Goal: Task Accomplishment & Management: Use online tool/utility

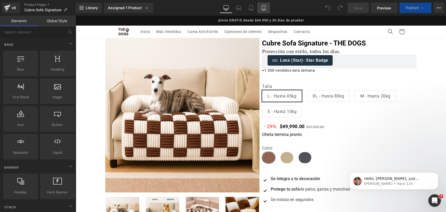
click at [260, 10] on link "Mobile" at bounding box center [263, 8] width 13 height 10
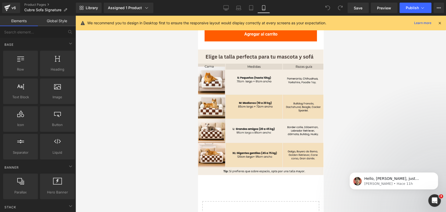
scroll to position [1829, 0]
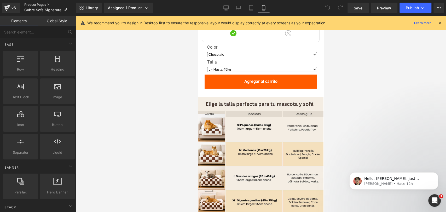
click at [34, 3] on link "Product Pages" at bounding box center [49, 5] width 51 height 4
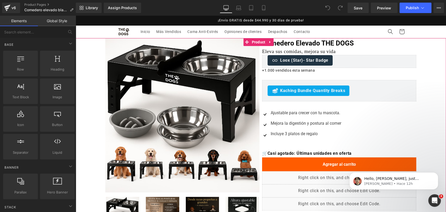
click at [261, 44] on span "Product" at bounding box center [258, 42] width 16 height 8
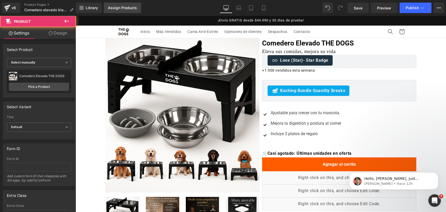
click at [127, 12] on link "Assign Products" at bounding box center [122, 8] width 37 height 10
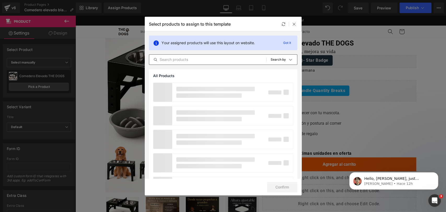
click at [203, 63] on div "All Products Shopify Collections Product Templates Shopify Collections Sort: Se…" at bounding box center [223, 59] width 148 height 10
click at [204, 62] on input "text" at bounding box center [207, 59] width 117 height 6
click at [213, 66] on div "Your assigned products will use this layout on website. Got it All Products Sho…" at bounding box center [223, 50] width 157 height 38
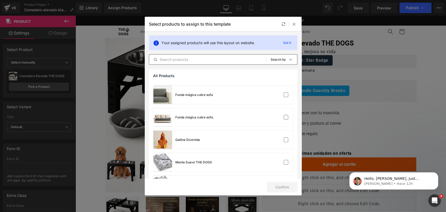
scroll to position [726, 0]
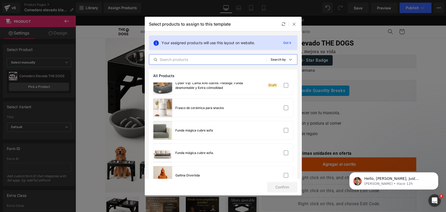
click at [228, 61] on input "text" at bounding box center [207, 59] width 117 height 6
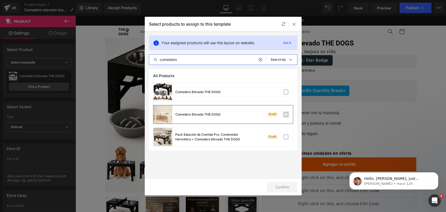
type input "comedero"
click at [284, 115] on label at bounding box center [286, 114] width 5 height 5
click at [286, 114] on input "checkbox" at bounding box center [286, 114] width 0 height 0
click at [286, 185] on button "Confirm" at bounding box center [282, 187] width 30 height 10
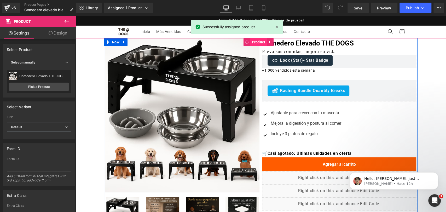
click at [259, 44] on span "Product" at bounding box center [258, 42] width 16 height 8
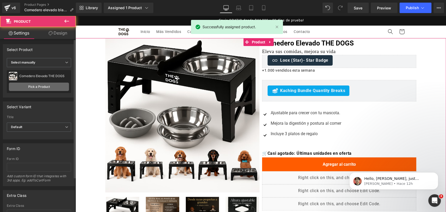
click at [33, 83] on link "Pick a Product" at bounding box center [39, 87] width 60 height 8
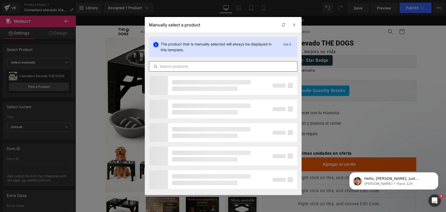
click at [179, 66] on input "text" at bounding box center [223, 66] width 148 height 6
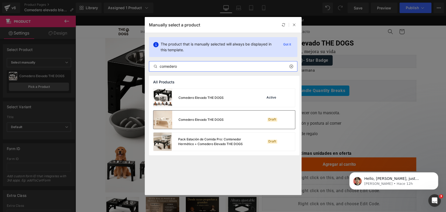
type input "comedero"
click at [224, 116] on div "Comedero Elevado THE DOGS Draft" at bounding box center [224, 120] width 142 height 18
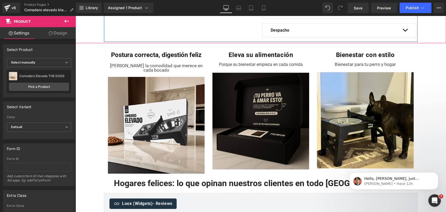
scroll to position [232, 0]
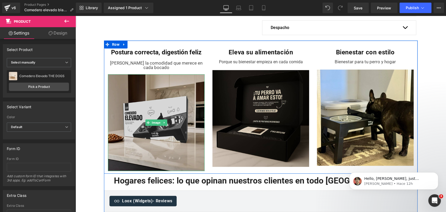
click at [172, 95] on img at bounding box center [156, 122] width 97 height 97
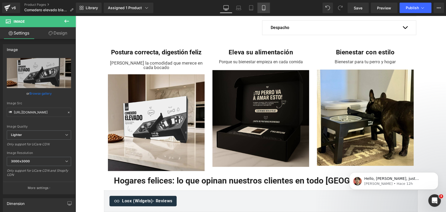
click at [265, 11] on link "Mobile" at bounding box center [263, 8] width 13 height 10
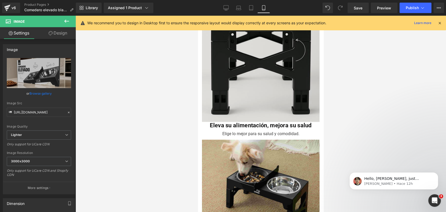
scroll to position [348, 0]
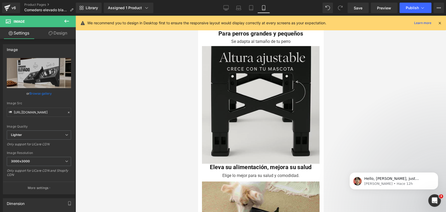
click at [266, 79] on img at bounding box center [261, 105] width 118 height 118
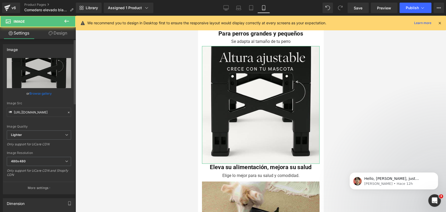
click at [39, 94] on link "Browse gallery" at bounding box center [41, 93] width 22 height 9
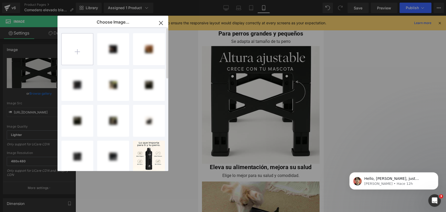
click at [86, 54] on input "file" at bounding box center [77, 48] width 31 height 31
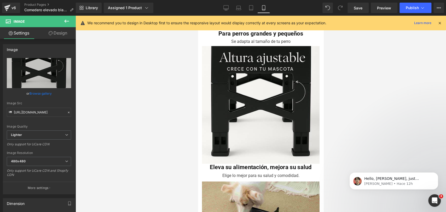
click at [188, 0] on div "Product You are previewing how the will restyle your page. You can not edit Ele…" at bounding box center [223, 0] width 446 height 0
click at [49, 91] on link "Browse gallery" at bounding box center [41, 93] width 22 height 9
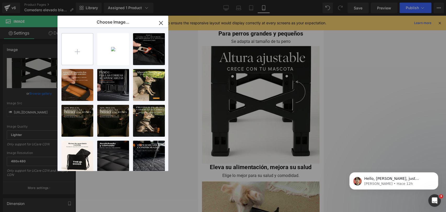
click at [74, 58] on input "file" at bounding box center [77, 48] width 31 height 31
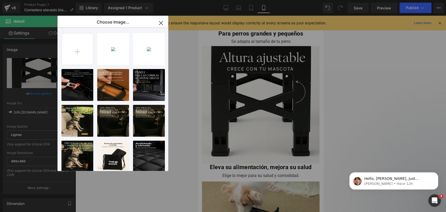
drag, startPoint x: 108, startPoint y: 49, endPoint x: 109, endPoint y: 54, distance: 5.8
click at [0, 0] on div "2025091... _1_.jpg 32.94 KB" at bounding box center [0, 0] width 0 height 0
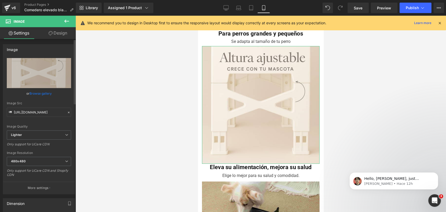
click at [43, 94] on link "Browse gallery" at bounding box center [41, 93] width 22 height 9
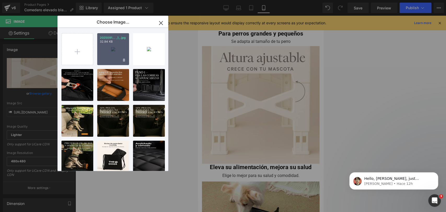
click at [105, 54] on div "2025091... _1_.jpg 32.94 KB" at bounding box center [113, 49] width 32 height 32
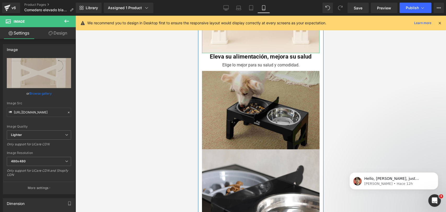
scroll to position [464, 0]
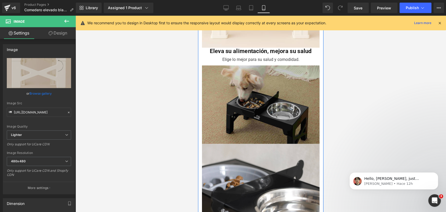
click at [273, 90] on img at bounding box center [261, 104] width 118 height 80
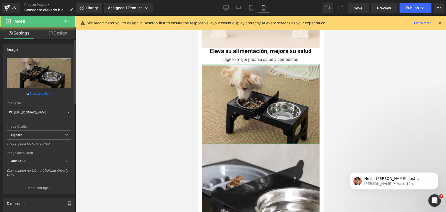
click at [37, 96] on link "Browse gallery" at bounding box center [41, 93] width 22 height 9
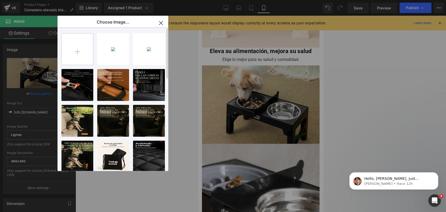
click at [65, 54] on input "file" at bounding box center [77, 48] width 31 height 31
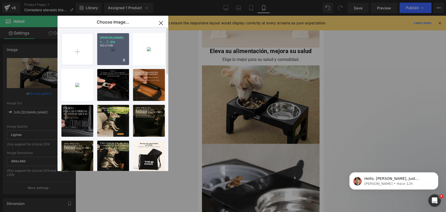
click at [117, 53] on div "white v... _1_.jpg 103.01 KB" at bounding box center [113, 49] width 32 height 32
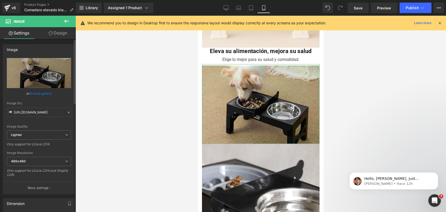
click at [48, 92] on link "Browse gallery" at bounding box center [41, 93] width 22 height 9
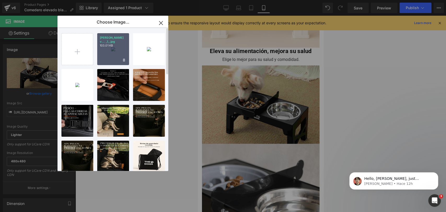
click at [111, 55] on div "white v... _1_.jpg 103.01 KB" at bounding box center [113, 49] width 32 height 32
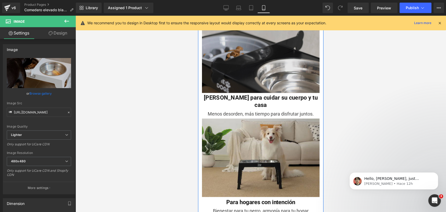
scroll to position [581, 0]
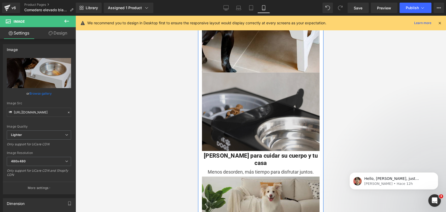
click at [264, 88] on img at bounding box center [261, 111] width 118 height 79
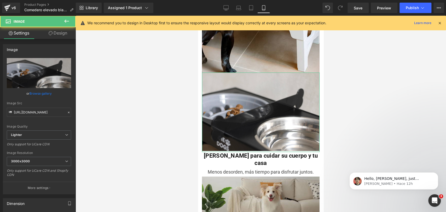
drag, startPoint x: 36, startPoint y: 92, endPoint x: 41, endPoint y: 90, distance: 5.6
click at [36, 92] on link "Browse gallery" at bounding box center [41, 93] width 22 height 9
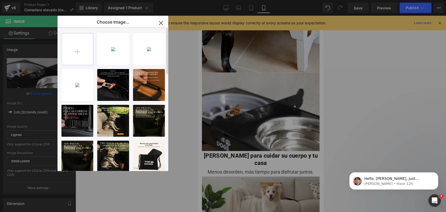
click at [85, 40] on input "file" at bounding box center [77, 48] width 31 height 31
type input "C:\fakepath\logo desenfocado.jpg"
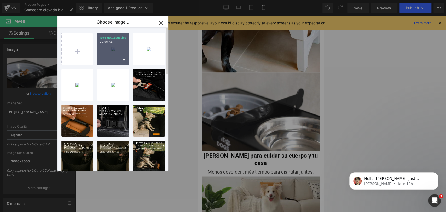
click at [106, 40] on p "29.96 KB" at bounding box center [113, 42] width 27 height 4
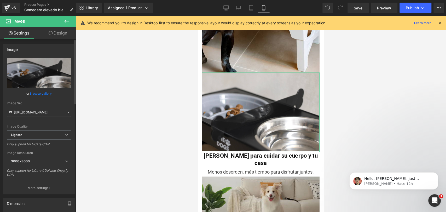
click at [45, 94] on link "Browse gallery" at bounding box center [41, 93] width 22 height 9
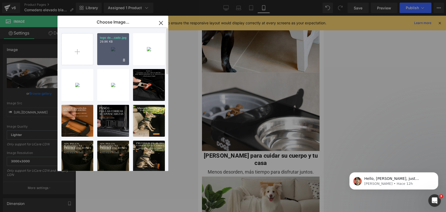
click at [101, 54] on div "logo de...cado.jpg 29.96 KB" at bounding box center [113, 49] width 32 height 32
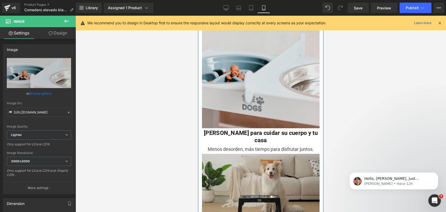
scroll to position [726, 0]
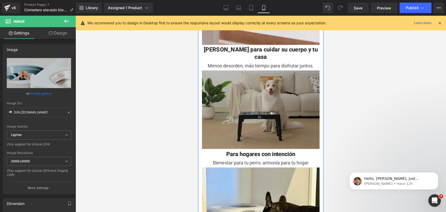
click at [286, 76] on img at bounding box center [261, 110] width 118 height 78
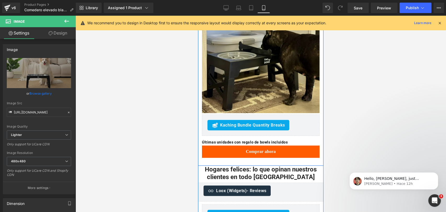
scroll to position [929, 0]
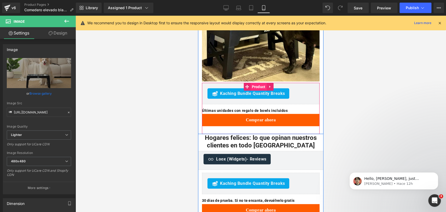
click at [256, 83] on span "Product" at bounding box center [258, 87] width 16 height 8
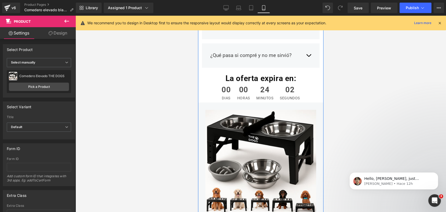
scroll to position [1248, 0]
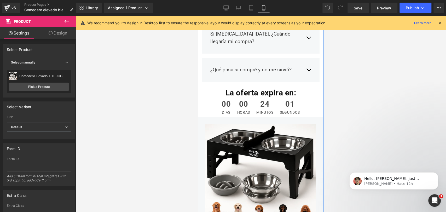
click at [260, 124] on img at bounding box center [260, 179] width 111 height 111
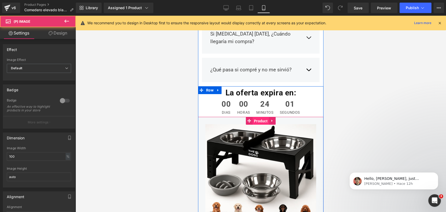
click at [257, 117] on span "Product" at bounding box center [261, 121] width 16 height 8
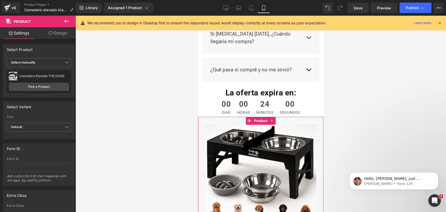
click at [25, 81] on div "Comedero Elevado THE DOGS Comedero Elevado THE DOGS Pick a Product" at bounding box center [39, 81] width 64 height 23
click at [29, 84] on link "Pick a Product" at bounding box center [39, 87] width 60 height 8
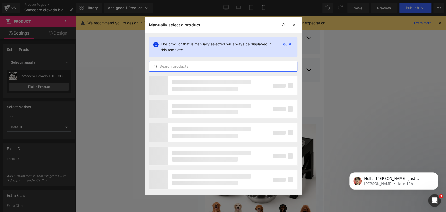
click at [179, 65] on input "text" at bounding box center [223, 66] width 148 height 6
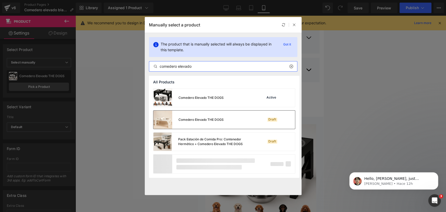
type input "comedero elevado"
click at [222, 113] on div "Comedero Elevado THE DOGS" at bounding box center [188, 120] width 70 height 18
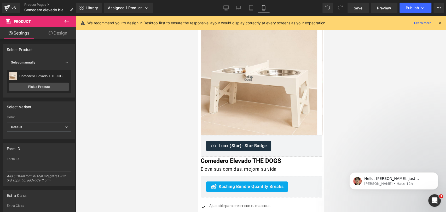
scroll to position [0, 0]
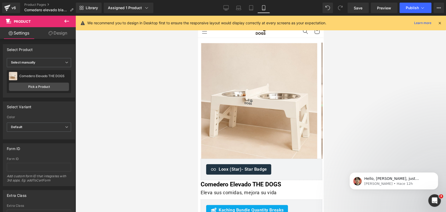
click at [439, 22] on icon at bounding box center [439, 23] width 5 height 5
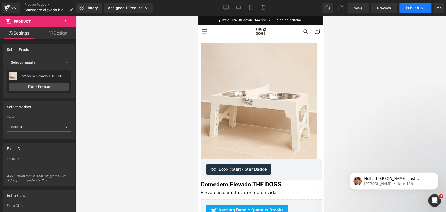
click at [410, 6] on span "Publish" at bounding box center [412, 8] width 13 height 4
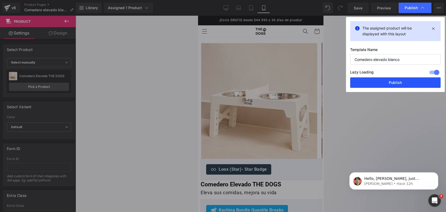
click at [392, 79] on button "Publish" at bounding box center [395, 82] width 90 height 10
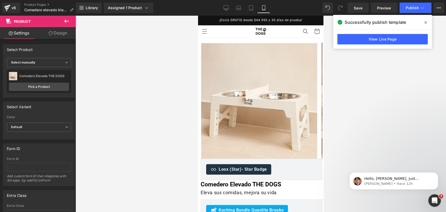
click at [422, 24] on span at bounding box center [425, 22] width 8 height 8
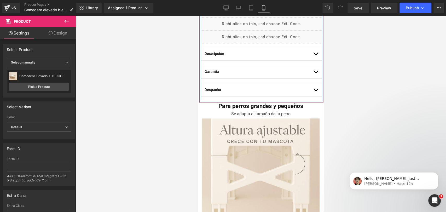
scroll to position [266, 0]
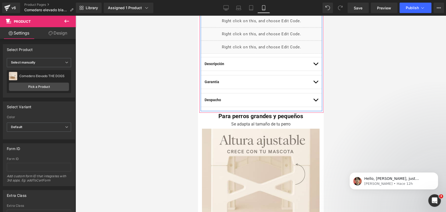
click at [313, 65] on button "button" at bounding box center [315, 63] width 5 height 13
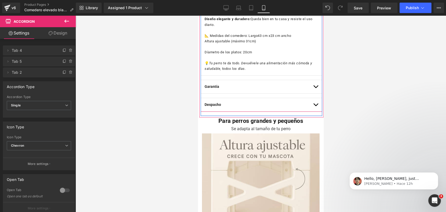
click at [313, 93] on button "button" at bounding box center [315, 86] width 5 height 13
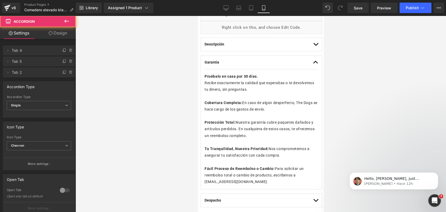
scroll to position [358, 0]
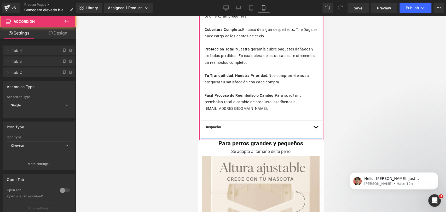
click at [313, 124] on button "button" at bounding box center [315, 126] width 5 height 13
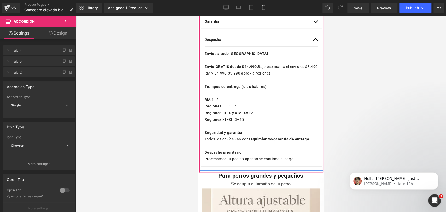
scroll to position [290, 0]
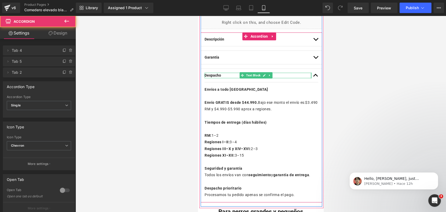
click at [313, 76] on button "button" at bounding box center [315, 75] width 5 height 13
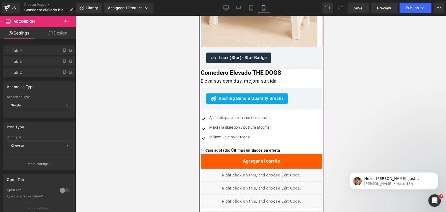
scroll to position [0, 0]
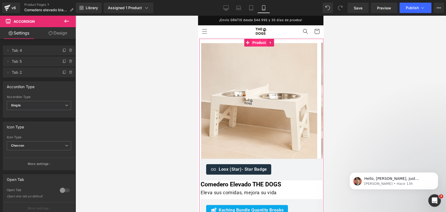
click at [259, 43] on span "Product" at bounding box center [259, 43] width 16 height 8
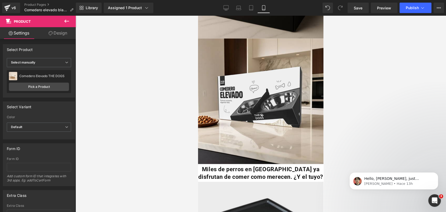
scroll to position [1549, 0]
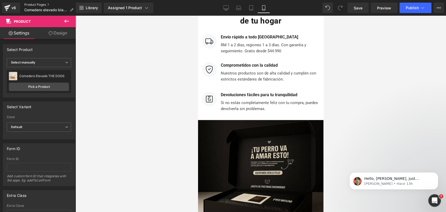
click at [41, 4] on link "Product Pages" at bounding box center [50, 5] width 53 height 4
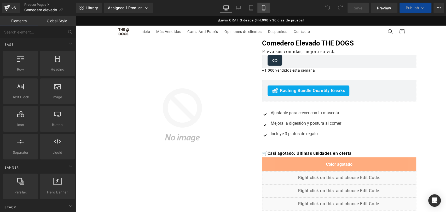
click at [263, 11] on link "Mobile" at bounding box center [263, 8] width 13 height 10
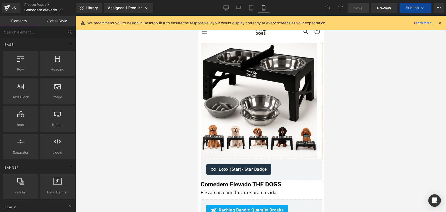
click at [441, 22] on icon at bounding box center [439, 23] width 5 height 5
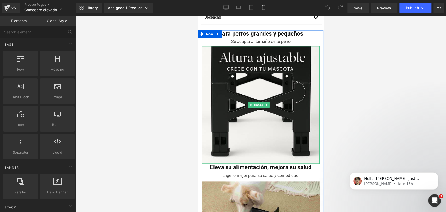
scroll to position [319, 0]
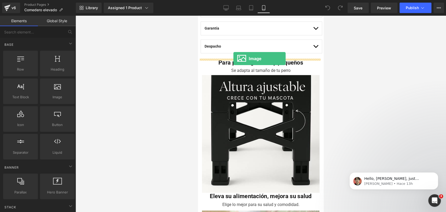
drag, startPoint x: 263, startPoint y: 101, endPoint x: 233, endPoint y: 59, distance: 51.2
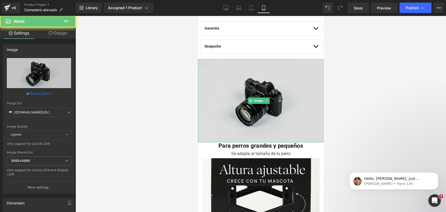
click at [263, 77] on img at bounding box center [260, 100] width 125 height 83
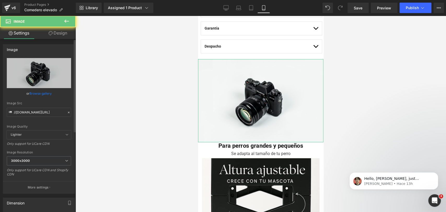
click at [47, 94] on link "Browse gallery" at bounding box center [41, 93] width 22 height 9
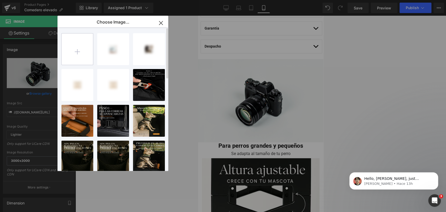
click at [78, 53] on input "file" at bounding box center [77, 48] width 31 height 31
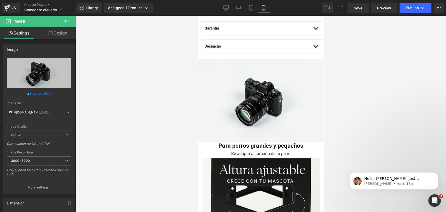
click at [358, 0] on div "Image You are previewing how the will restyle your page. You can not edit Eleme…" at bounding box center [223, 0] width 446 height 0
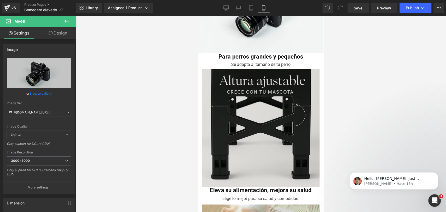
scroll to position [348, 0]
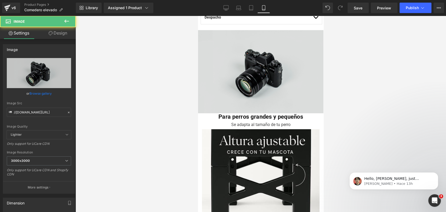
click at [281, 48] on img at bounding box center [260, 71] width 125 height 83
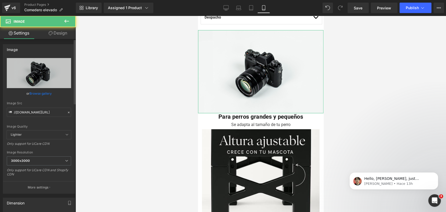
click at [50, 90] on link "Browse gallery" at bounding box center [41, 93] width 22 height 9
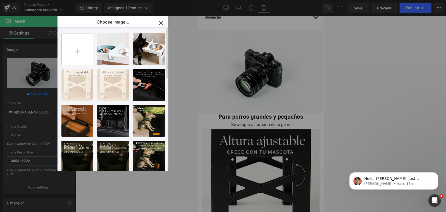
click at [82, 46] on input "file" at bounding box center [77, 48] width 31 height 31
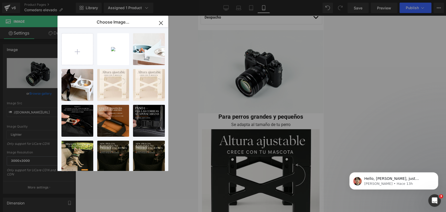
click at [0, 0] on div "2025091...pd61.jpg 128.52 KB" at bounding box center [0, 0] width 0 height 0
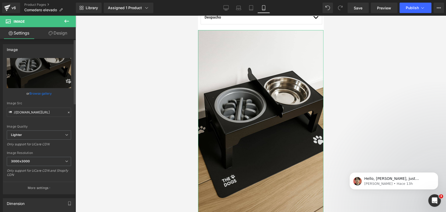
click at [47, 96] on link "Browse gallery" at bounding box center [41, 93] width 22 height 9
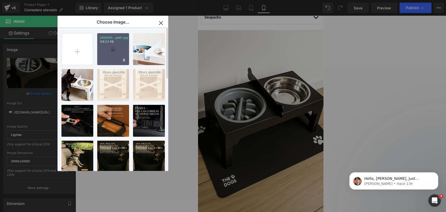
click at [103, 51] on div "2025091...pd61.jpg 128.52 KB" at bounding box center [113, 49] width 32 height 32
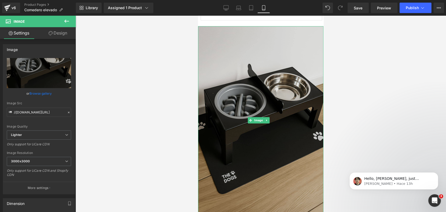
scroll to position [319, 0]
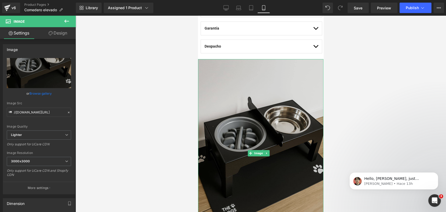
click at [283, 103] on img at bounding box center [260, 153] width 125 height 188
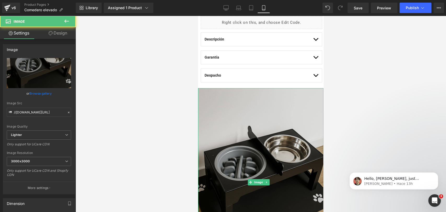
scroll to position [348, 0]
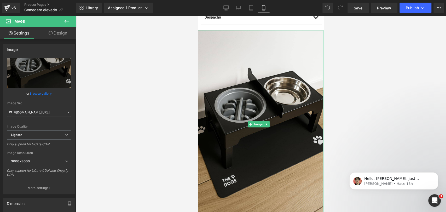
click at [269, 121] on link at bounding box center [266, 124] width 5 height 6
click at [269, 123] on icon at bounding box center [269, 124] width 3 height 3
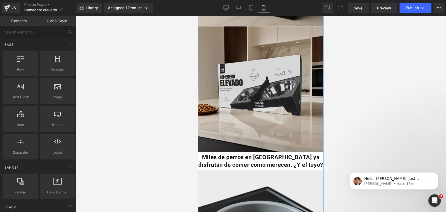
scroll to position [1626, 0]
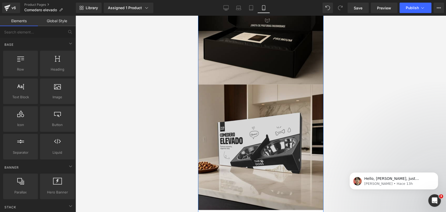
click at [268, 88] on img at bounding box center [260, 146] width 125 height 125
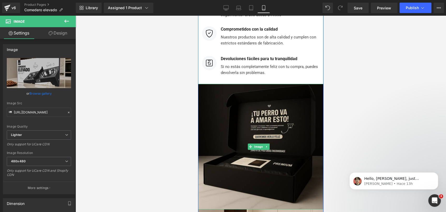
scroll to position [1509, 0]
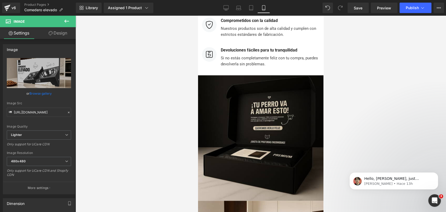
click at [69, 21] on icon at bounding box center [66, 21] width 6 height 6
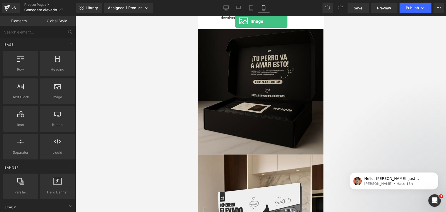
scroll to position [1525, 0]
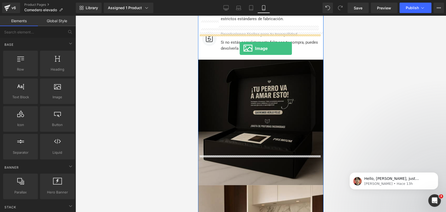
drag, startPoint x: 278, startPoint y: 106, endPoint x: 240, endPoint y: 48, distance: 70.1
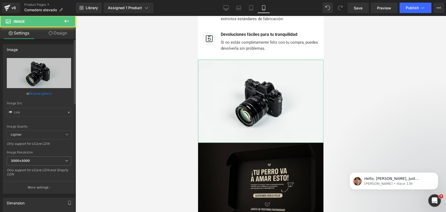
click at [48, 93] on link "Browse gallery" at bounding box center [41, 93] width 22 height 9
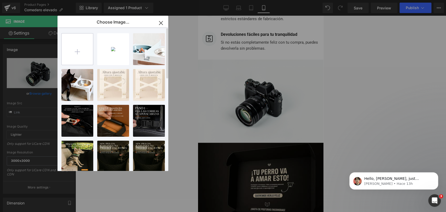
click at [84, 42] on input "file" at bounding box center [77, 48] width 31 height 31
type input "C:\fakepath\20250917_2330_Comedero Doble Elegante_remix_01k5dadzdzf8rb1br53a02d…"
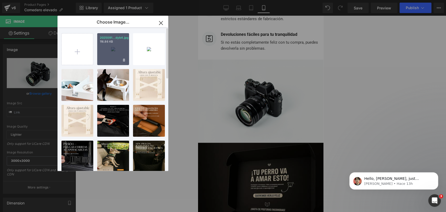
click at [109, 50] on div "2025091...dyb4.jpg 116.86 KB" at bounding box center [113, 49] width 32 height 32
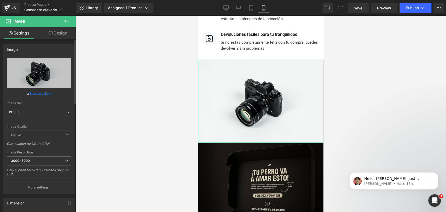
click at [45, 95] on link "Browse gallery" at bounding box center [41, 93] width 22 height 9
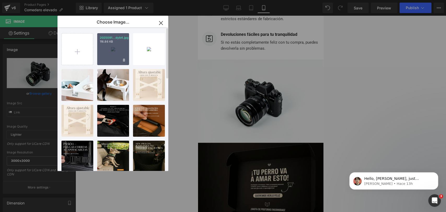
click at [114, 57] on div "2025091...dyb4.jpg 116.86 KB" at bounding box center [113, 49] width 32 height 32
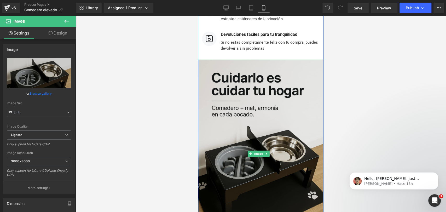
click at [256, 73] on img at bounding box center [260, 154] width 125 height 188
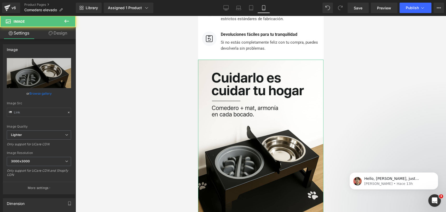
click at [59, 33] on link "Design" at bounding box center [58, 33] width 38 height 12
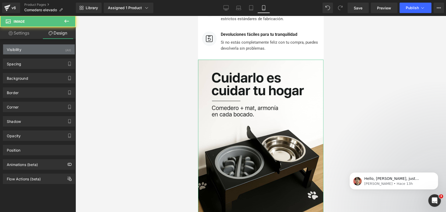
click at [52, 45] on div "Visibility (All)" at bounding box center [39, 49] width 72 height 10
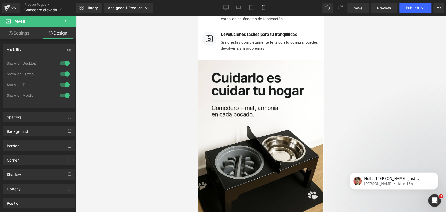
click at [62, 61] on div at bounding box center [65, 63] width 13 height 8
click at [64, 75] on div at bounding box center [65, 74] width 13 height 8
click at [362, 64] on div at bounding box center [261, 114] width 370 height 196
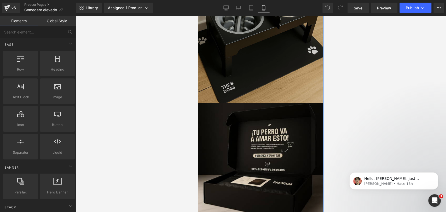
scroll to position [1699, 0]
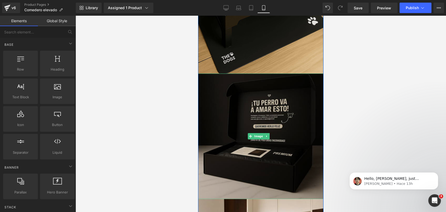
click at [272, 73] on img at bounding box center [260, 135] width 125 height 125
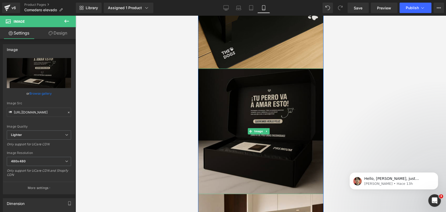
scroll to position [1670, 0]
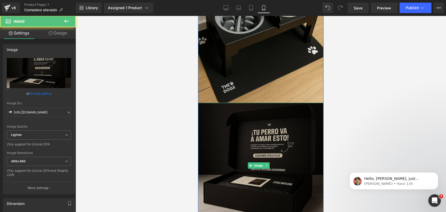
click at [271, 103] on img at bounding box center [260, 165] width 125 height 125
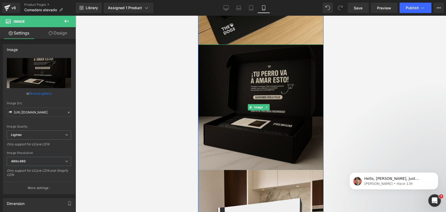
click at [285, 74] on img at bounding box center [260, 106] width 125 height 125
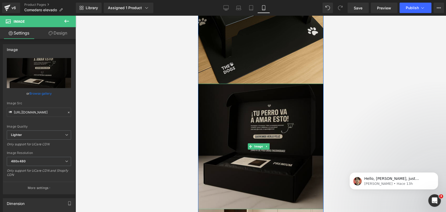
scroll to position [1699, 0]
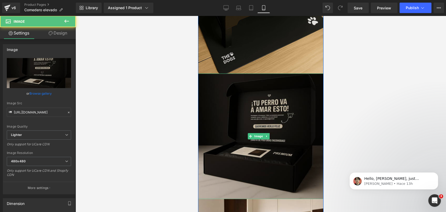
click at [286, 73] on img at bounding box center [260, 135] width 125 height 125
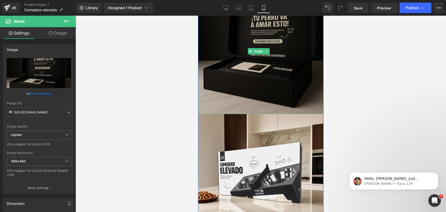
scroll to position [1786, 0]
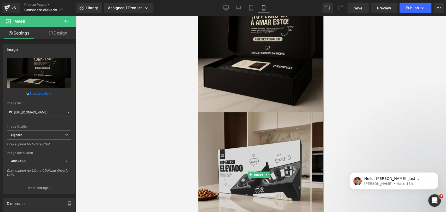
click at [273, 112] on img at bounding box center [260, 174] width 125 height 125
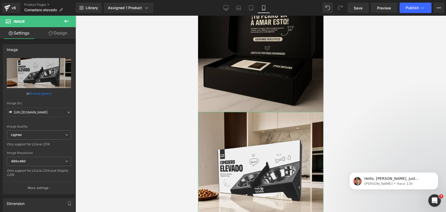
click at [65, 35] on link "Design" at bounding box center [58, 33] width 38 height 12
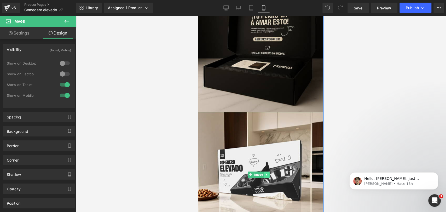
click at [268, 171] on link at bounding box center [266, 174] width 5 height 6
click at [270, 173] on icon at bounding box center [269, 174] width 3 height 3
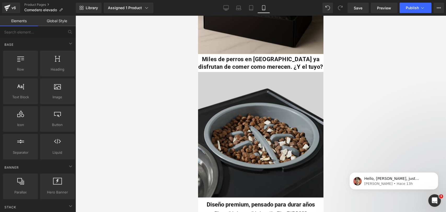
scroll to position [1815, 0]
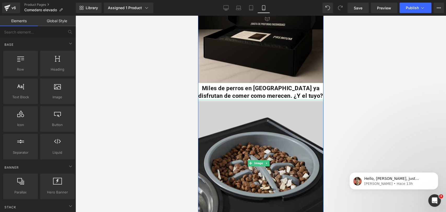
click at [290, 100] on img at bounding box center [260, 163] width 125 height 126
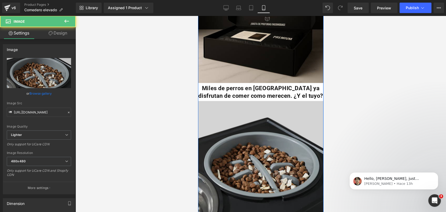
click at [288, 100] on img at bounding box center [260, 163] width 125 height 126
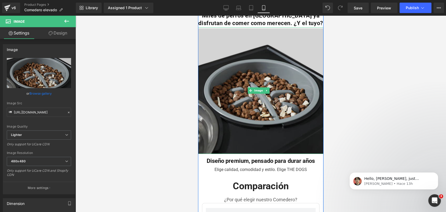
scroll to position [1902, 0]
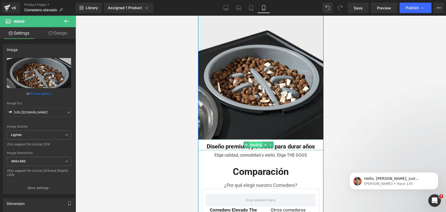
click at [257, 141] on span "Heading" at bounding box center [256, 144] width 14 height 6
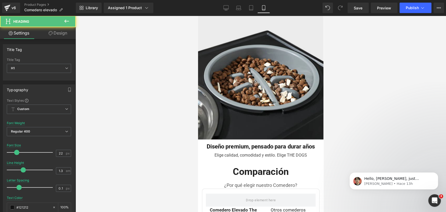
click at [65, 33] on link "Design" at bounding box center [58, 33] width 38 height 12
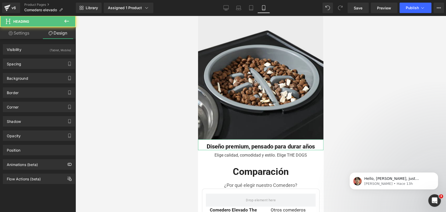
click at [55, 45] on div "(Tablet, Mobile)" at bounding box center [60, 48] width 21 height 9
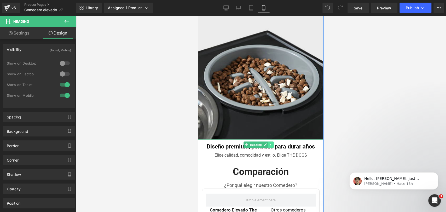
click at [270, 144] on icon at bounding box center [270, 145] width 1 height 2
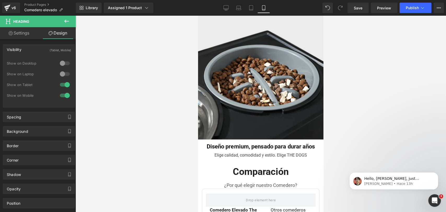
click at [341, 92] on div at bounding box center [261, 114] width 370 height 196
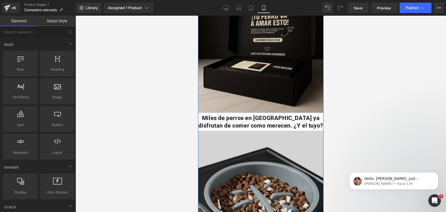
scroll to position [1786, 0]
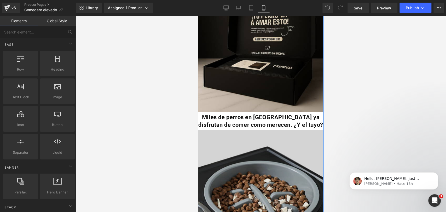
click at [283, 129] on img at bounding box center [260, 192] width 125 height 126
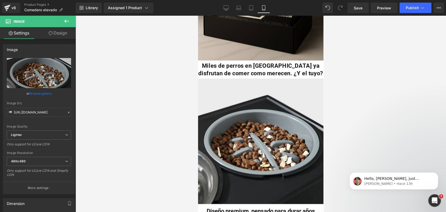
scroll to position [1844, 0]
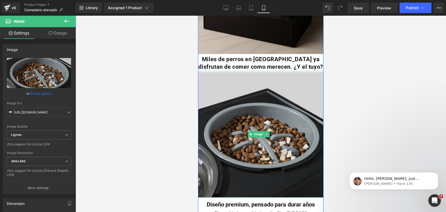
click at [218, 71] on img at bounding box center [260, 134] width 125 height 126
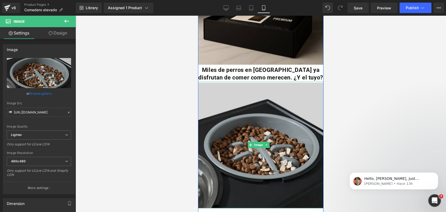
scroll to position [1815, 0]
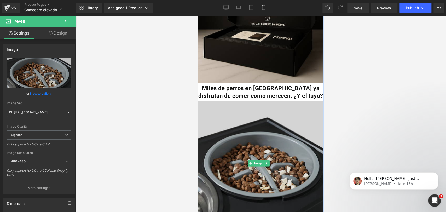
click at [278, 109] on img at bounding box center [260, 163] width 125 height 126
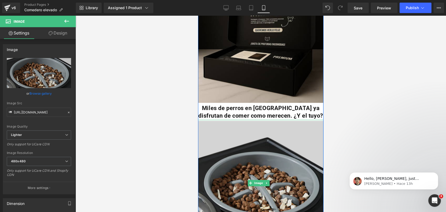
scroll to position [1786, 0]
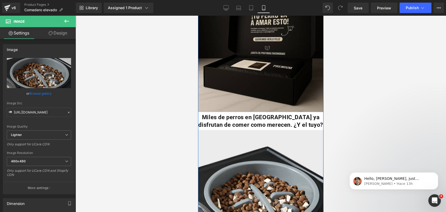
click at [259, 112] on div "Miles de perros en Chile ya disfrutan de comer como merecen. ¿Y el tuyo? Heading" at bounding box center [260, 120] width 125 height 17
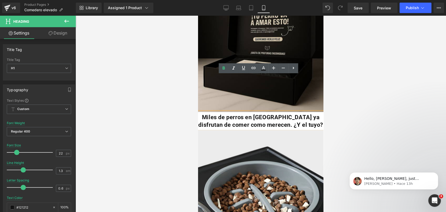
click at [254, 114] on b "Miles de perros en Chile ya disfrutan de comer como merecen. ¿Y el tuyo?" at bounding box center [260, 121] width 125 height 14
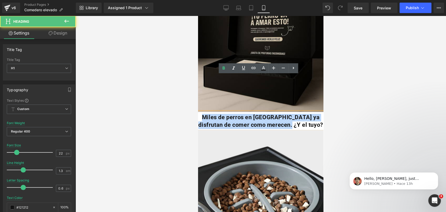
drag, startPoint x: 304, startPoint y: 90, endPoint x: 208, endPoint y: 80, distance: 96.1
click at [208, 114] on h1 "Miles de perros en Chile ya disfrutan de comer como merecen. ¿Y el tuyo?" at bounding box center [260, 121] width 125 height 15
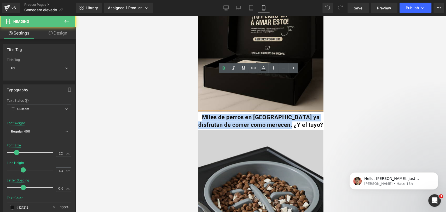
copy b "Miles de perros en Chile ya disfrutan de comer como merecen. ¿Y el tuyo?"
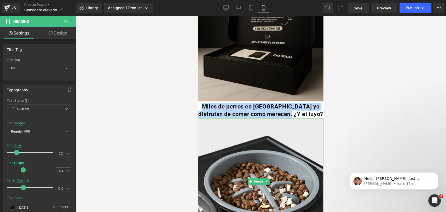
scroll to position [1815, 0]
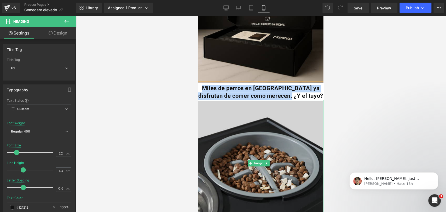
click at [239, 100] on img at bounding box center [260, 163] width 125 height 126
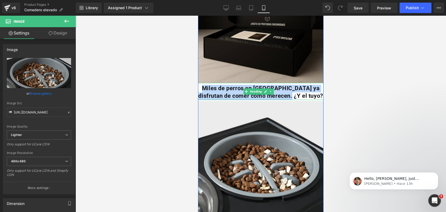
click at [230, 85] on b "Miles de perros en Chile ya disfrutan de comer como merecen. ¿Y el tuyo?" at bounding box center [260, 92] width 125 height 14
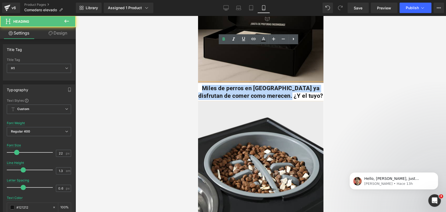
click at [212, 85] on b "Miles de perros en Chile ya disfrutan de comer como merecen. ¿Y el tuyo?" at bounding box center [260, 92] width 125 height 14
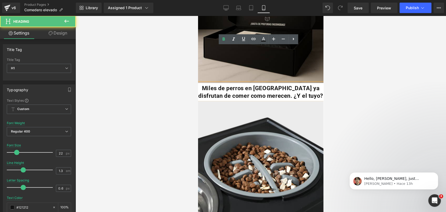
click at [208, 85] on b "Miles de perros en Chile ya disfrutan de comer como merecen. ¿Y el tuyo?" at bounding box center [260, 92] width 125 height 14
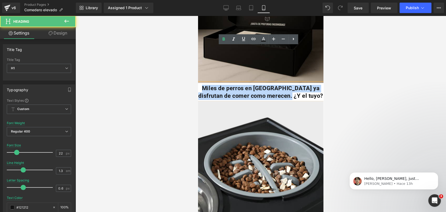
drag, startPoint x: 208, startPoint y: 51, endPoint x: 303, endPoint y: 61, distance: 94.9
click at [303, 85] on h1 "Miles de perros en Chile ya disfrutan de comer como merecen. ¿Y el tuyo?" at bounding box center [260, 92] width 125 height 15
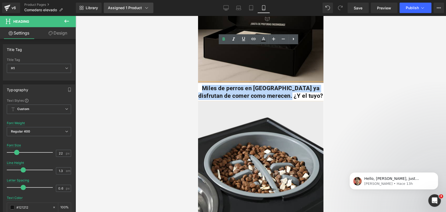
copy b "Miles de perros en Chile ya disfrutan de comer como merecen. ¿Y el tuyo?"
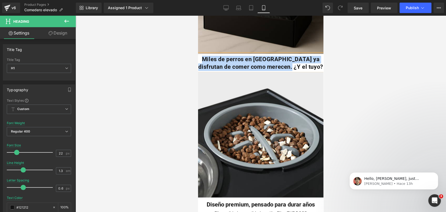
click at [293, 56] on b "Miles de perros en Chile ya disfrutan de comer como merecen. ¿Y el tuyo?" at bounding box center [260, 63] width 125 height 14
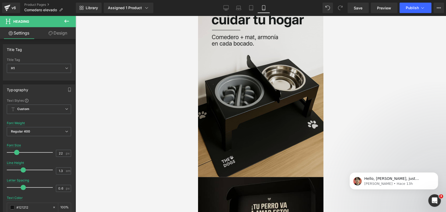
scroll to position [1554, 0]
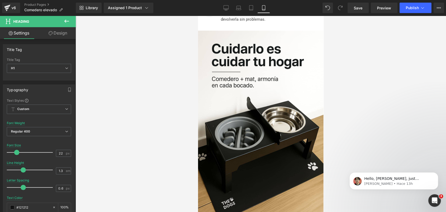
drag, startPoint x: 344, startPoint y: 86, endPoint x: 335, endPoint y: 89, distance: 8.7
click at [344, 86] on div at bounding box center [261, 114] width 370 height 196
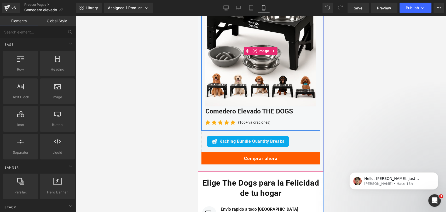
scroll to position [1293, 0]
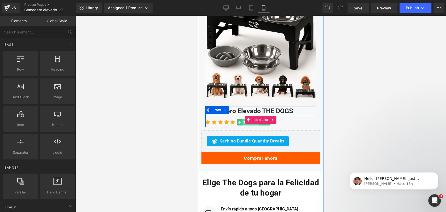
click at [242, 119] on span "Text Block" at bounding box center [250, 122] width 16 height 6
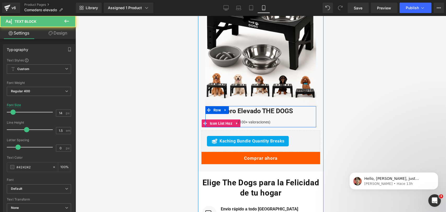
click at [235, 121] on icon at bounding box center [237, 123] width 4 height 4
click at [239, 119] on div "(100+ valoraciones) Text Block" at bounding box center [254, 121] width 34 height 5
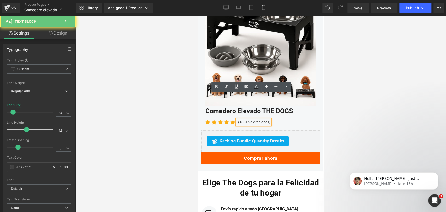
click at [240, 119] on p "(100+ valoraciones)" at bounding box center [254, 121] width 32 height 5
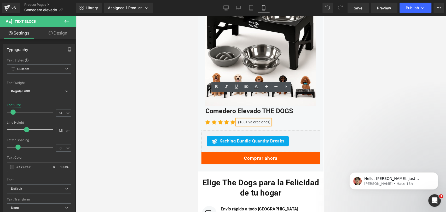
drag, startPoint x: 242, startPoint y: 98, endPoint x: 239, endPoint y: 97, distance: 3.4
click at [239, 119] on p "(100+ valoraciones)" at bounding box center [254, 121] width 32 height 5
drag, startPoint x: 238, startPoint y: 97, endPoint x: 242, endPoint y: 97, distance: 4.5
click at [242, 119] on p "(100+ valoraciones)" at bounding box center [254, 121] width 32 height 5
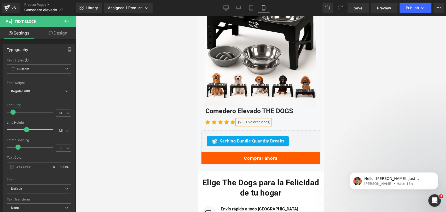
click at [338, 86] on div at bounding box center [261, 114] width 370 height 196
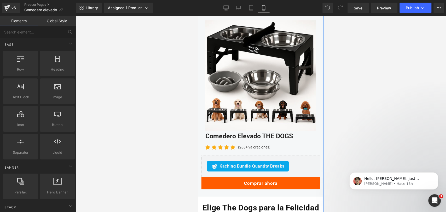
scroll to position [1351, 0]
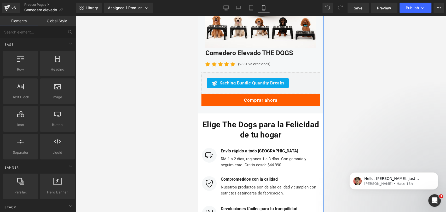
click at [198, 16] on div at bounding box center [198, 16] width 0 height 0
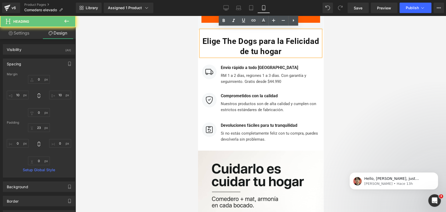
scroll to position [1438, 0]
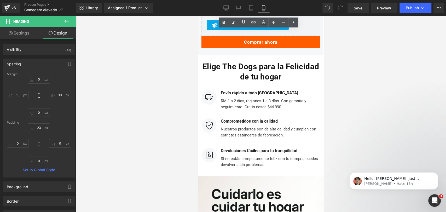
click at [359, 68] on div at bounding box center [261, 114] width 370 height 196
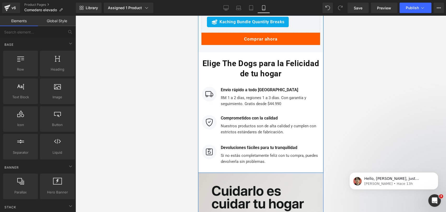
scroll to position [1467, 0]
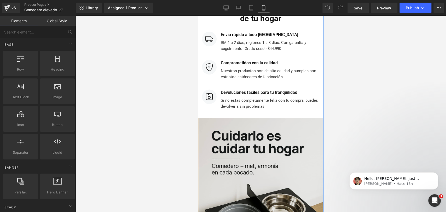
drag, startPoint x: 267, startPoint y: 138, endPoint x: 266, endPoint y: 134, distance: 4.2
click at [268, 138] on img at bounding box center [260, 212] width 125 height 188
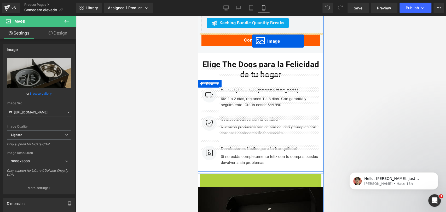
scroll to position [1390, 0]
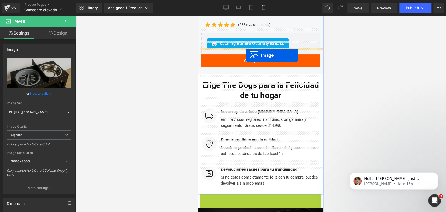
drag, startPoint x: 251, startPoint y: 132, endPoint x: 246, endPoint y: 55, distance: 77.0
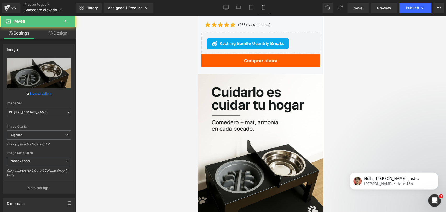
click at [399, 80] on div at bounding box center [261, 114] width 370 height 196
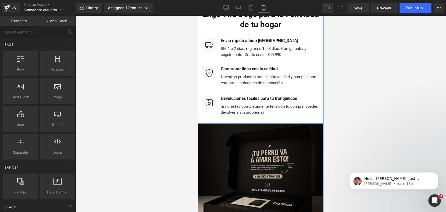
scroll to position [1652, 0]
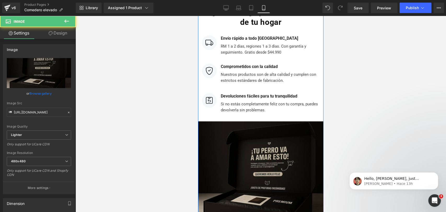
click at [260, 121] on img at bounding box center [260, 183] width 125 height 125
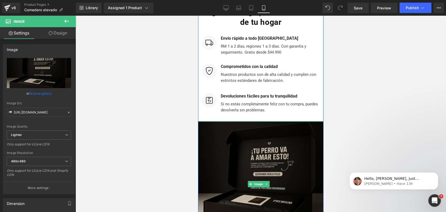
click at [260, 134] on img at bounding box center [260, 183] width 125 height 125
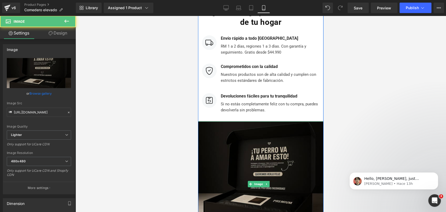
scroll to position [1681, 0]
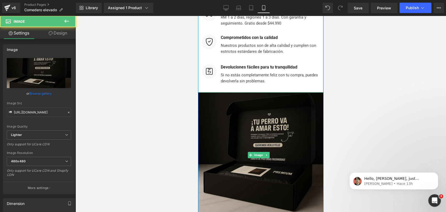
click at [271, 109] on img at bounding box center [260, 154] width 125 height 125
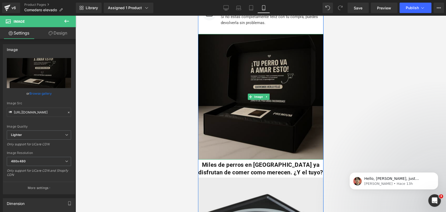
click at [294, 86] on img at bounding box center [260, 96] width 125 height 125
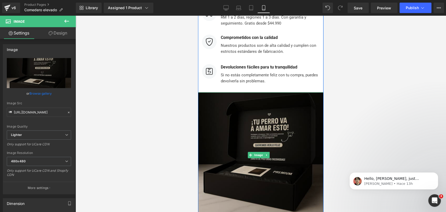
click at [286, 92] on img at bounding box center [260, 154] width 125 height 125
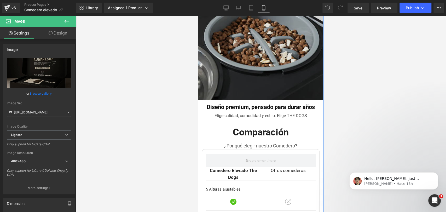
scroll to position [1855, 0]
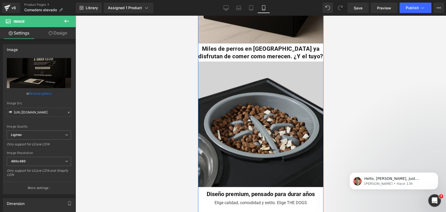
click at [247, 90] on div "Image" at bounding box center [260, 123] width 125 height 126
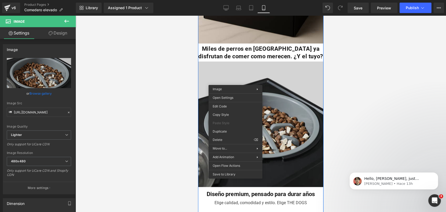
click at [244, 64] on img at bounding box center [260, 123] width 125 height 126
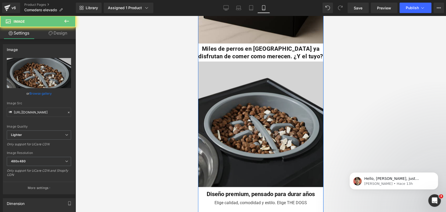
click at [240, 71] on img at bounding box center [260, 123] width 125 height 126
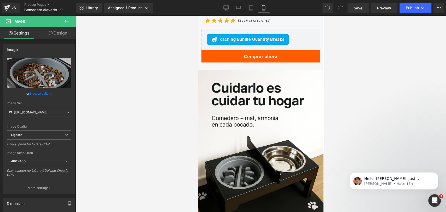
scroll to position [1419, 0]
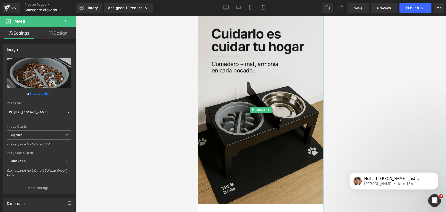
click at [291, 64] on img at bounding box center [260, 110] width 125 height 188
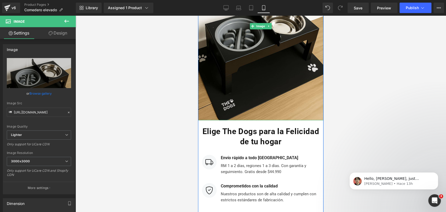
scroll to position [1535, 0]
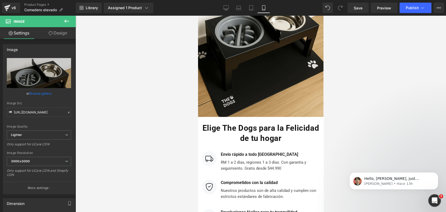
click at [68, 20] on icon at bounding box center [66, 21] width 6 height 6
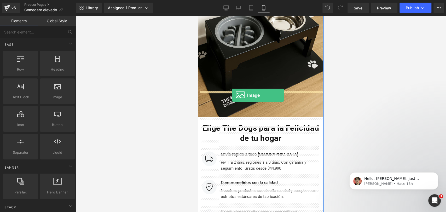
drag, startPoint x: 253, startPoint y: 112, endPoint x: 232, endPoint y: 95, distance: 27.3
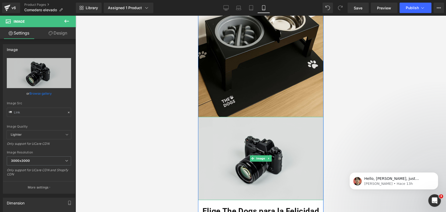
click at [251, 117] on img at bounding box center [260, 158] width 125 height 83
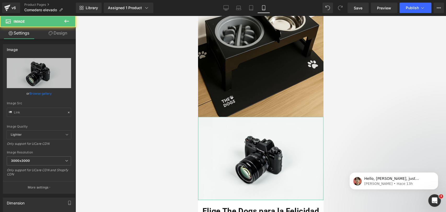
click at [71, 36] on link "Design" at bounding box center [58, 33] width 38 height 12
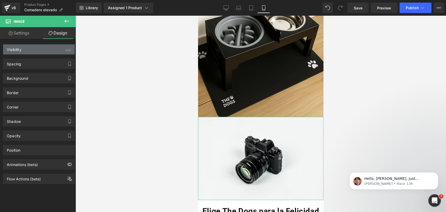
click at [57, 45] on div "Visibility (All)" at bounding box center [39, 49] width 72 height 10
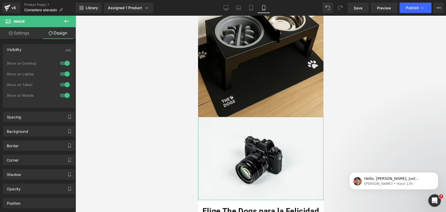
click at [63, 63] on div at bounding box center [65, 63] width 13 height 8
click at [63, 73] on div at bounding box center [65, 74] width 13 height 8
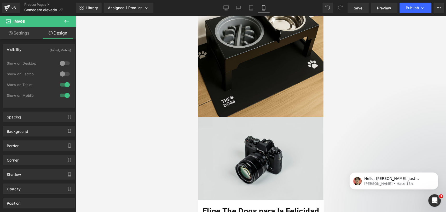
click at [242, 117] on img at bounding box center [260, 158] width 125 height 83
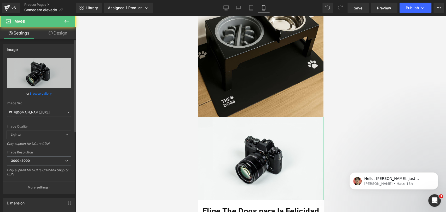
click at [46, 96] on link "Browse gallery" at bounding box center [41, 93] width 22 height 9
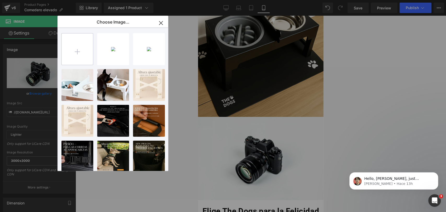
click at [79, 51] on input "file" at bounding box center [77, 48] width 31 height 31
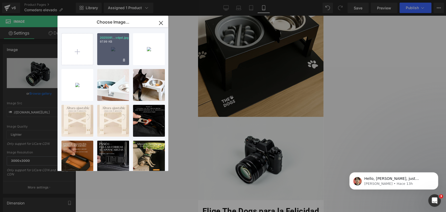
click at [107, 54] on div "2025091...vdpd.jpg 97.99 KB" at bounding box center [113, 49] width 32 height 32
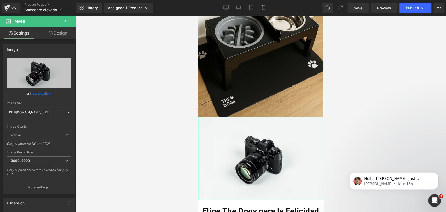
click at [47, 93] on link "Browse gallery" at bounding box center [41, 93] width 22 height 9
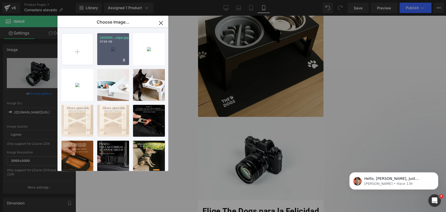
click at [107, 56] on div "2025091...vdpd.jpg 97.99 KB" at bounding box center [113, 49] width 32 height 32
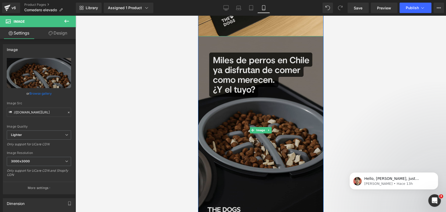
scroll to position [1623, 0]
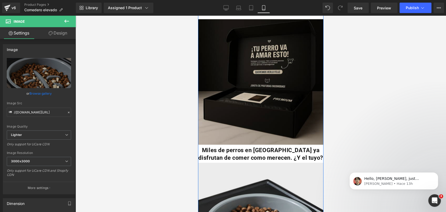
click at [268, 50] on img at bounding box center [260, 81] width 125 height 125
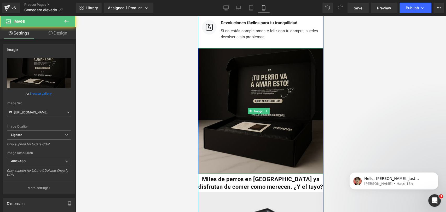
click at [276, 55] on img at bounding box center [260, 110] width 125 height 125
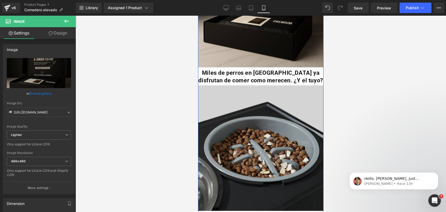
click at [268, 94] on img at bounding box center [260, 147] width 125 height 126
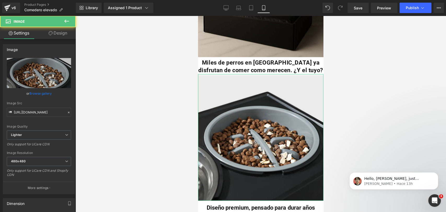
click at [66, 32] on link "Design" at bounding box center [58, 33] width 38 height 12
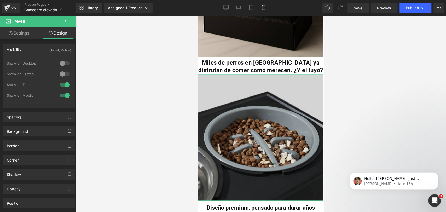
click at [252, 90] on img at bounding box center [260, 137] width 125 height 126
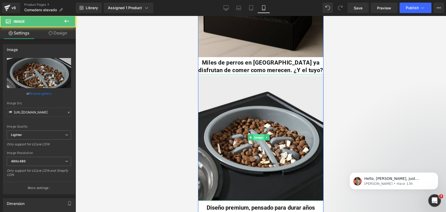
click at [263, 134] on span "Image" at bounding box center [258, 137] width 11 height 6
click at [265, 136] on icon at bounding box center [266, 137] width 3 height 3
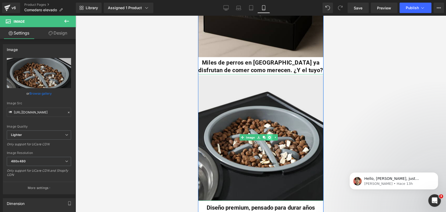
click at [267, 134] on link at bounding box center [269, 137] width 5 height 6
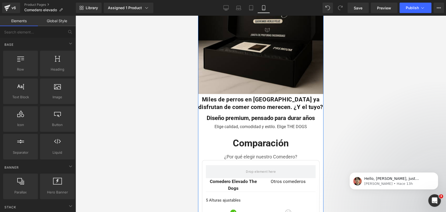
scroll to position [1971, 0]
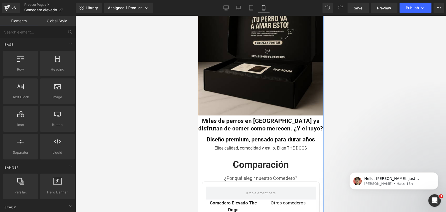
click at [254, 115] on div "Miles de perros en Chile ya disfrutan de comer como merecen. ¿Y el tuyo? Heading" at bounding box center [260, 123] width 125 height 17
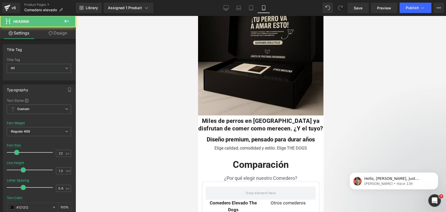
click at [57, 29] on link "Design" at bounding box center [58, 33] width 38 height 12
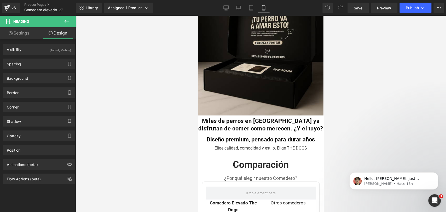
click at [55, 41] on div "Visibility (Tablet, Mobile) 0|0|0|0 0 Show on Desktop 0 Show on Laptop 1 Show o…" at bounding box center [39, 47] width 78 height 14
click at [55, 46] on div "(Tablet, Mobile)" at bounding box center [60, 48] width 21 height 9
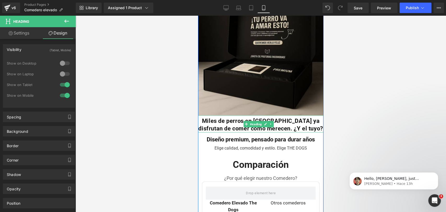
click at [273, 117] on b "Miles de perros en Chile ya disfrutan de comer como merecen. ¿Y el tuyo?" at bounding box center [260, 124] width 125 height 14
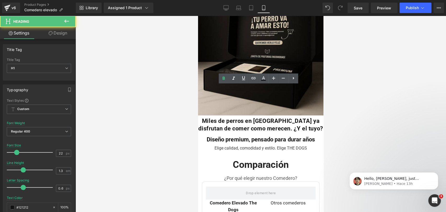
click at [331, 86] on div at bounding box center [261, 114] width 370 height 196
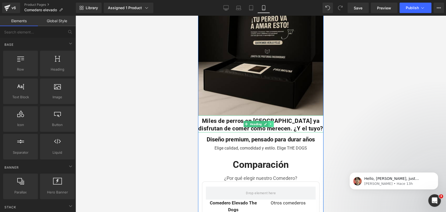
click at [271, 122] on icon at bounding box center [270, 123] width 3 height 3
click at [275, 122] on icon at bounding box center [273, 123] width 3 height 3
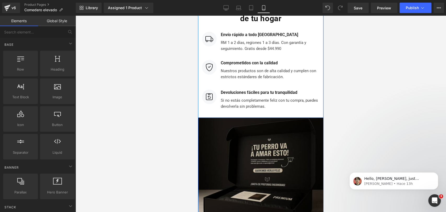
scroll to position [1884, 0]
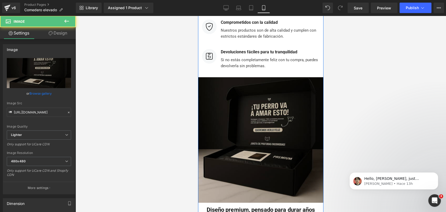
click at [276, 77] on img at bounding box center [260, 139] width 125 height 125
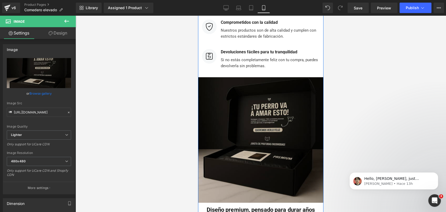
click at [287, 106] on img at bounding box center [260, 139] width 125 height 125
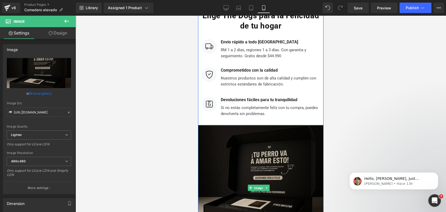
scroll to position [1826, 0]
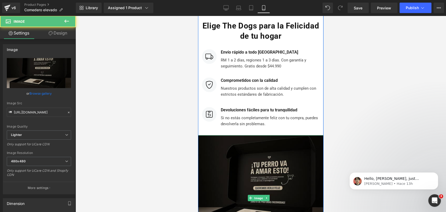
click at [267, 135] on img at bounding box center [260, 197] width 125 height 125
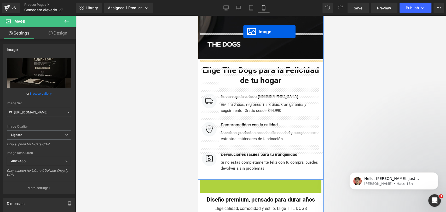
scroll to position [1771, 0]
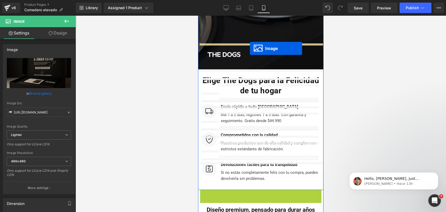
drag, startPoint x: 250, startPoint y: 199, endPoint x: 250, endPoint y: 49, distance: 150.8
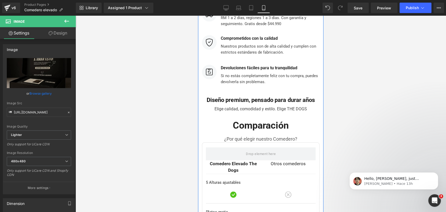
scroll to position [2003, 0]
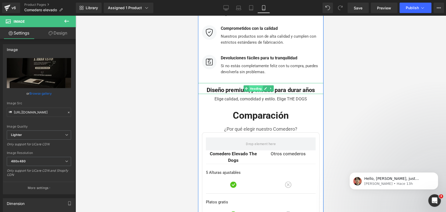
drag, startPoint x: 251, startPoint y: 63, endPoint x: 360, endPoint y: 75, distance: 109.8
click at [251, 85] on span "Heading" at bounding box center [256, 88] width 14 height 6
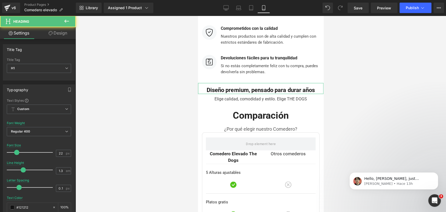
click at [65, 34] on link "Design" at bounding box center [58, 33] width 38 height 12
click at [0, 0] on div "Visibility" at bounding box center [0, 0] width 0 height 0
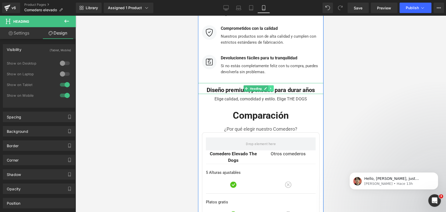
click at [268, 85] on link at bounding box center [270, 88] width 5 height 6
click at [204, 86] on h1 "Diseño premium, pensado para durar años" at bounding box center [260, 90] width 125 height 8
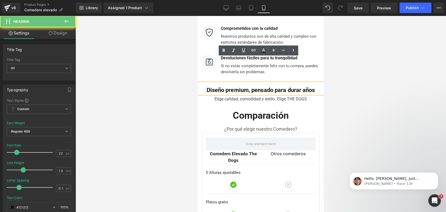
click at [220, 86] on span "Diseño premium, pensado para durar años" at bounding box center [261, 89] width 108 height 7
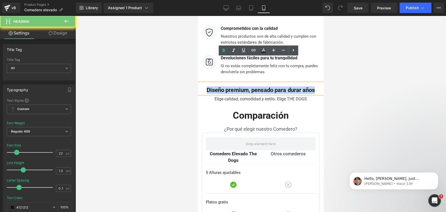
click at [220, 86] on span "Diseño premium, pensado para durar años" at bounding box center [261, 89] width 108 height 7
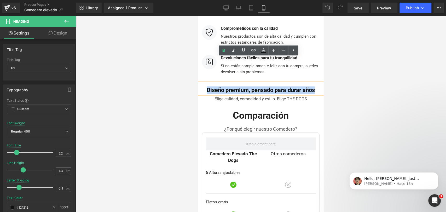
copy span "Diseño premium, pensado para durar años"
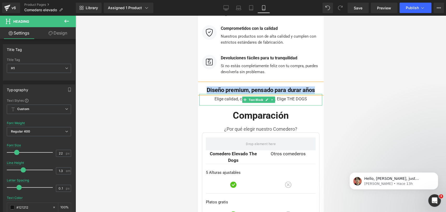
click at [224, 94] on div "Elige calidad, comodidad y estilo. Elige THE DOGS" at bounding box center [260, 99] width 123 height 11
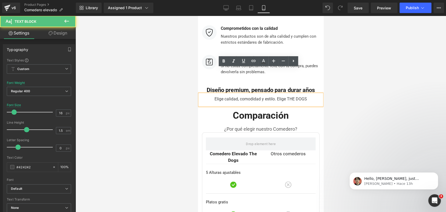
click at [223, 94] on div "Elige calidad, comodidad y estilo. Elige THE DOGS" at bounding box center [260, 99] width 123 height 11
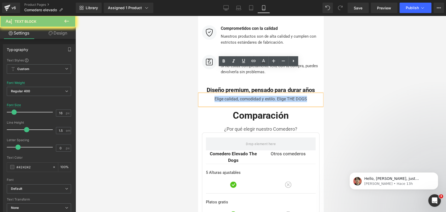
click at [223, 94] on div "Elige calidad, comodidad y estilo. Elige THE DOGS" at bounding box center [260, 99] width 123 height 11
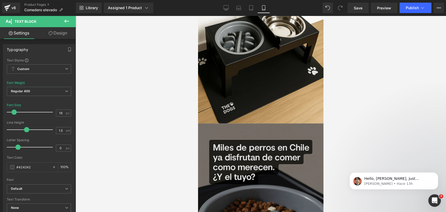
scroll to position [1452, 0]
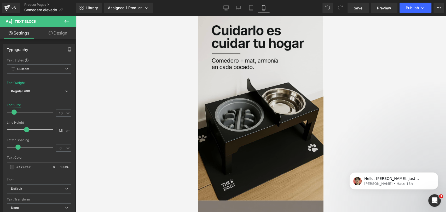
click at [274, 93] on img at bounding box center [260, 106] width 125 height 188
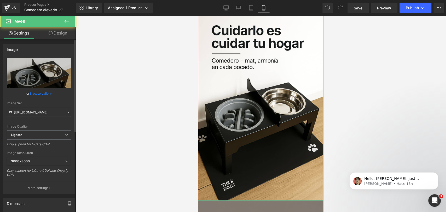
click at [47, 94] on link "Browse gallery" at bounding box center [41, 93] width 22 height 9
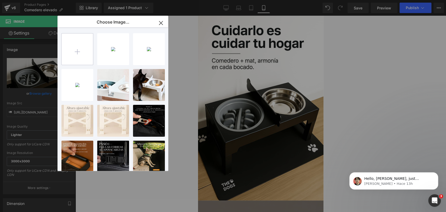
click at [70, 54] on input "file" at bounding box center [77, 48] width 31 height 31
type input "C:\fakepath\comedero elevado negro.jpg"
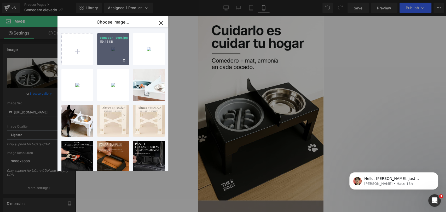
click at [117, 50] on div "comeder...egro.jpg 119.45 KB" at bounding box center [113, 49] width 32 height 32
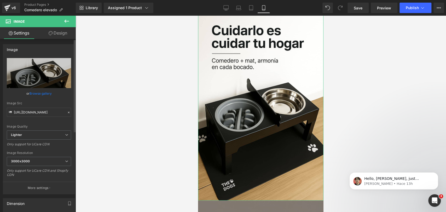
click at [44, 97] on link "Browse gallery" at bounding box center [41, 93] width 22 height 9
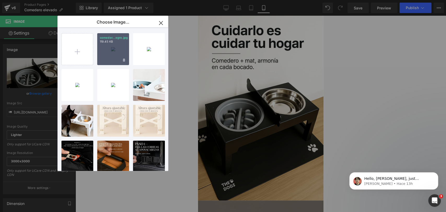
click at [111, 55] on div "comeder...egro.jpg 119.45 KB" at bounding box center [113, 49] width 32 height 32
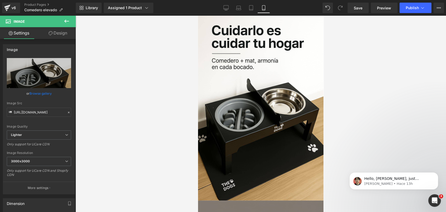
click at [337, 79] on div at bounding box center [261, 114] width 370 height 196
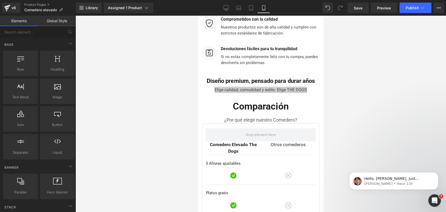
scroll to position [2003, 0]
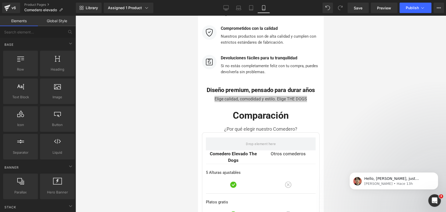
click at [343, 71] on div at bounding box center [261, 114] width 370 height 196
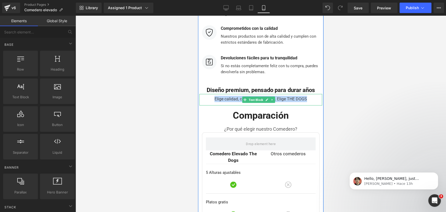
click at [295, 94] on div "Elige calidad, comodidad y estilo. Elige THE DOGS" at bounding box center [260, 99] width 123 height 11
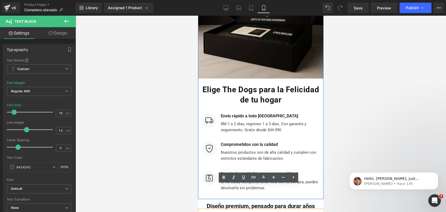
scroll to position [2032, 0]
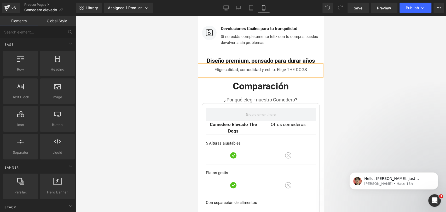
click at [327, 62] on div at bounding box center [261, 114] width 370 height 196
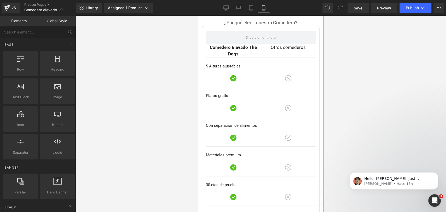
scroll to position [2119, 0]
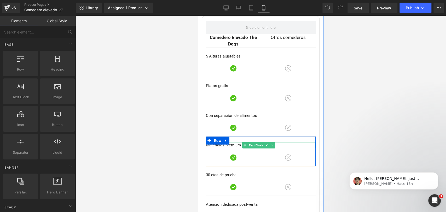
click at [240, 142] on p "Materiales premium" at bounding box center [261, 145] width 110 height 6
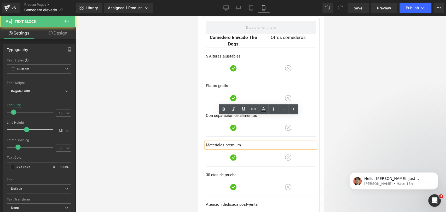
click at [244, 142] on p "Materiales premium" at bounding box center [261, 145] width 110 height 6
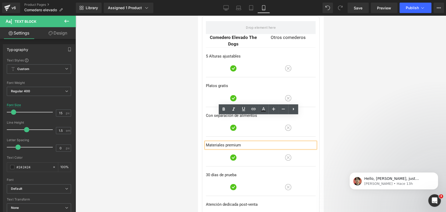
click at [352, 97] on div at bounding box center [261, 114] width 370 height 196
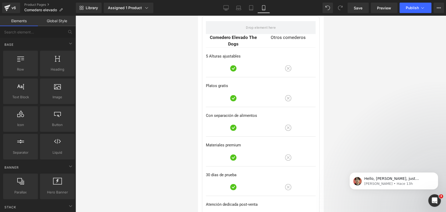
click at [353, 92] on div at bounding box center [261, 114] width 370 height 196
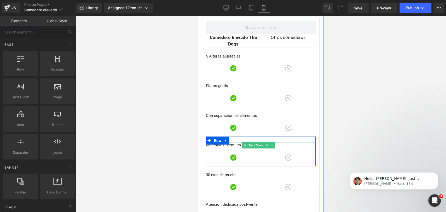
click at [239, 142] on p "Materiales premium" at bounding box center [261, 145] width 110 height 6
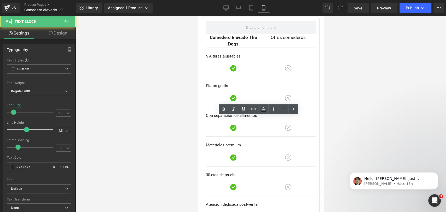
click at [361, 99] on div at bounding box center [261, 114] width 370 height 196
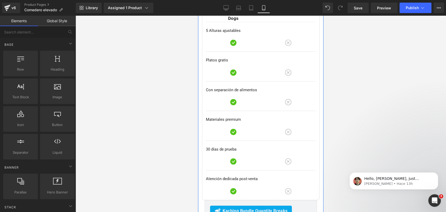
scroll to position [2149, 0]
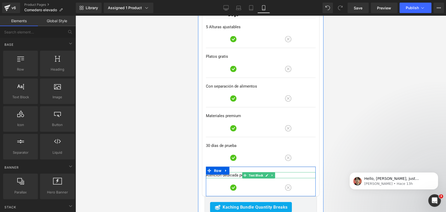
click at [221, 172] on p "Atención dedicada post-venta" at bounding box center [261, 175] width 110 height 6
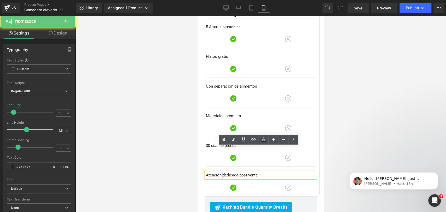
click at [221, 172] on p "Atención dedicada post-venta" at bounding box center [261, 175] width 110 height 6
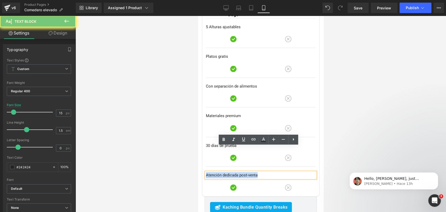
click at [221, 172] on p "Atención dedicada post-venta" at bounding box center [261, 175] width 110 height 6
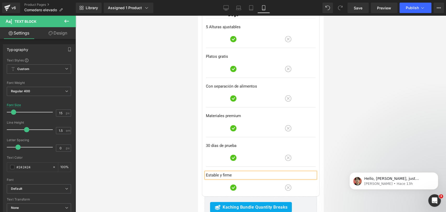
drag, startPoint x: 355, startPoint y: 79, endPoint x: 344, endPoint y: 98, distance: 21.3
click at [355, 80] on div at bounding box center [261, 114] width 370 height 196
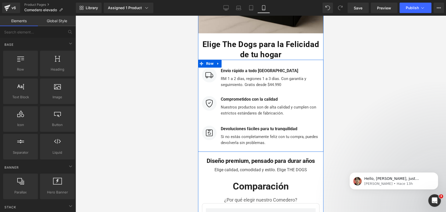
scroll to position [1916, 0]
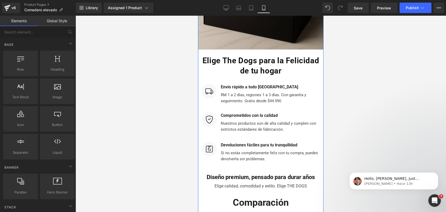
click at [254, 170] on div "Diseño premium, pensado para durar años Heading" at bounding box center [260, 175] width 125 height 11
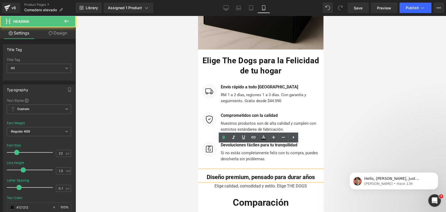
click at [353, 131] on div at bounding box center [261, 114] width 370 height 196
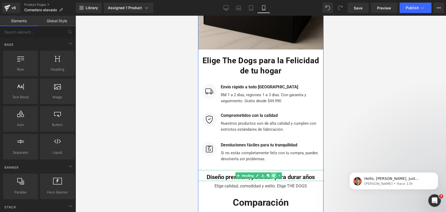
click at [275, 172] on link at bounding box center [273, 175] width 5 height 6
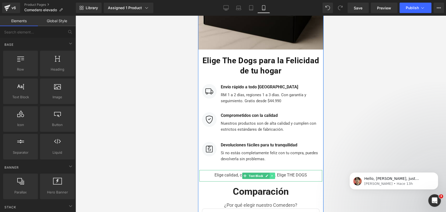
click at [272, 175] on icon at bounding box center [271, 176] width 1 height 2
click at [274, 174] on icon at bounding box center [275, 175] width 3 height 3
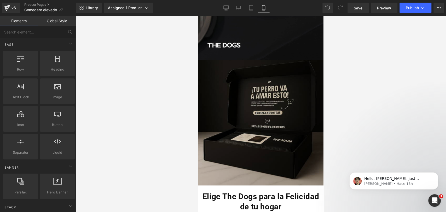
scroll to position [1800, 0]
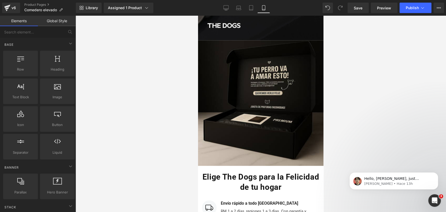
drag, startPoint x: 343, startPoint y: 66, endPoint x: 326, endPoint y: 66, distance: 16.5
click at [343, 66] on div at bounding box center [261, 114] width 370 height 196
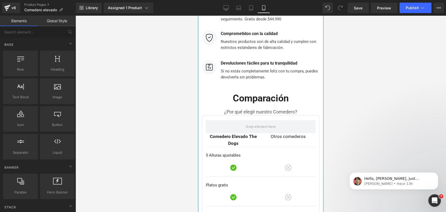
scroll to position [2003, 0]
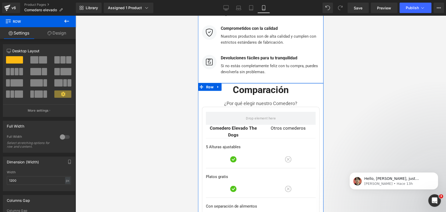
drag, startPoint x: 297, startPoint y: 59, endPoint x: 297, endPoint y: 55, distance: 3.7
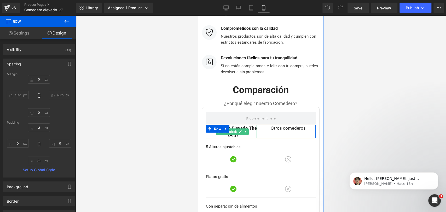
click at [236, 111] on div "Comedero Elevado The Dogs Text Block Otros comederos Text Block Row Row" at bounding box center [261, 122] width 110 height 31
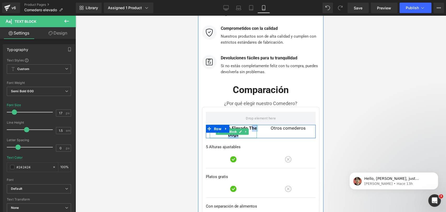
drag, startPoint x: 223, startPoint y: 109, endPoint x: 244, endPoint y: 109, distance: 20.6
click at [244, 125] on p "Comedero Elevado The Dogs" at bounding box center [233, 131] width 47 height 13
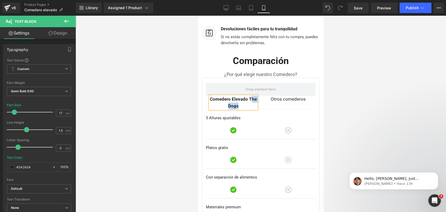
scroll to position [2001, 0]
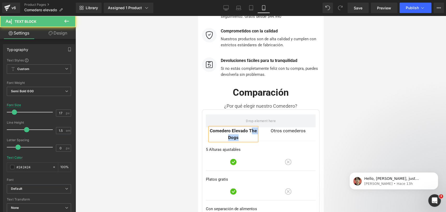
click at [230, 127] on p "Comedero Elevado The Dogs" at bounding box center [233, 133] width 47 height 13
click at [229, 127] on p "Comedero Elevado The Dogs" at bounding box center [233, 133] width 47 height 13
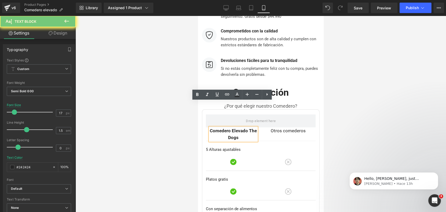
click at [229, 127] on p "Comedero Elevado The Dogs" at bounding box center [233, 133] width 47 height 13
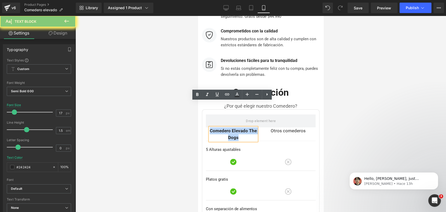
click at [229, 127] on p "Comedero Elevado The Dogs" at bounding box center [233, 133] width 47 height 13
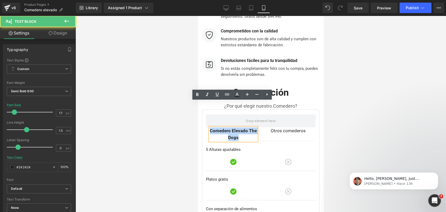
click at [228, 127] on p "Comedero Elevado The Dogs" at bounding box center [233, 133] width 47 height 13
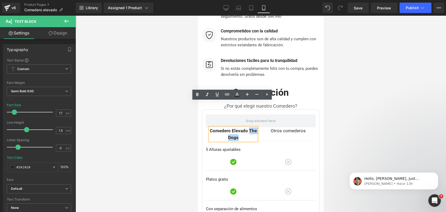
drag, startPoint x: 221, startPoint y: 110, endPoint x: 245, endPoint y: 112, distance: 24.6
click at [245, 127] on p "Comedero Elevado The Dogs" at bounding box center [233, 133] width 47 height 13
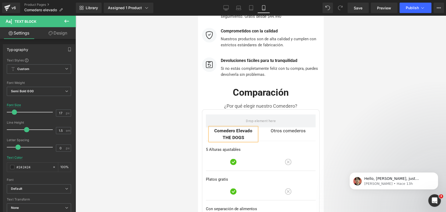
click at [350, 78] on div at bounding box center [261, 114] width 370 height 196
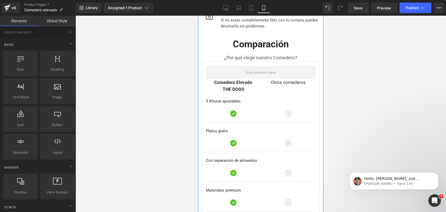
scroll to position [2059, 0]
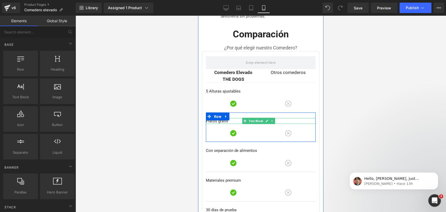
click at [228, 118] on p "Platos gratis" at bounding box center [261, 121] width 110 height 6
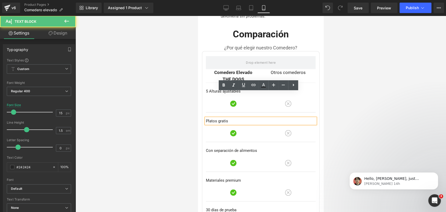
click at [231, 118] on p "Platos gratis" at bounding box center [261, 121] width 110 height 6
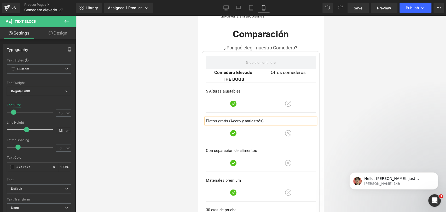
click at [391, 90] on div at bounding box center [261, 114] width 370 height 196
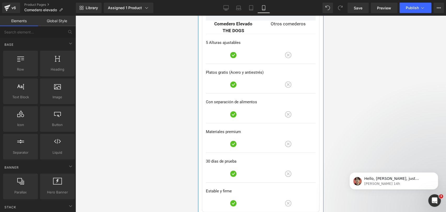
scroll to position [2117, 0]
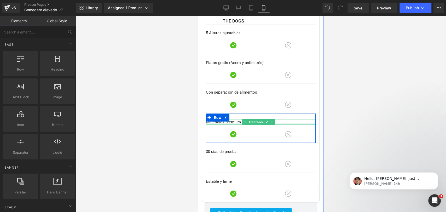
click at [231, 124] on div at bounding box center [261, 124] width 110 height 1
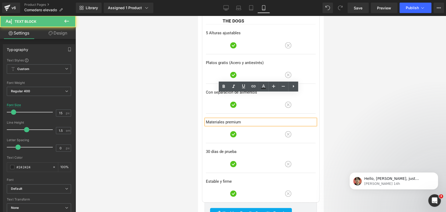
click at [241, 119] on p "Materiales premium" at bounding box center [261, 122] width 110 height 6
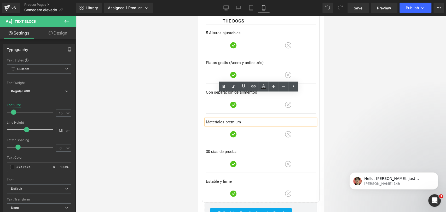
click at [364, 82] on div at bounding box center [261, 114] width 370 height 196
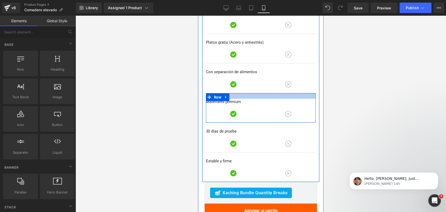
scroll to position [2146, 0]
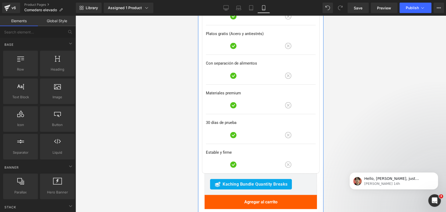
click at [239, 90] on p "Materiales premium" at bounding box center [261, 93] width 110 height 6
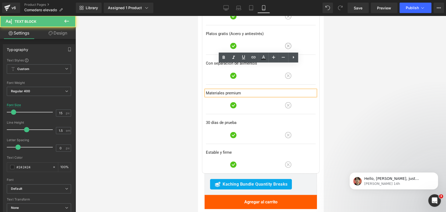
scroll to position [2117, 0]
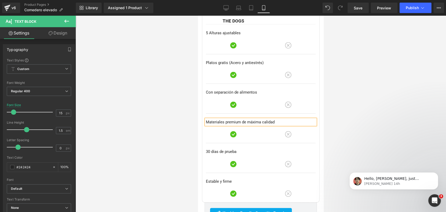
click at [366, 73] on div at bounding box center [261, 114] width 370 height 196
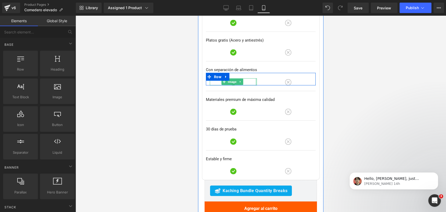
scroll to position [2146, 0]
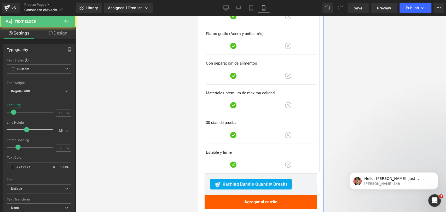
click at [224, 120] on p "30 días de prueba" at bounding box center [261, 123] width 110 height 6
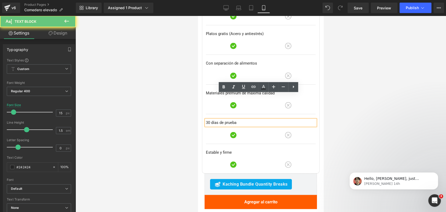
click at [245, 120] on p "30 días de prueba" at bounding box center [261, 123] width 110 height 6
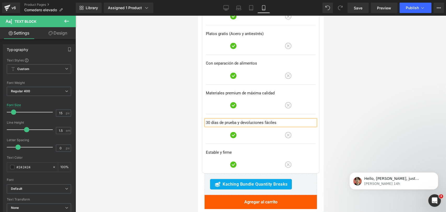
click at [361, 109] on div at bounding box center [261, 114] width 370 height 196
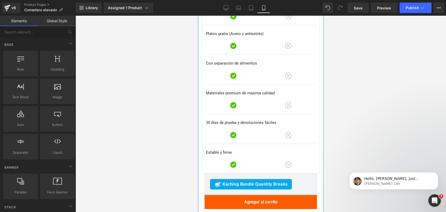
click at [227, 149] on p "Estable y firme" at bounding box center [261, 152] width 110 height 6
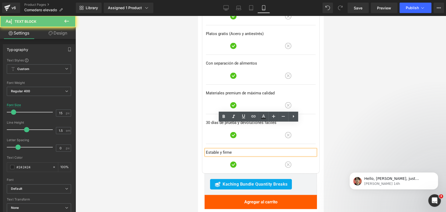
click at [235, 149] on p "Estable y firme" at bounding box center [261, 152] width 110 height 6
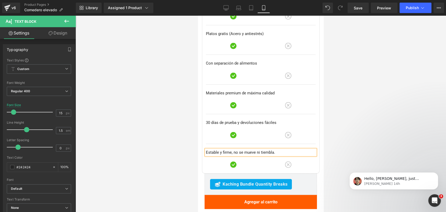
click at [382, 97] on div at bounding box center [261, 114] width 370 height 196
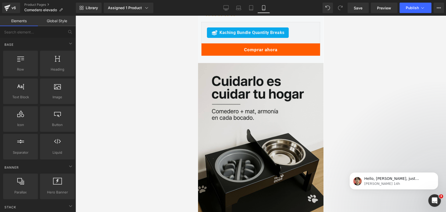
scroll to position [1391, 0]
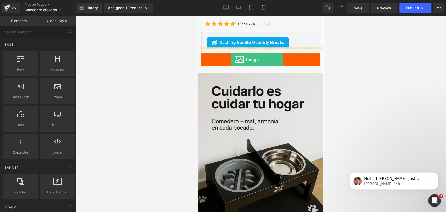
drag, startPoint x: 248, startPoint y: 108, endPoint x: 231, endPoint y: 59, distance: 51.9
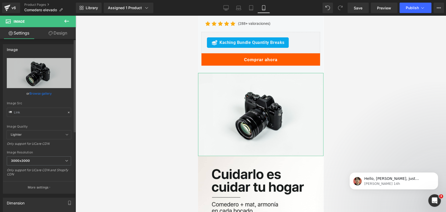
click at [45, 94] on link "Browse gallery" at bounding box center [41, 93] width 22 height 9
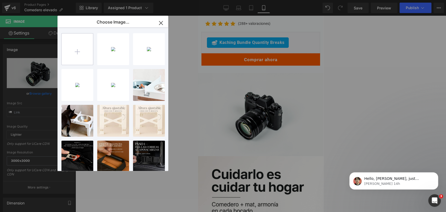
click at [84, 48] on input "file" at bounding box center [77, 48] width 31 height 31
type input "C:\fakepath\20250918_0033_Comedero Elevado Premium_remix_01k5de35sye1ebd937bqq9…"
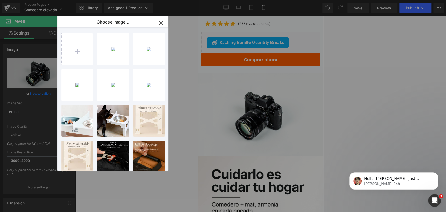
click at [0, 0] on div "2025091...hrpg.jpg 79.66 KB" at bounding box center [0, 0] width 0 height 0
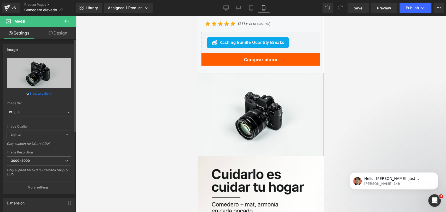
click at [47, 93] on link "Browse gallery" at bounding box center [41, 93] width 22 height 9
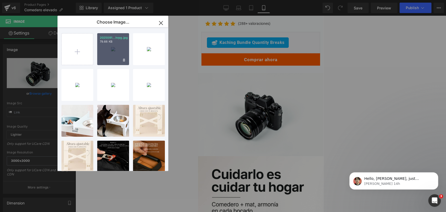
click at [107, 55] on div "2025091...hrpg.jpg 79.66 KB" at bounding box center [113, 49] width 32 height 32
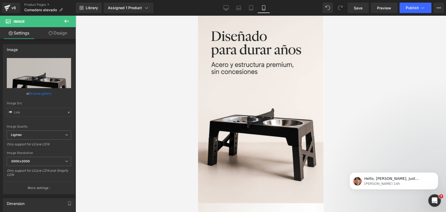
scroll to position [1420, 0]
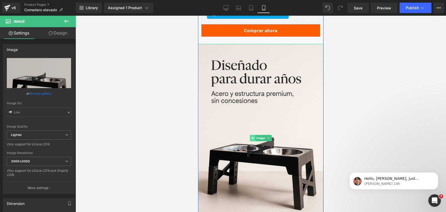
click at [252, 136] on icon at bounding box center [252, 137] width 3 height 3
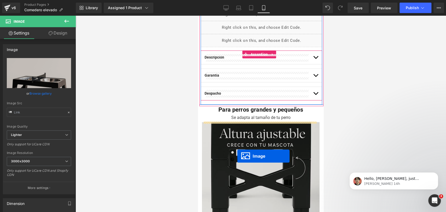
scroll to position [283, 0]
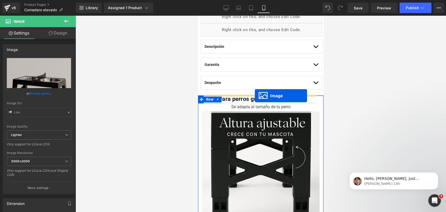
drag, startPoint x: 250, startPoint y: 140, endPoint x: 255, endPoint y: 96, distance: 44.4
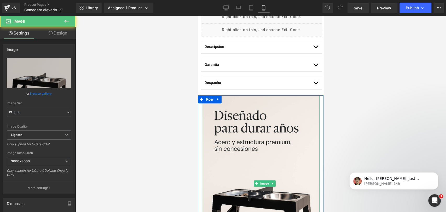
click at [349, 74] on div at bounding box center [261, 114] width 370 height 196
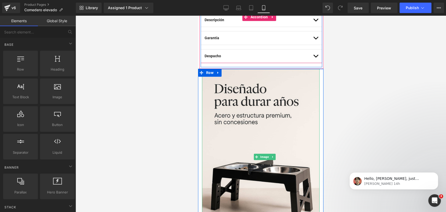
scroll to position [341, 0]
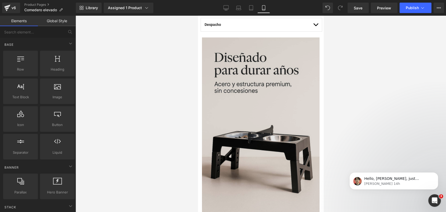
click at [291, 85] on img at bounding box center [261, 125] width 118 height 176
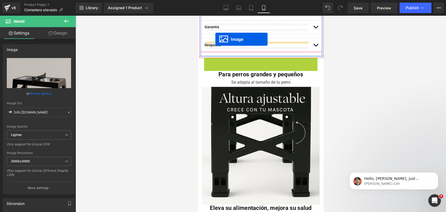
scroll to position [316, 0]
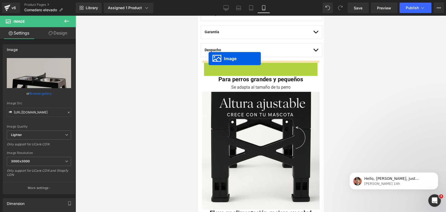
drag, startPoint x: 248, startPoint y: 120, endPoint x: 208, endPoint y: 59, distance: 73.7
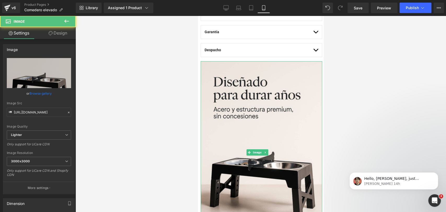
click at [372, 61] on div at bounding box center [261, 114] width 370 height 196
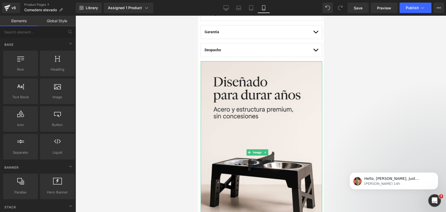
click at [353, 83] on div at bounding box center [261, 114] width 370 height 196
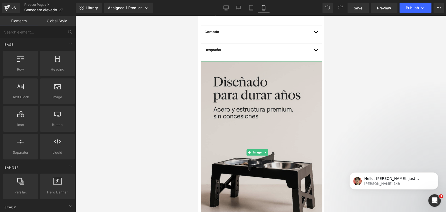
click at [292, 88] on img at bounding box center [261, 152] width 121 height 182
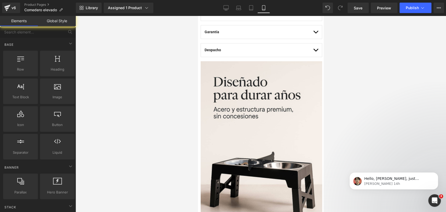
click at [357, 76] on div at bounding box center [261, 114] width 370 height 196
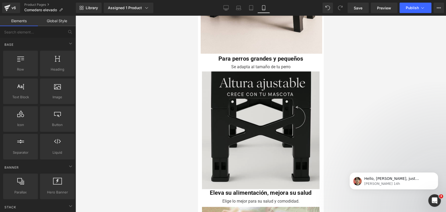
scroll to position [519, 0]
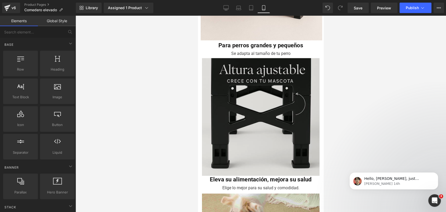
click at [290, 67] on img at bounding box center [261, 117] width 118 height 118
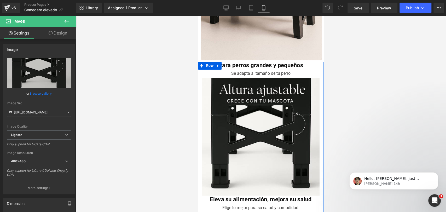
scroll to position [490, 0]
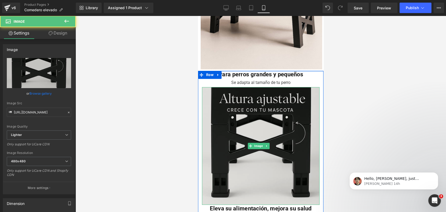
click at [280, 88] on img at bounding box center [261, 146] width 118 height 118
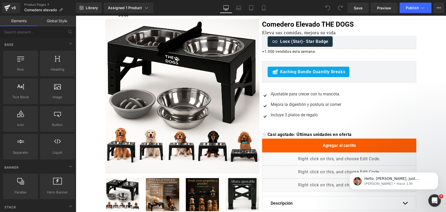
scroll to position [29, 0]
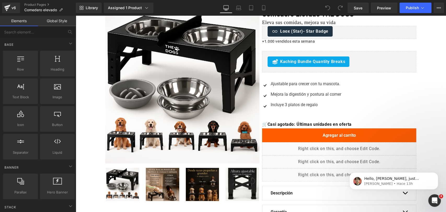
click at [44, 2] on div "v6 Product Pages Comedero elevado" at bounding box center [38, 8] width 76 height 16
click at [47, 3] on link "Product Pages" at bounding box center [49, 5] width 51 height 4
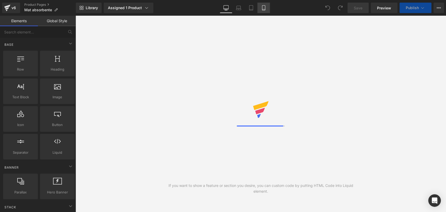
click at [261, 9] on icon at bounding box center [263, 7] width 5 height 5
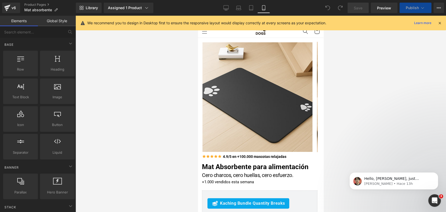
click at [441, 21] on icon at bounding box center [439, 23] width 5 height 5
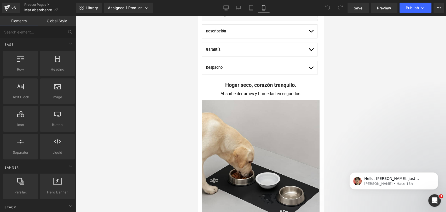
scroll to position [290, 0]
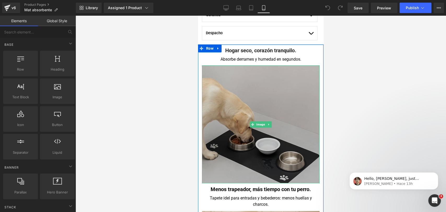
click at [297, 85] on img at bounding box center [261, 124] width 118 height 118
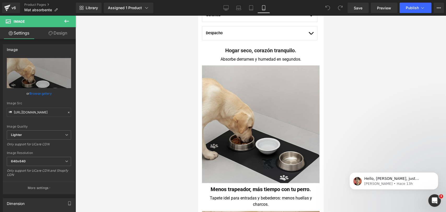
click at [69, 18] on icon at bounding box center [66, 21] width 6 height 6
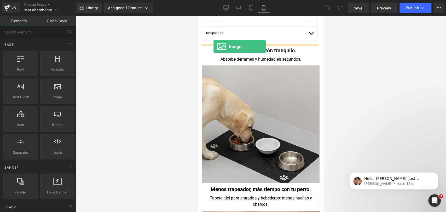
drag, startPoint x: 275, startPoint y: 97, endPoint x: 213, endPoint y: 47, distance: 79.5
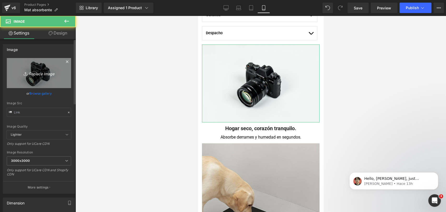
click at [52, 86] on link "Replace Image" at bounding box center [39, 73] width 64 height 30
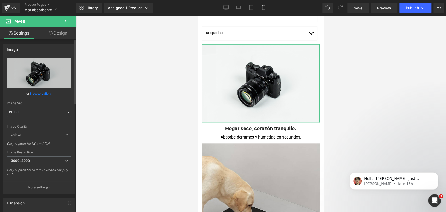
click at [41, 93] on link "Browse gallery" at bounding box center [41, 93] width 22 height 9
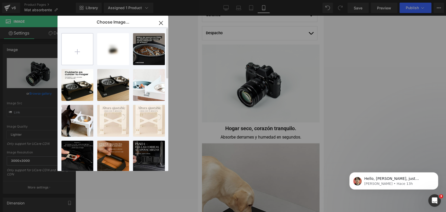
click at [79, 48] on input "file" at bounding box center [77, 48] width 31 height 31
type input "C:\fakepath\comedero elevado negro.jpg"
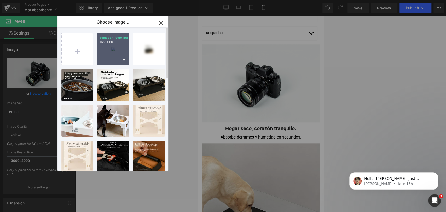
click at [118, 54] on div "comeder...egro.jpg 119.45 KB" at bounding box center [113, 49] width 32 height 32
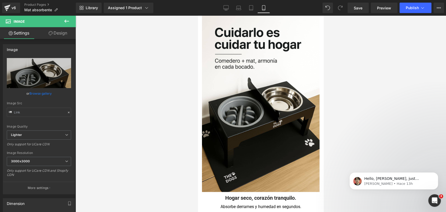
click at [352, 74] on div at bounding box center [261, 114] width 370 height 196
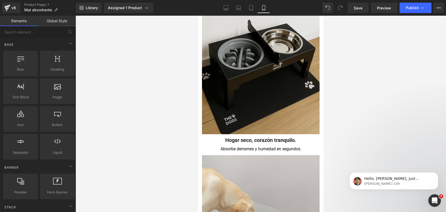
scroll to position [377, 0]
click at [263, 71] on img at bounding box center [261, 45] width 118 height 176
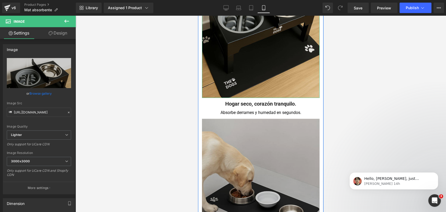
scroll to position [464, 0]
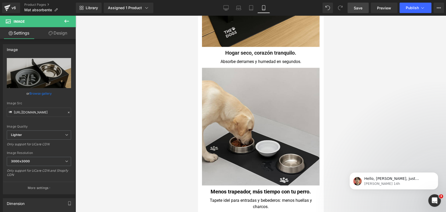
click at [351, 8] on link "Save" at bounding box center [357, 8] width 21 height 10
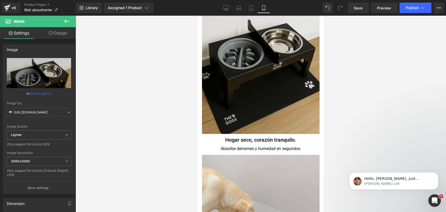
scroll to position [493, 0]
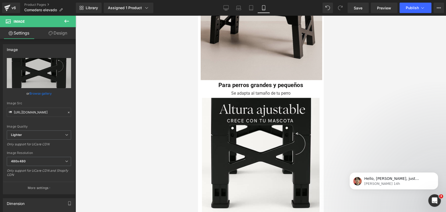
scroll to position [461, 0]
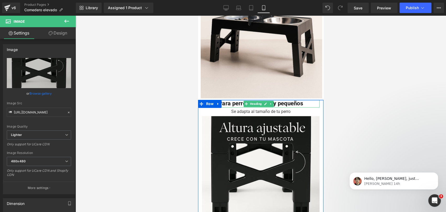
click at [237, 100] on b "Para perros grandes y pequeños" at bounding box center [260, 103] width 85 height 7
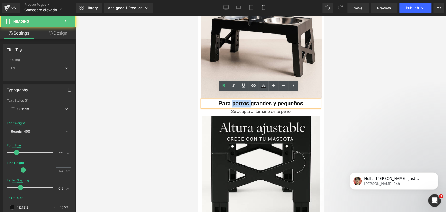
click at [237, 100] on b "Para perros grandes y pequeños" at bounding box center [260, 103] width 85 height 7
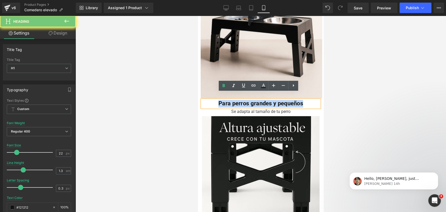
click at [237, 100] on b "Para perros grandes y pequeños" at bounding box center [260, 103] width 85 height 7
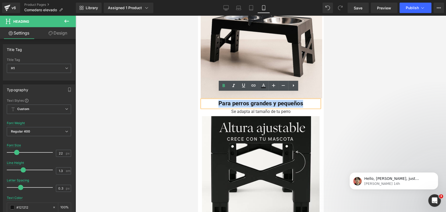
copy b "Para perros grandes y pequeños"
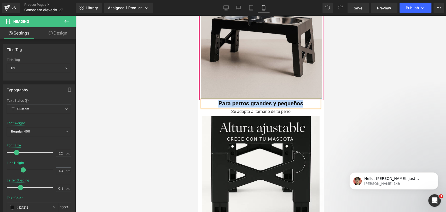
scroll to position [490, 0]
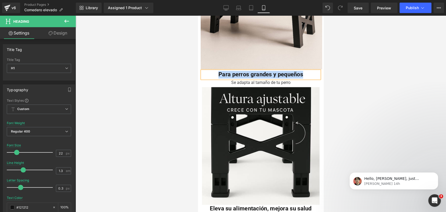
click at [238, 78] on div "Se adapta al tamaño de tu perro" at bounding box center [260, 82] width 115 height 9
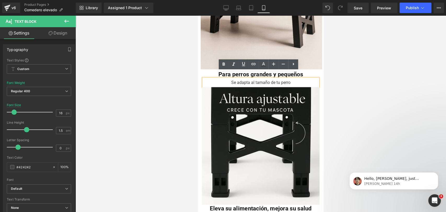
click at [237, 78] on div "Se adapta al tamaño de tu perro" at bounding box center [260, 82] width 115 height 9
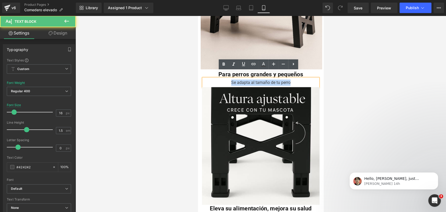
click at [237, 78] on div "Se adapta al tamaño de tu perro" at bounding box center [260, 82] width 115 height 9
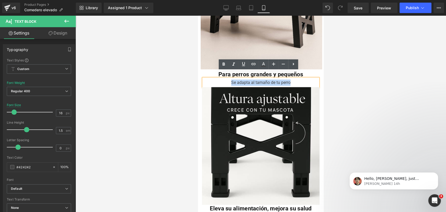
copy div "Se adapta al tamaño de tu perro"
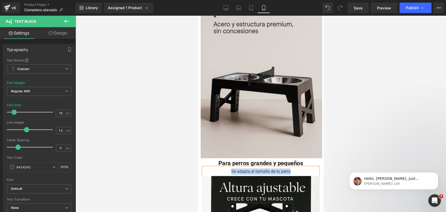
scroll to position [345, 0]
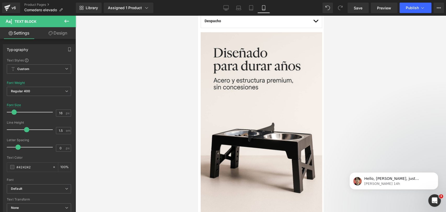
click at [345, 65] on div at bounding box center [261, 114] width 370 height 196
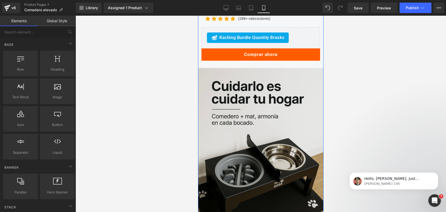
scroll to position [1587, 0]
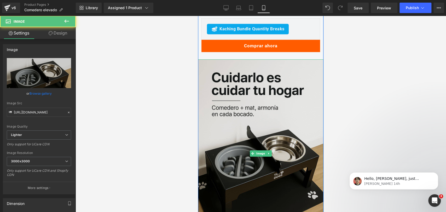
click at [294, 74] on img at bounding box center [260, 153] width 125 height 188
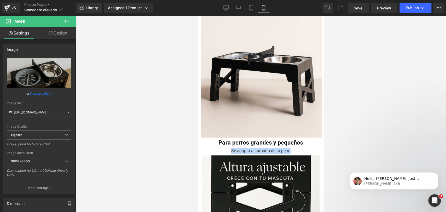
scroll to position [455, 0]
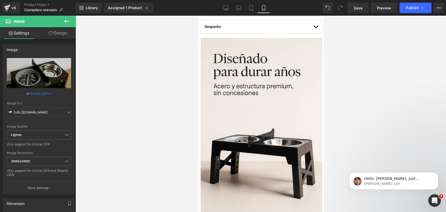
click at [337, 84] on div at bounding box center [261, 114] width 370 height 196
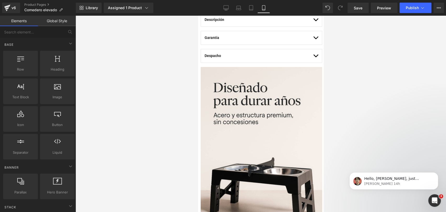
click at [392, 72] on div at bounding box center [261, 114] width 370 height 196
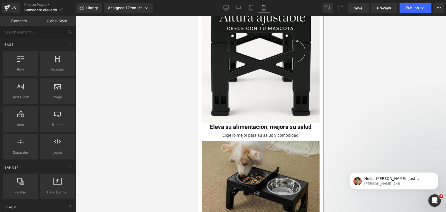
scroll to position [513, 0]
click at [263, 142] on img at bounding box center [261, 180] width 118 height 80
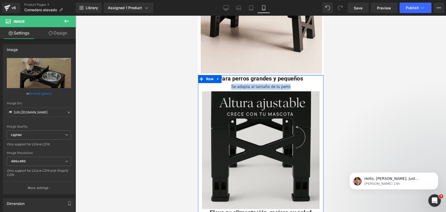
scroll to position [484, 0]
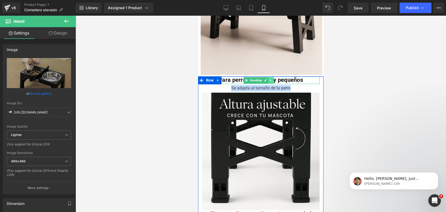
click at [269, 79] on icon at bounding box center [270, 80] width 3 height 3
click at [271, 77] on link at bounding box center [273, 80] width 5 height 6
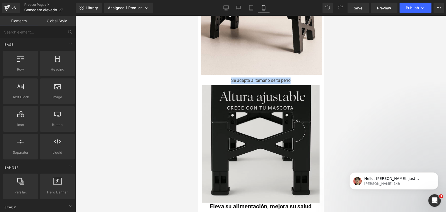
click at [243, 102] on img at bounding box center [261, 144] width 118 height 118
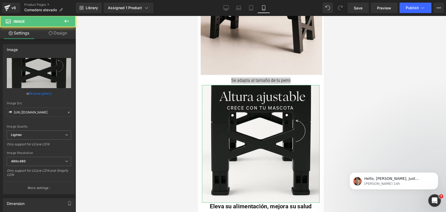
click at [61, 33] on link "Design" at bounding box center [58, 33] width 38 height 12
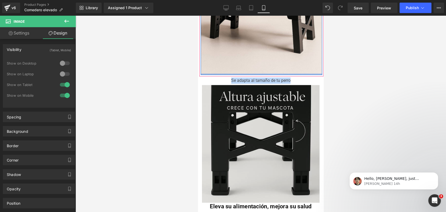
click at [255, 85] on img at bounding box center [261, 144] width 118 height 118
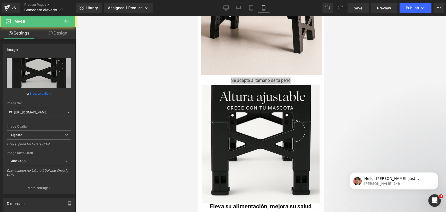
drag, startPoint x: 59, startPoint y: 31, endPoint x: 59, endPoint y: 34, distance: 2.9
click at [59, 31] on link "Design" at bounding box center [58, 33] width 38 height 12
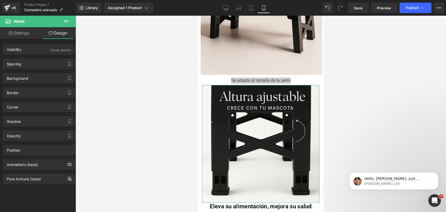
click at [59, 50] on div "(Tablet, Mobile)" at bounding box center [60, 48] width 21 height 9
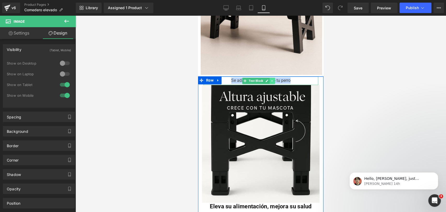
click at [271, 79] on icon at bounding box center [272, 80] width 3 height 3
click at [275, 78] on link at bounding box center [274, 81] width 5 height 6
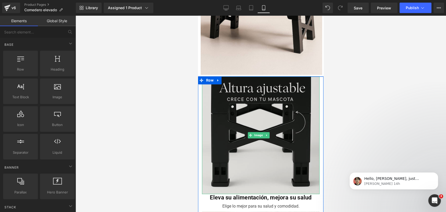
click at [260, 85] on img at bounding box center [261, 135] width 118 height 118
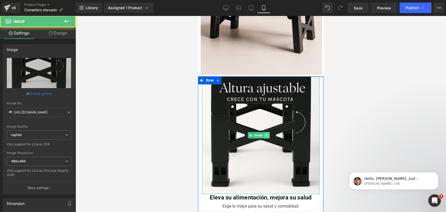
click at [267, 134] on icon at bounding box center [266, 135] width 3 height 3
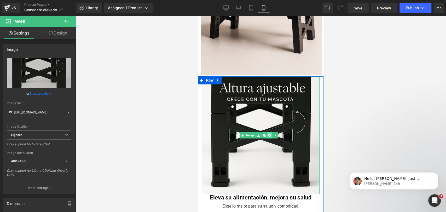
click at [268, 134] on icon at bounding box center [269, 135] width 3 height 3
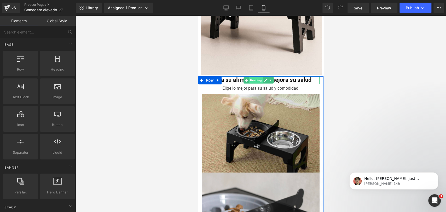
click at [259, 77] on span "Heading" at bounding box center [256, 80] width 14 height 6
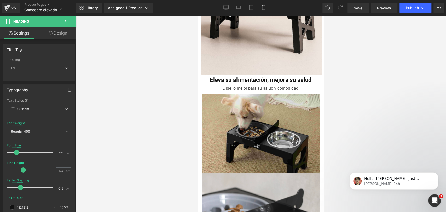
click at [68, 25] on button at bounding box center [66, 21] width 18 height 11
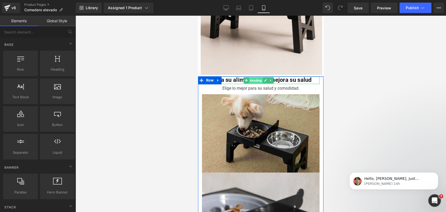
click at [250, 77] on span "Heading" at bounding box center [256, 80] width 14 height 6
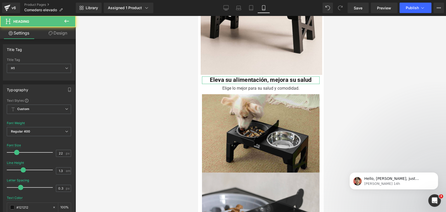
click at [67, 37] on link "Design" at bounding box center [58, 33] width 38 height 12
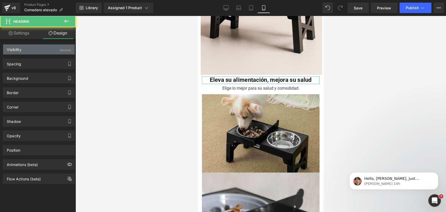
click at [55, 47] on div "Visibility (Mobile)" at bounding box center [39, 49] width 72 height 10
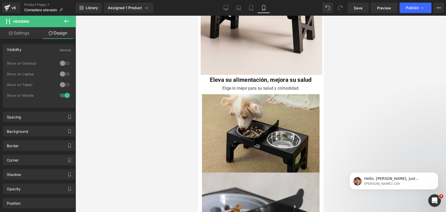
click at [360, 101] on div at bounding box center [261, 114] width 370 height 196
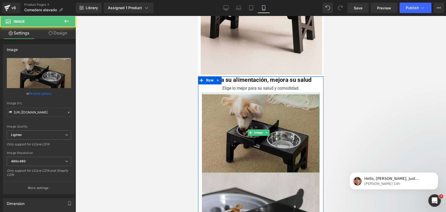
click at [269, 101] on img at bounding box center [261, 133] width 118 height 80
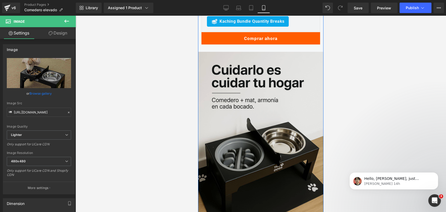
scroll to position [1471, 0]
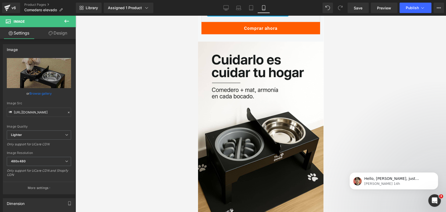
click at [366, 70] on div at bounding box center [261, 114] width 370 height 196
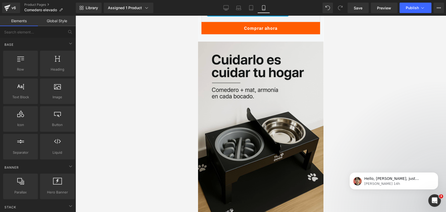
click at [279, 67] on img at bounding box center [260, 136] width 125 height 188
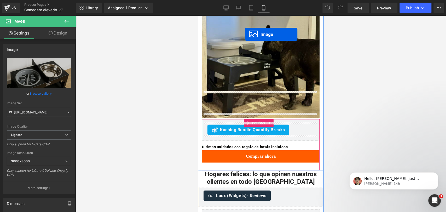
scroll to position [836, 0]
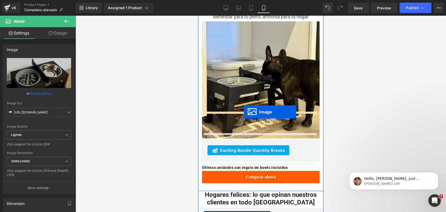
drag, startPoint x: 250, startPoint y: 108, endPoint x: 244, endPoint y: 112, distance: 6.9
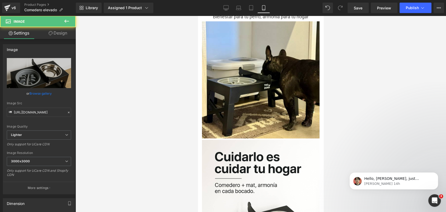
click at [343, 94] on div at bounding box center [261, 114] width 370 height 196
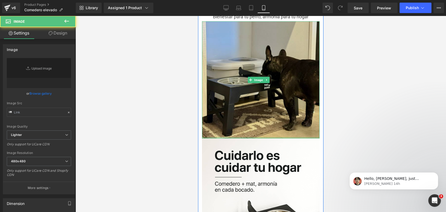
type input "https://ucarecdn.com/37aba684-5a49-45a0-83d9-c9fd862fa6b8/-/format/auto/-/previ…"
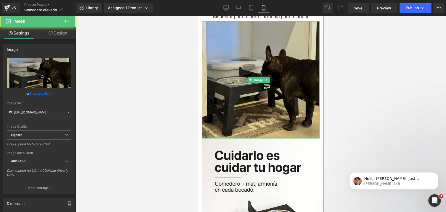
drag, startPoint x: 256, startPoint y: 111, endPoint x: 252, endPoint y: 106, distance: 6.5
click at [252, 106] on div "Image" at bounding box center [261, 79] width 118 height 117
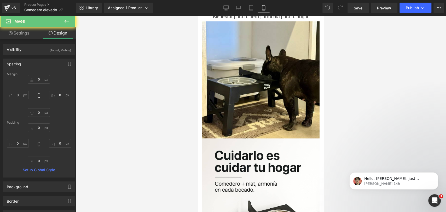
click at [355, 79] on div at bounding box center [261, 114] width 370 height 196
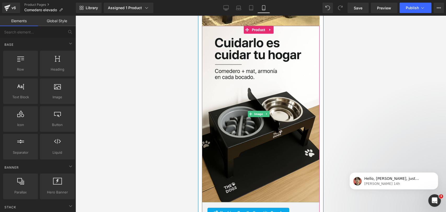
scroll to position [953, 0]
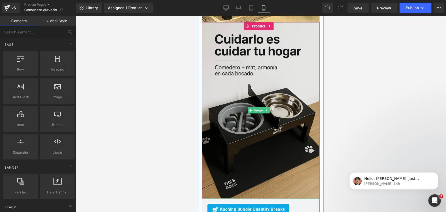
click at [281, 61] on img at bounding box center [261, 110] width 118 height 176
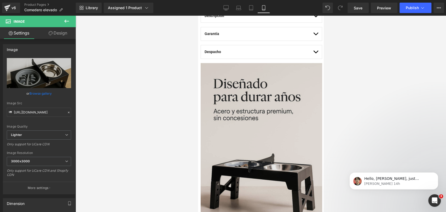
click at [246, 105] on img at bounding box center [261, 154] width 121 height 182
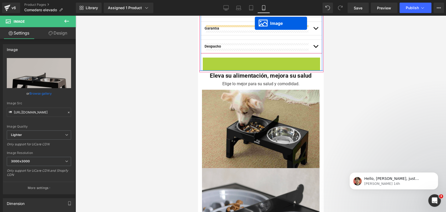
scroll to position [294, 0]
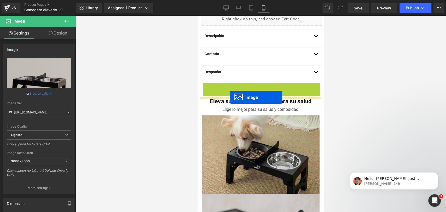
drag, startPoint x: 251, startPoint y: 63, endPoint x: 230, endPoint y: 97, distance: 39.9
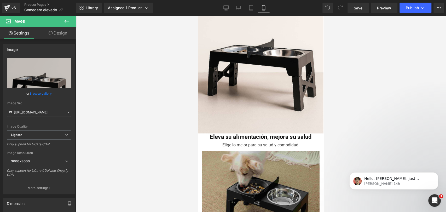
scroll to position [468, 0]
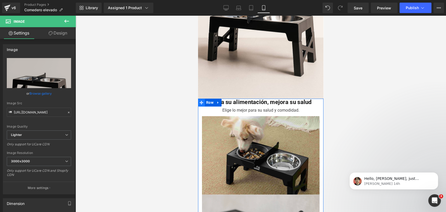
click at [202, 100] on icon at bounding box center [202, 102] width 4 height 4
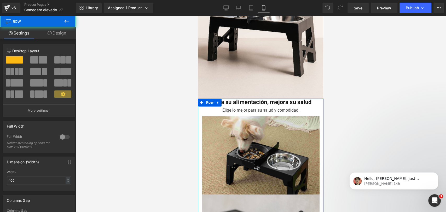
drag, startPoint x: 55, startPoint y: 30, endPoint x: 53, endPoint y: 48, distance: 18.1
click at [55, 30] on link "Design" at bounding box center [57, 33] width 38 height 12
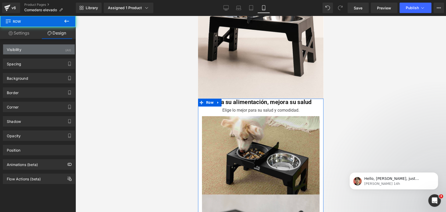
type input "0"
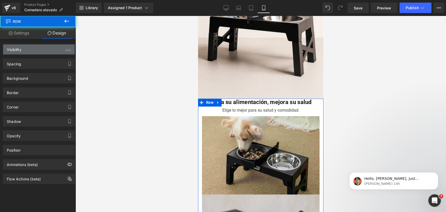
type input "0"
type input "transparent"
type input "0"
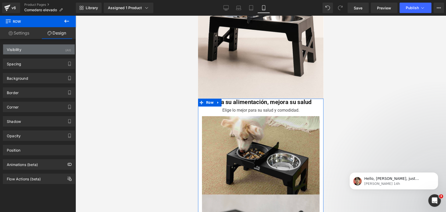
click at [53, 48] on div "Visibility (All)" at bounding box center [39, 49] width 72 height 10
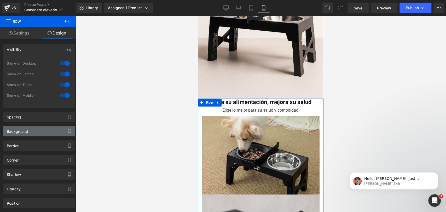
click at [43, 128] on div "Background" at bounding box center [39, 131] width 72 height 10
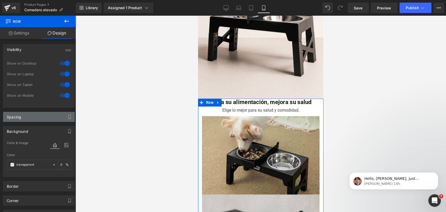
click at [40, 114] on div "Spacing" at bounding box center [39, 117] width 72 height 10
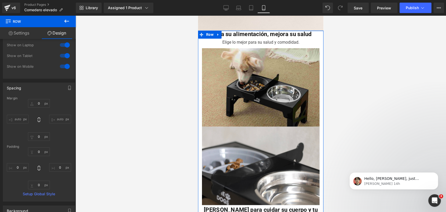
scroll to position [497, 0]
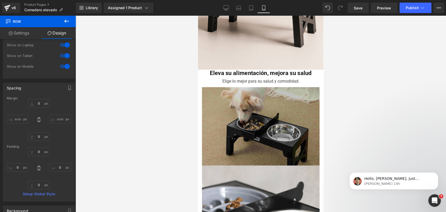
click at [264, 90] on img at bounding box center [261, 126] width 118 height 80
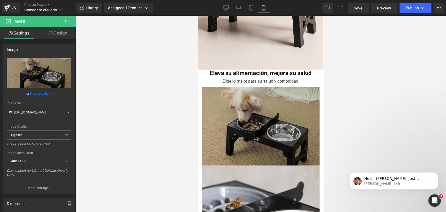
click at [286, 96] on img at bounding box center [261, 126] width 118 height 80
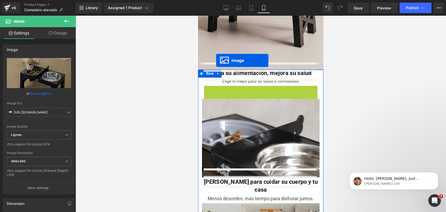
drag, startPoint x: 251, startPoint y: 117, endPoint x: 216, endPoint y: 60, distance: 66.4
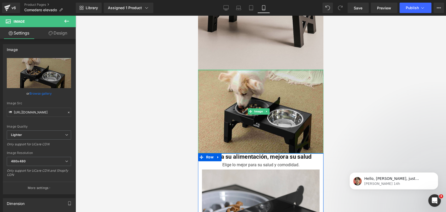
drag, startPoint x: 273, startPoint y: 62, endPoint x: 273, endPoint y: 58, distance: 4.2
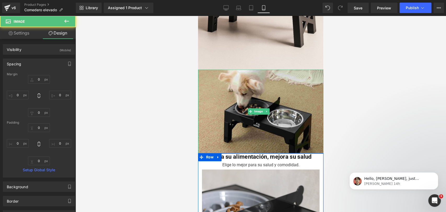
click at [355, 45] on div at bounding box center [261, 114] width 370 height 196
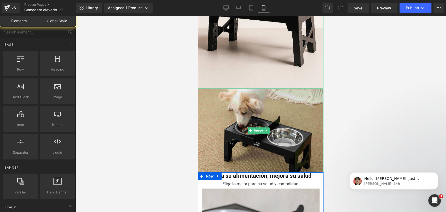
scroll to position [468, 0]
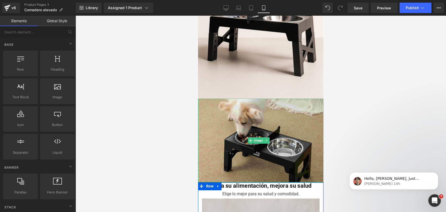
click at [374, 66] on div at bounding box center [261, 114] width 370 height 196
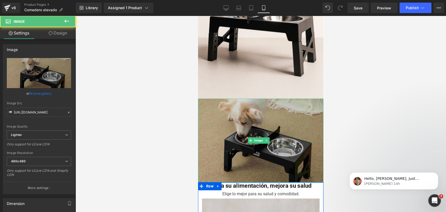
click at [300, 103] on img at bounding box center [260, 140] width 125 height 84
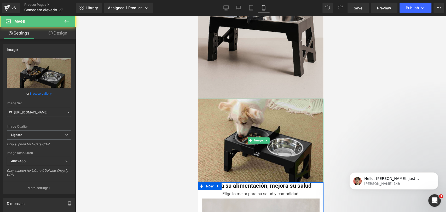
click at [302, 81] on img at bounding box center [260, 4] width 125 height 188
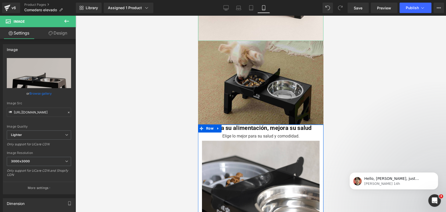
scroll to position [526, 0]
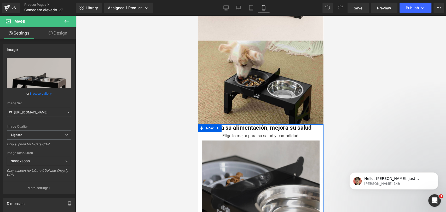
click at [266, 140] on img at bounding box center [261, 179] width 118 height 79
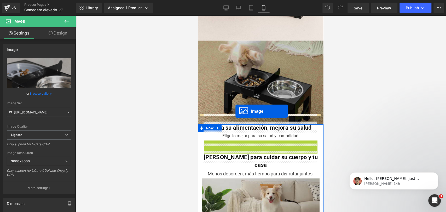
drag, startPoint x: 250, startPoint y: 168, endPoint x: 235, endPoint y: 111, distance: 58.7
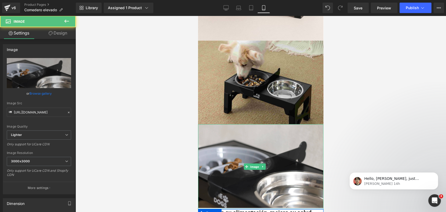
click at [352, 87] on div at bounding box center [261, 114] width 370 height 196
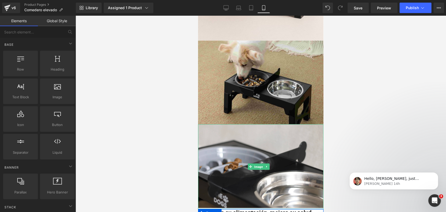
click at [350, 105] on div at bounding box center [261, 114] width 370 height 196
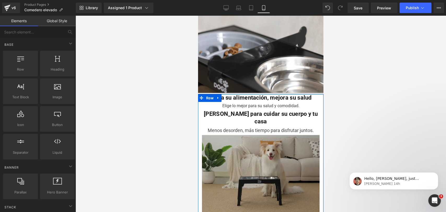
scroll to position [642, 0]
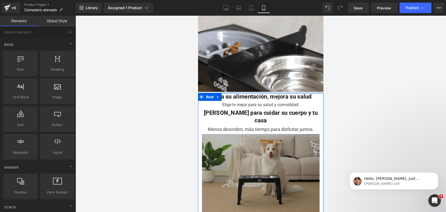
click at [275, 134] on img at bounding box center [261, 173] width 118 height 78
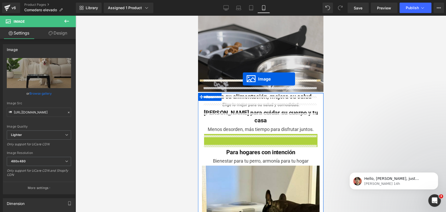
drag, startPoint x: 250, startPoint y: 150, endPoint x: 241, endPoint y: 76, distance: 75.2
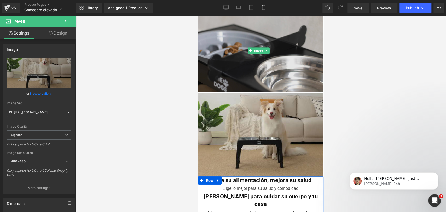
drag, startPoint x: 264, startPoint y: 80, endPoint x: 260, endPoint y: 74, distance: 7.7
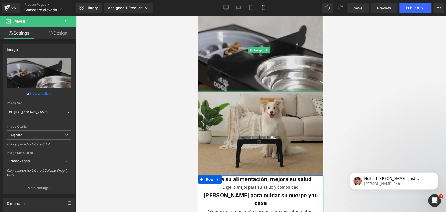
drag, startPoint x: 266, startPoint y: 79, endPoint x: 264, endPoint y: 73, distance: 6.3
click at [264, 73] on div "Image" at bounding box center [260, 50] width 125 height 84
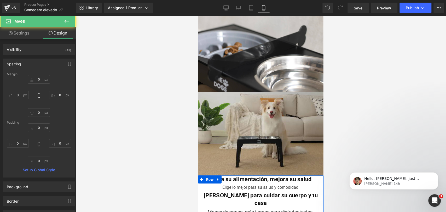
click at [349, 63] on div at bounding box center [261, 114] width 370 height 196
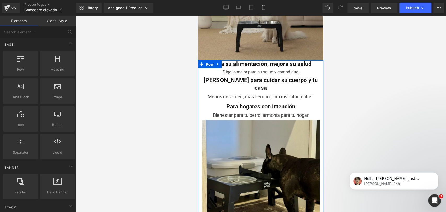
scroll to position [758, 0]
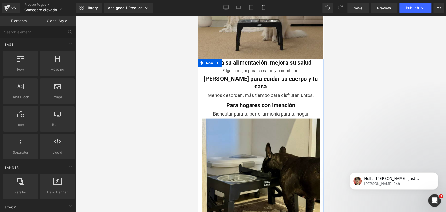
click at [277, 119] on img at bounding box center [261, 177] width 118 height 117
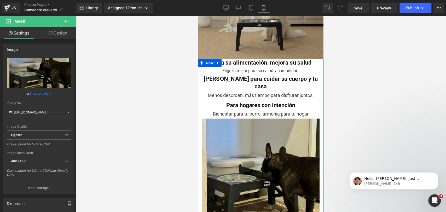
scroll to position [816, 0]
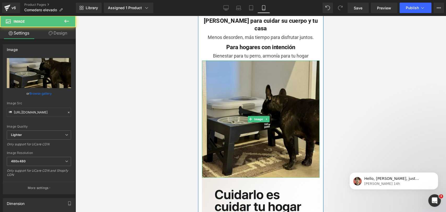
click at [279, 97] on img at bounding box center [261, 119] width 118 height 117
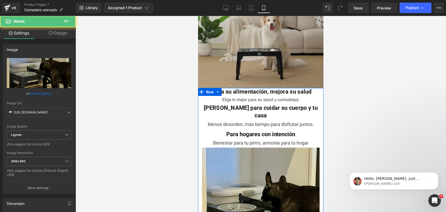
click at [257, 155] on img at bounding box center [261, 206] width 118 height 117
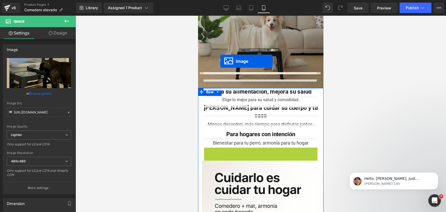
drag, startPoint x: 250, startPoint y: 180, endPoint x: 220, endPoint y: 61, distance: 122.7
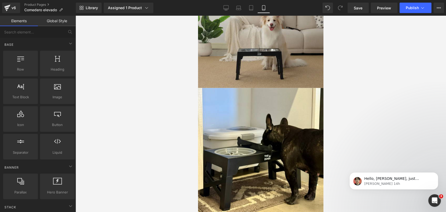
click at [358, 86] on div at bounding box center [261, 114] width 370 height 196
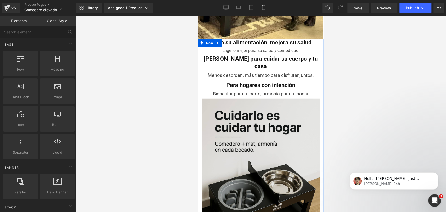
click at [264, 101] on img at bounding box center [261, 186] width 118 height 176
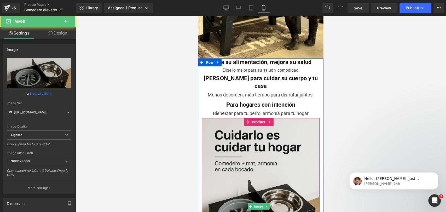
scroll to position [874, 0]
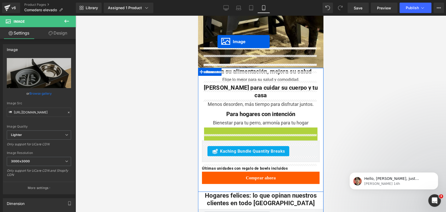
drag, startPoint x: 247, startPoint y: 184, endPoint x: 216, endPoint y: 40, distance: 148.2
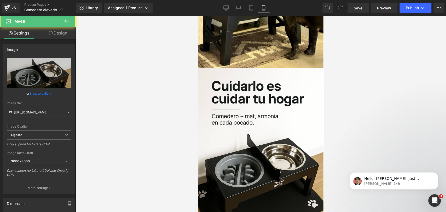
click at [339, 53] on div at bounding box center [261, 114] width 370 height 196
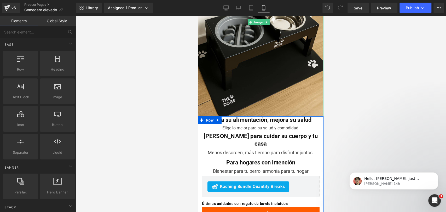
scroll to position [1019, 0]
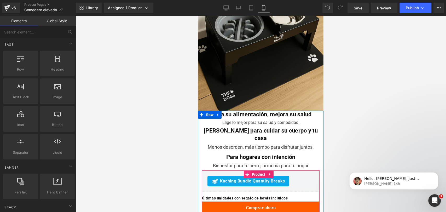
click at [245, 172] on icon at bounding box center [247, 174] width 4 height 4
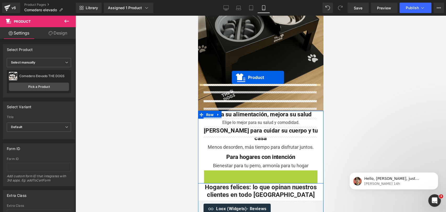
drag, startPoint x: 250, startPoint y: 138, endPoint x: 231, endPoint y: 78, distance: 63.1
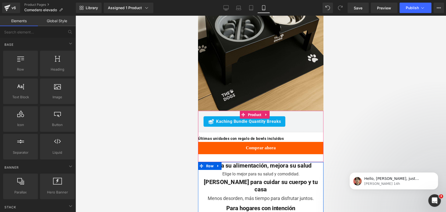
click at [336, 72] on div at bounding box center [261, 114] width 370 height 196
click at [255, 134] on span "Text Block" at bounding box center [256, 137] width 16 height 6
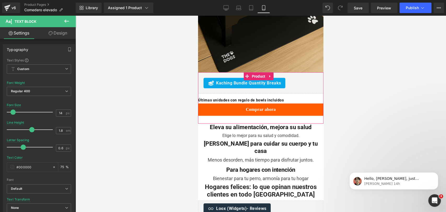
scroll to position [1048, 0]
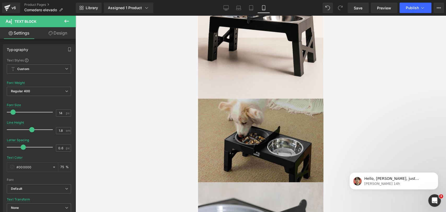
click at [269, 104] on img at bounding box center [260, 140] width 125 height 84
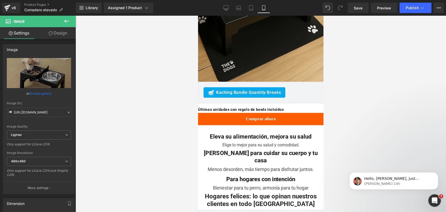
click at [229, 133] on b "Eleva su alimentación, mejora su salud" at bounding box center [261, 136] width 102 height 7
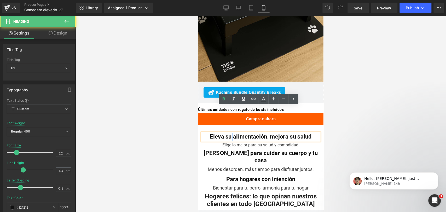
click at [229, 133] on b "Eleva su alimentación, mejora su salud" at bounding box center [261, 136] width 102 height 7
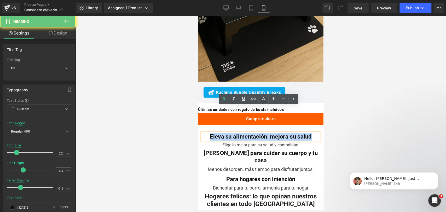
click at [229, 133] on b "Eleva su alimentación, mejora su salud" at bounding box center [261, 136] width 102 height 7
copy b "Eleva su alimentación, mejora su salud"
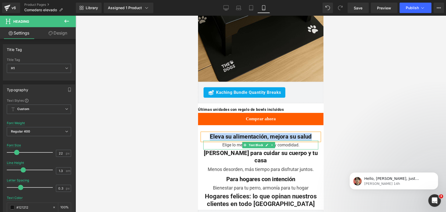
click at [235, 141] on div "Elige lo mejor para su salud y comodidad." at bounding box center [260, 145] width 115 height 9
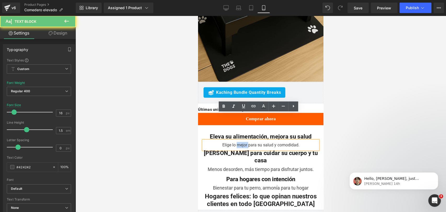
click at [235, 141] on div "Elige lo mejor para su salud y comodidad." at bounding box center [260, 145] width 115 height 9
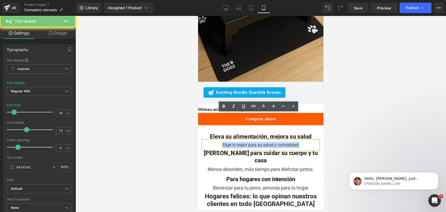
click at [235, 141] on div "Elige lo mejor para su salud y comodidad." at bounding box center [260, 145] width 115 height 9
copy div "Elige lo mejor para su salud y comodidad."
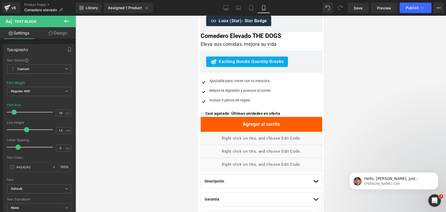
scroll to position [61, 0]
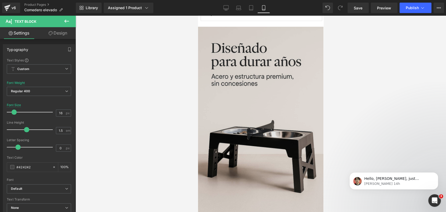
click at [258, 57] on img at bounding box center [260, 121] width 125 height 188
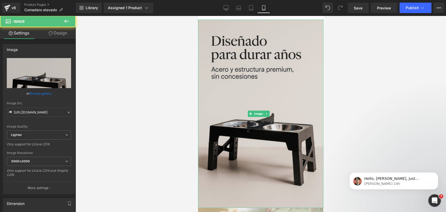
scroll to position [381, 0]
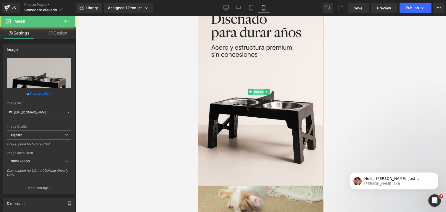
click at [259, 89] on span "Image" at bounding box center [258, 92] width 11 height 6
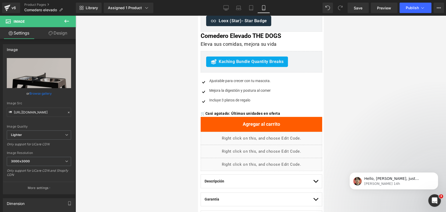
scroll to position [90, 0]
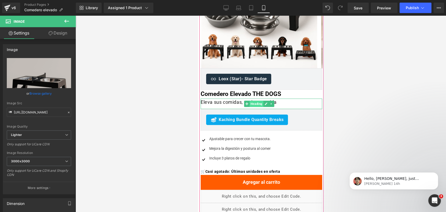
click at [251, 105] on span "Heading" at bounding box center [257, 104] width 14 height 6
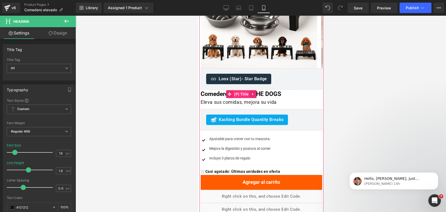
click at [242, 91] on span "(P) Title" at bounding box center [241, 94] width 17 height 8
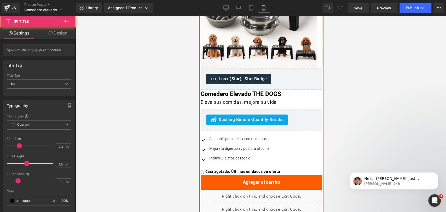
scroll to position [119, 0]
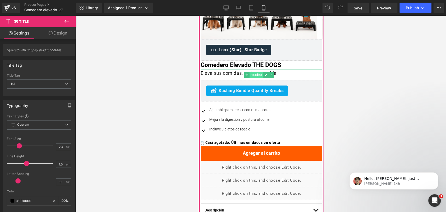
click at [258, 76] on span "Heading" at bounding box center [257, 75] width 14 height 6
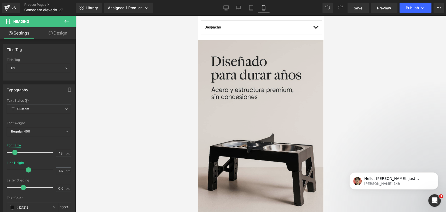
scroll to position [352, 0]
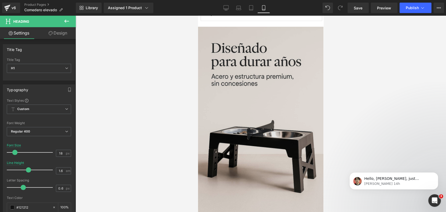
click at [268, 67] on img at bounding box center [260, 121] width 125 height 188
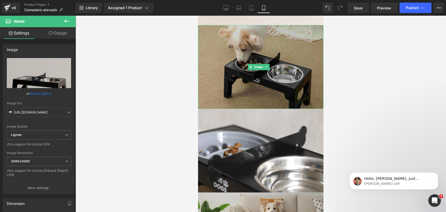
scroll to position [555, 0]
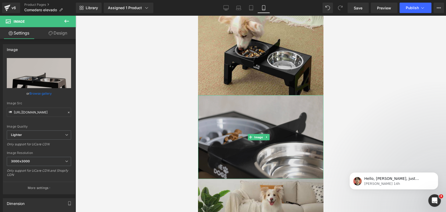
click at [258, 105] on img at bounding box center [260, 137] width 125 height 84
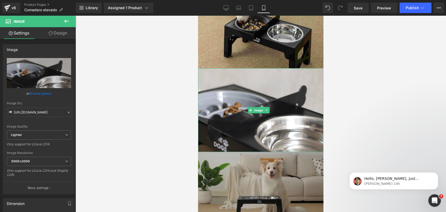
scroll to position [613, 0]
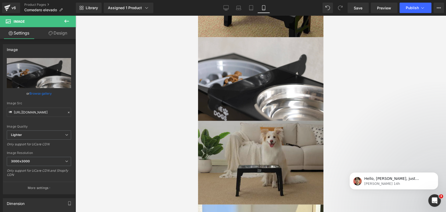
click at [275, 123] on img at bounding box center [260, 163] width 125 height 84
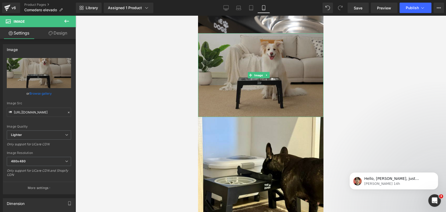
scroll to position [671, 0]
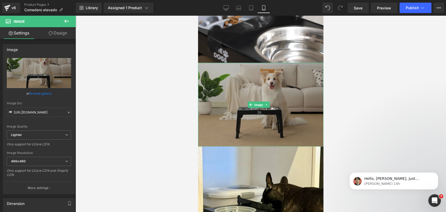
click at [267, 78] on img at bounding box center [260, 105] width 125 height 84
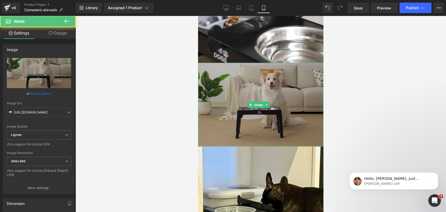
click at [290, 70] on img at bounding box center [260, 105] width 125 height 84
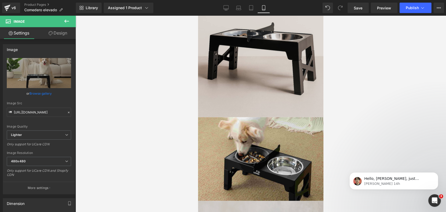
scroll to position [526, 0]
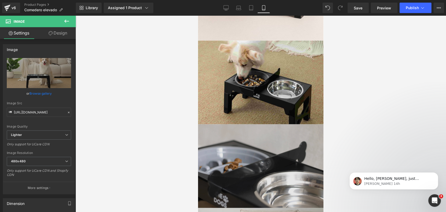
click at [269, 146] on img at bounding box center [260, 166] width 125 height 84
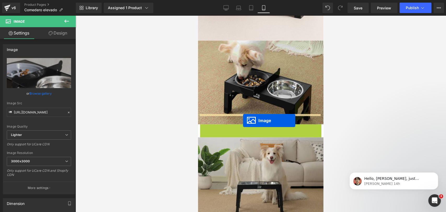
drag, startPoint x: 251, startPoint y: 154, endPoint x: 243, endPoint y: 120, distance: 35.1
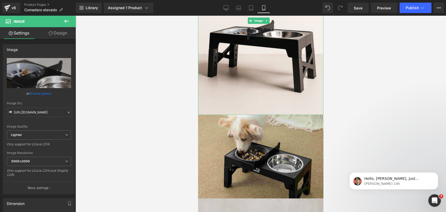
scroll to position [439, 0]
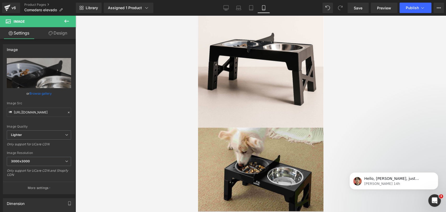
click at [67, 21] on icon at bounding box center [66, 21] width 6 height 6
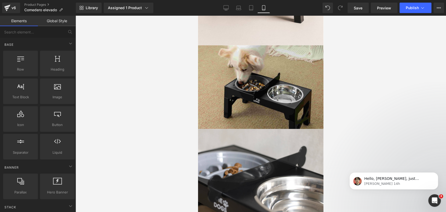
scroll to position [555, 0]
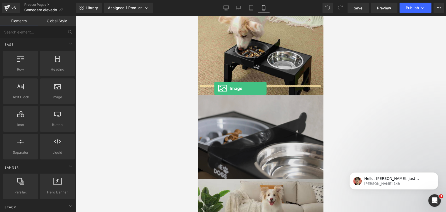
drag, startPoint x: 310, startPoint y: 106, endPoint x: 214, endPoint y: 88, distance: 97.5
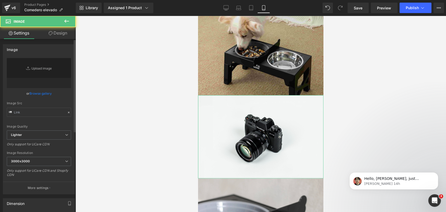
click at [47, 94] on link "Browse gallery" at bounding box center [41, 93] width 22 height 9
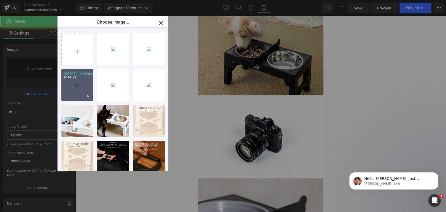
type input "//d1um8515vdn9kb.cloudfront.net/images/parallax.jpg"
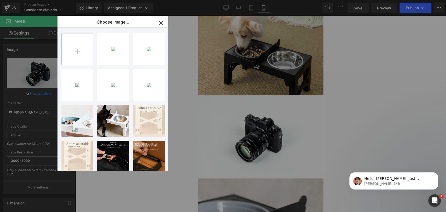
click at [77, 55] on input "file" at bounding box center [77, 48] width 31 height 31
type input "C:\fakepath\20250918_0105_Comida y Agua Separados_remix_01k5dfty4jf4g93ztqwe0sf…"
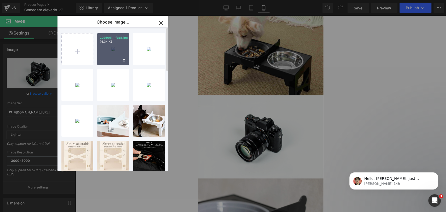
click at [113, 55] on div "2025091...fpb8.jpg 76.34 KB" at bounding box center [113, 49] width 32 height 32
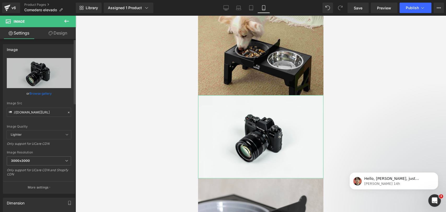
click at [44, 93] on link "Browse gallery" at bounding box center [41, 93] width 22 height 9
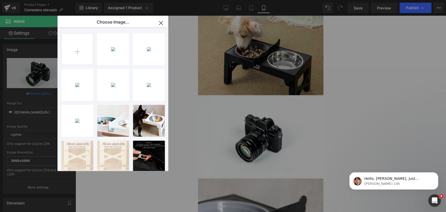
click at [0, 0] on div "2025091...fpb8.jpg 76.34 KB" at bounding box center [0, 0] width 0 height 0
type input "https://ucarecdn.com/53238cfd-2633-4df1-a90e-52dbec82406f/-/format/auto/-/previ…"
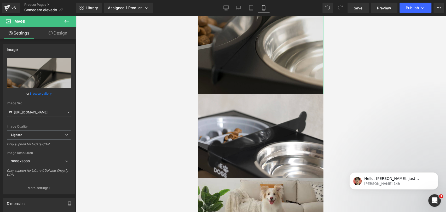
scroll to position [758, 0]
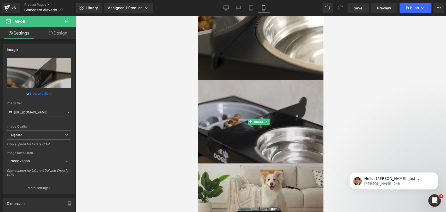
click at [277, 90] on img at bounding box center [260, 122] width 125 height 84
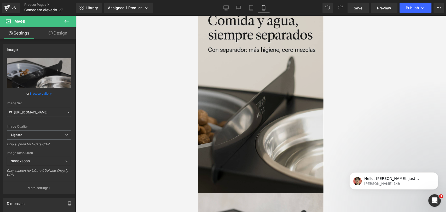
scroll to position [729, 0]
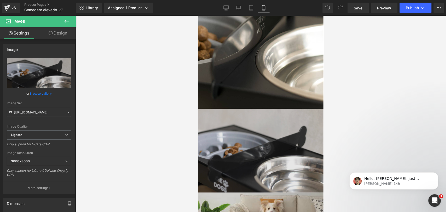
click at [266, 139] on img at bounding box center [260, 151] width 125 height 84
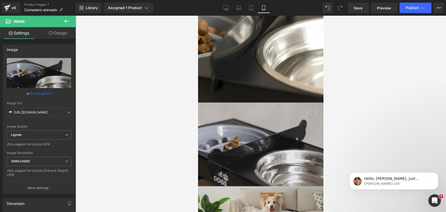
scroll to position [758, 0]
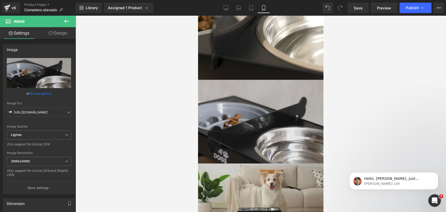
click at [263, 108] on img at bounding box center [260, 122] width 125 height 84
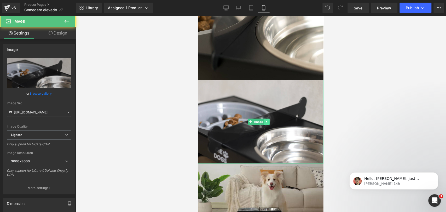
click at [269, 119] on link at bounding box center [266, 122] width 5 height 6
click at [269, 119] on link at bounding box center [269, 122] width 5 height 6
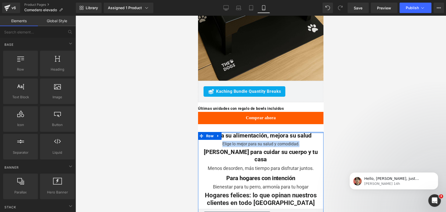
scroll to position [1135, 0]
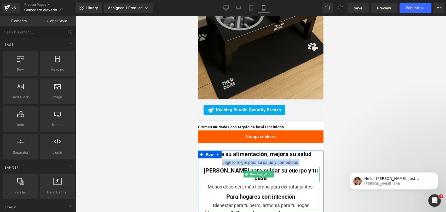
click at [231, 167] on b "Hecho para cuidar su cuerpo y tu casa" at bounding box center [261, 174] width 114 height 14
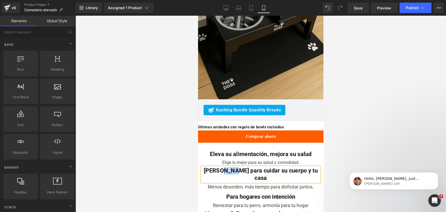
click at [231, 167] on b "Hecho para cuidar su cuerpo y tu casa" at bounding box center [261, 174] width 114 height 14
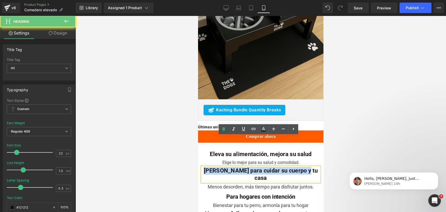
click at [231, 167] on b "Hecho para cuidar su cuerpo y tu casa" at bounding box center [261, 174] width 114 height 14
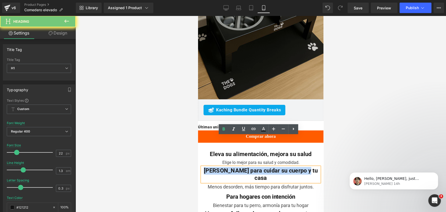
copy b "Hecho para cuidar su cuerpo y tu casa"
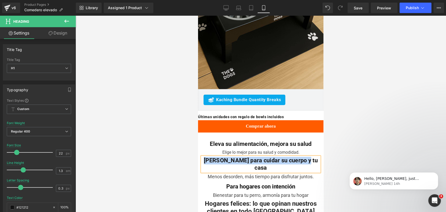
scroll to position [1223, 0]
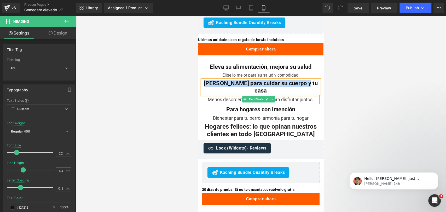
click at [227, 95] on div "Menos desorden, más tiempo para disfrutar juntos." at bounding box center [261, 100] width 118 height 10
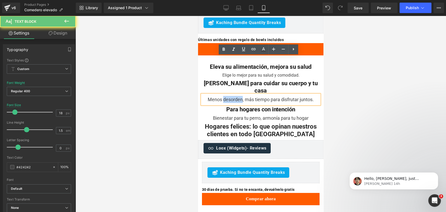
click at [227, 95] on div "Menos desorden, más tiempo para disfrutar juntos." at bounding box center [261, 100] width 118 height 10
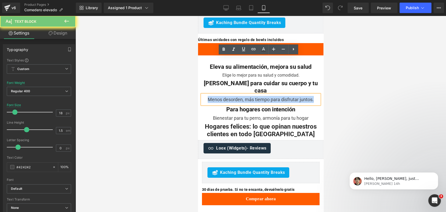
copy div "Menos desorden, más tiempo para disfrutar juntos."
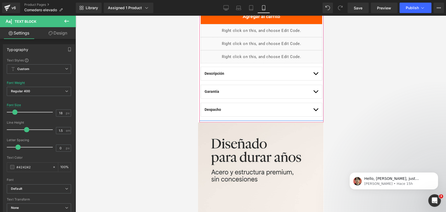
scroll to position [261, 0]
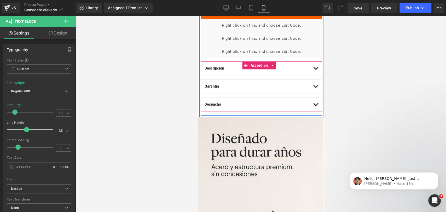
click at [313, 67] on button "button" at bounding box center [315, 68] width 5 height 13
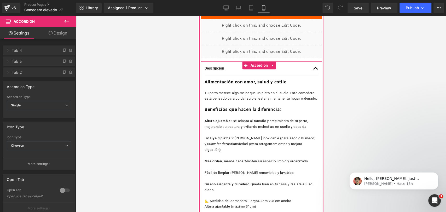
click at [313, 65] on button "button" at bounding box center [315, 68] width 5 height 13
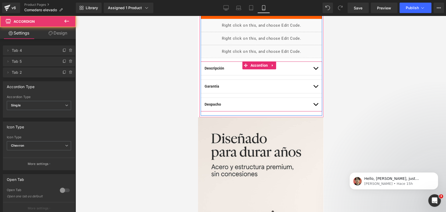
click at [313, 67] on button "button" at bounding box center [315, 68] width 5 height 13
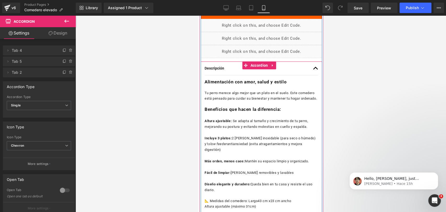
click at [313, 68] on button "button" at bounding box center [315, 68] width 5 height 13
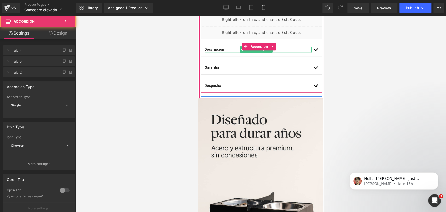
scroll to position [290, 0]
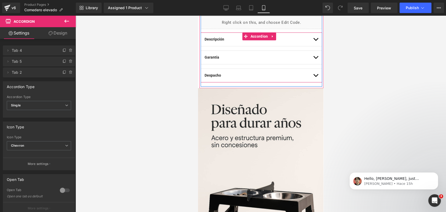
click at [313, 72] on button "button" at bounding box center [315, 75] width 5 height 13
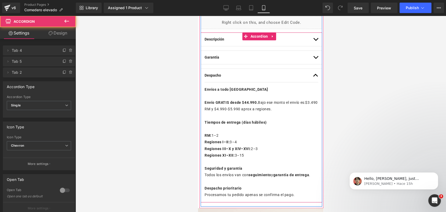
click at [313, 72] on button "button" at bounding box center [315, 75] width 5 height 13
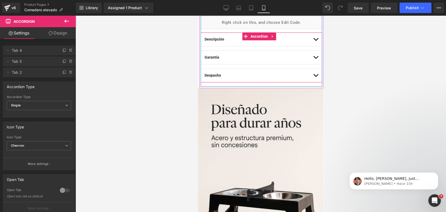
click at [316, 77] on span "button" at bounding box center [316, 77] width 0 height 0
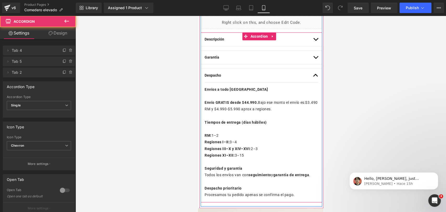
click at [313, 74] on button "button" at bounding box center [315, 75] width 5 height 13
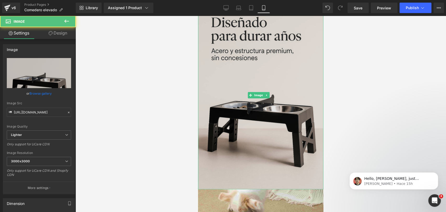
click at [290, 74] on img at bounding box center [260, 95] width 125 height 188
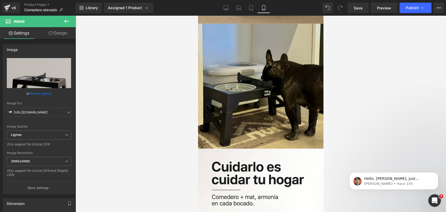
scroll to position [900, 0]
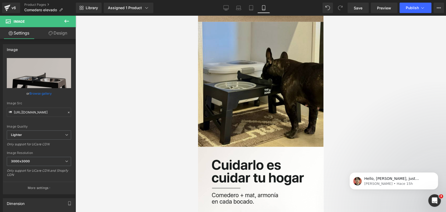
click at [249, 82] on img at bounding box center [260, 84] width 125 height 125
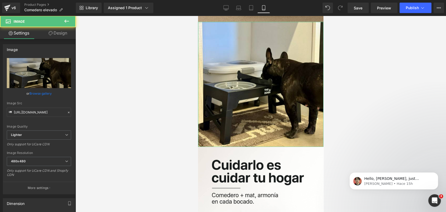
drag, startPoint x: 63, startPoint y: 32, endPoint x: 63, endPoint y: 36, distance: 4.5
click at [64, 32] on link "Design" at bounding box center [58, 33] width 38 height 12
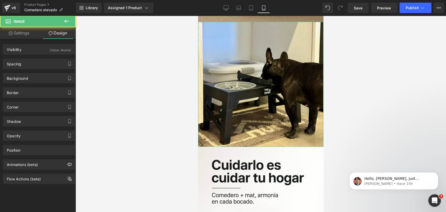
click at [52, 52] on div "(Tablet, Mobile)" at bounding box center [60, 48] width 21 height 9
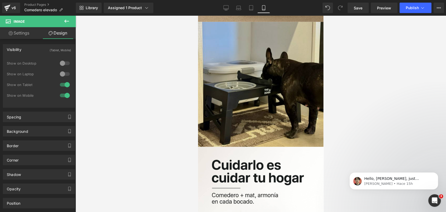
click at [258, 63] on div "Image" at bounding box center [260, 84] width 125 height 125
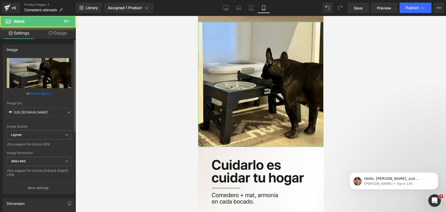
click at [44, 94] on link "Browse gallery" at bounding box center [41, 93] width 22 height 9
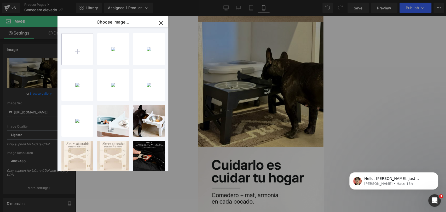
click at [80, 46] on input "file" at bounding box center [77, 48] width 31 height 31
type input "C:\fakepath\20250918_0134_Perro Disfrutando Comida_remix_01k5dhj8m3fzs85hgn2tq3…"
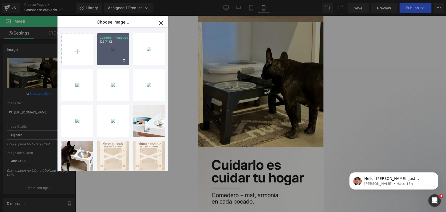
drag, startPoint x: 118, startPoint y: 52, endPoint x: 109, endPoint y: 58, distance: 10.6
click at [119, 51] on div "2025091...hsq9.jpg 123.71 KB" at bounding box center [113, 49] width 32 height 32
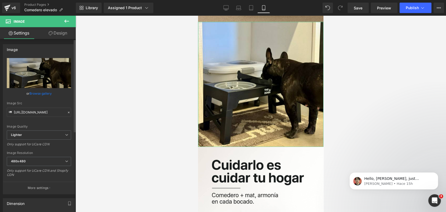
click at [46, 92] on link "Browse gallery" at bounding box center [41, 93] width 22 height 9
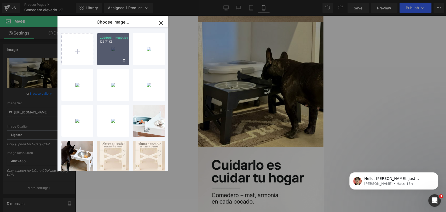
click at [113, 50] on div "2025091...hsq9.jpg 123.71 KB" at bounding box center [113, 49] width 32 height 32
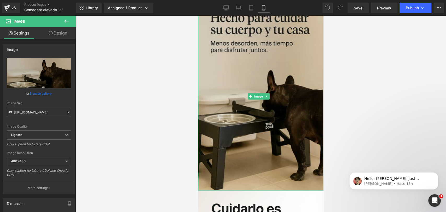
scroll to position [929, 0]
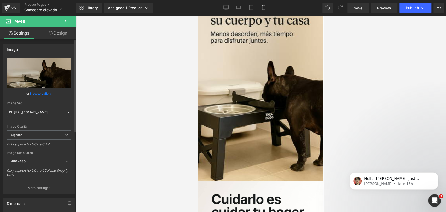
click at [54, 159] on span "480x480" at bounding box center [39, 161] width 64 height 9
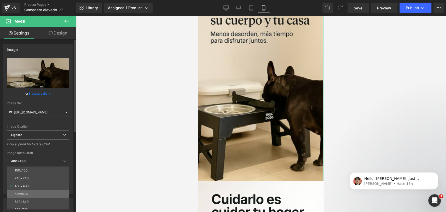
scroll to position [29, 0]
click at [46, 189] on li "800x800" at bounding box center [39, 188] width 65 height 8
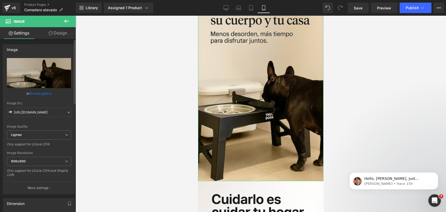
type input "https://ucarecdn.com/07d05a59-735e-4aa9-b2f9-4615fd95ec88/-/format/auto/-/previ…"
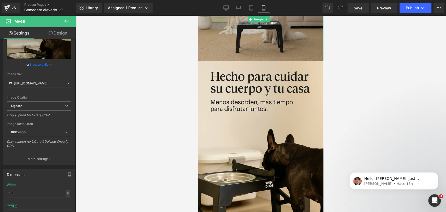
scroll to position [871, 0]
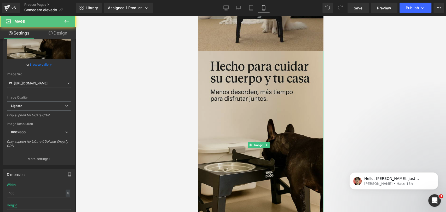
click at [266, 86] on img at bounding box center [260, 145] width 125 height 188
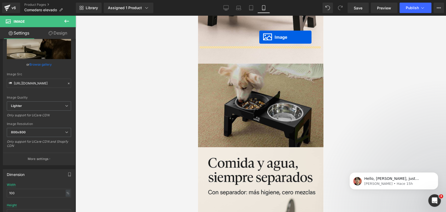
scroll to position [493, 0]
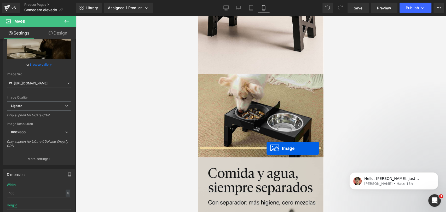
drag, startPoint x: 252, startPoint y: 120, endPoint x: 266, endPoint y: 148, distance: 31.4
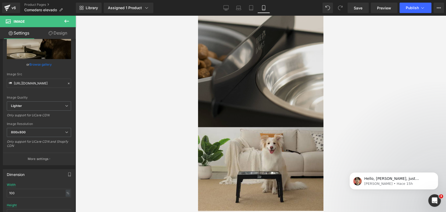
scroll to position [928, 0]
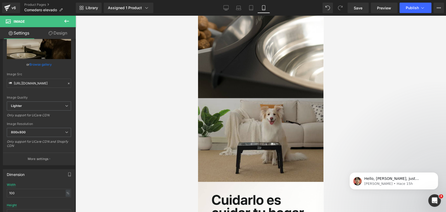
click at [276, 98] on img at bounding box center [260, 140] width 125 height 84
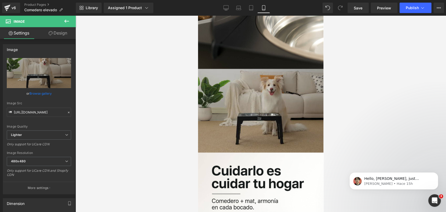
scroll to position [986, 0]
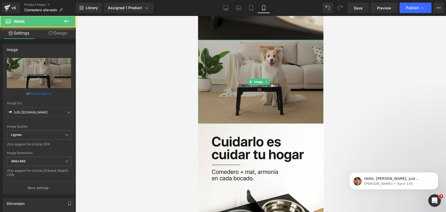
click at [283, 65] on img at bounding box center [260, 82] width 125 height 84
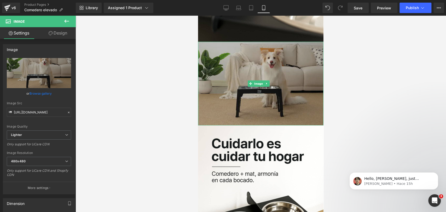
scroll to position [957, 0]
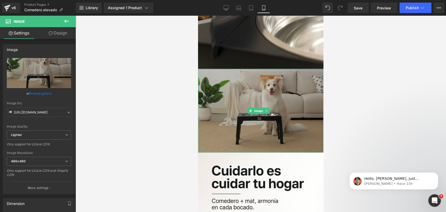
click at [298, 69] on img at bounding box center [260, 111] width 125 height 84
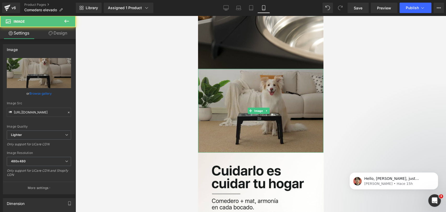
drag, startPoint x: 261, startPoint y: 76, endPoint x: 216, endPoint y: 83, distance: 45.7
click at [262, 75] on img at bounding box center [260, 111] width 125 height 84
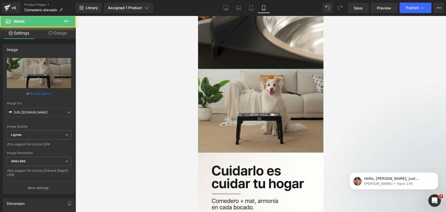
click at [65, 38] on link "Design" at bounding box center [58, 33] width 38 height 12
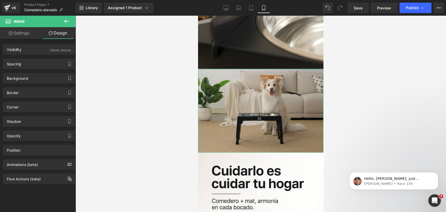
click at [59, 49] on div "(Tablet, Mobile)" at bounding box center [60, 48] width 21 height 9
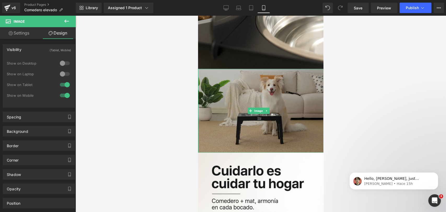
click at [227, 72] on img at bounding box center [260, 111] width 125 height 84
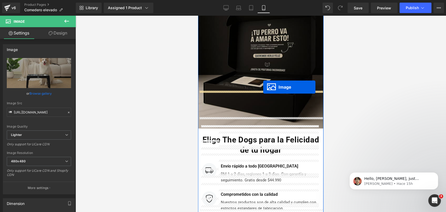
drag, startPoint x: 251, startPoint y: 83, endPoint x: 263, endPoint y: 87, distance: 12.9
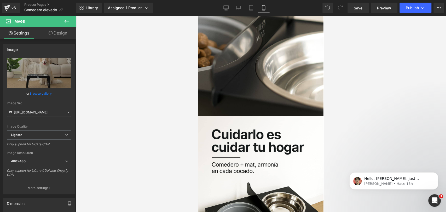
scroll to position [1056, 0]
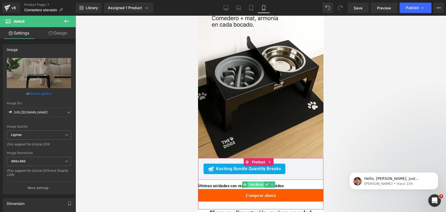
click at [256, 181] on span "Text Block" at bounding box center [256, 184] width 16 height 6
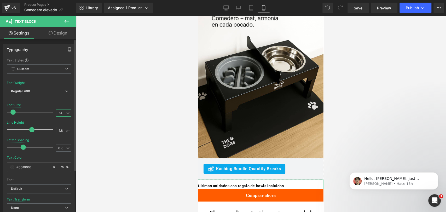
click at [61, 113] on input "14" at bounding box center [60, 113] width 9 height 7
type input "13"
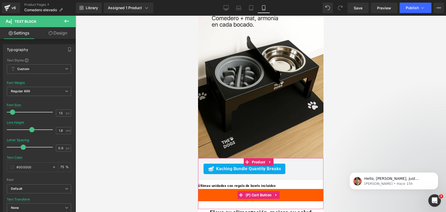
click at [259, 191] on span "(P) Cart Button" at bounding box center [258, 195] width 29 height 8
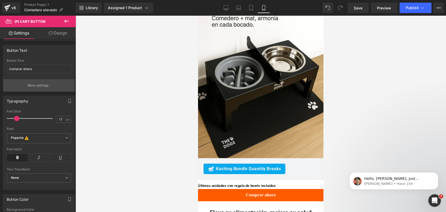
scroll to position [87, 0]
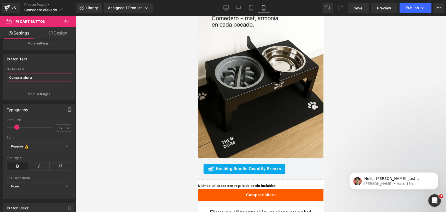
drag, startPoint x: 47, startPoint y: 77, endPoint x: 0, endPoint y: 63, distance: 49.2
click at [0, 63] on div "Button Text Comprar ahora Button Text Comprar ahora More settings" at bounding box center [39, 75] width 78 height 51
type input "Agregar al carrito"
click at [381, 82] on div at bounding box center [261, 114] width 370 height 196
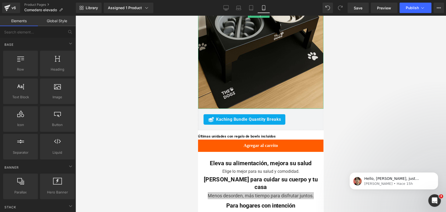
scroll to position [1114, 0]
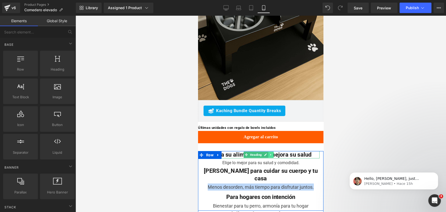
click at [273, 152] on link at bounding box center [270, 155] width 5 height 6
click at [274, 152] on link at bounding box center [273, 155] width 5 height 6
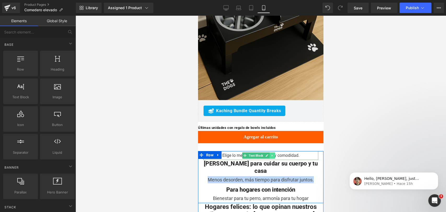
click at [271, 154] on icon at bounding box center [272, 155] width 3 height 3
click at [274, 152] on link at bounding box center [274, 155] width 5 height 6
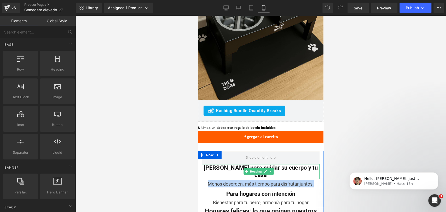
drag, startPoint x: 272, startPoint y: 137, endPoint x: 275, endPoint y: 138, distance: 3.6
click at [273, 168] on link at bounding box center [270, 171] width 5 height 6
click at [275, 168] on link at bounding box center [273, 171] width 5 height 6
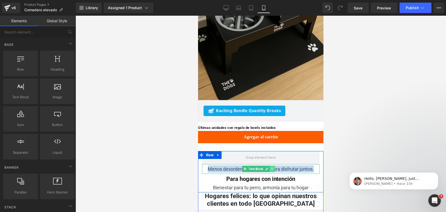
click at [271, 167] on icon at bounding box center [272, 168] width 3 height 3
click at [274, 166] on link at bounding box center [274, 169] width 5 height 6
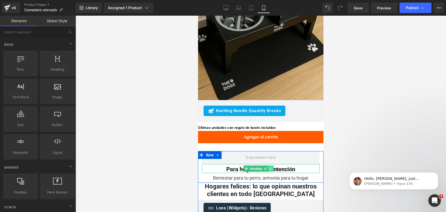
click at [269, 167] on icon at bounding box center [270, 168] width 3 height 3
click at [273, 167] on icon at bounding box center [273, 168] width 3 height 3
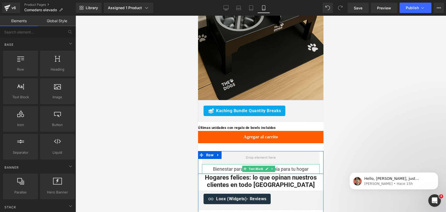
click at [270, 166] on link at bounding box center [272, 169] width 5 height 6
click at [274, 167] on icon at bounding box center [275, 168] width 3 height 3
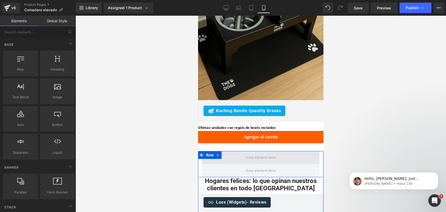
click at [258, 153] on span at bounding box center [260, 157] width 33 height 9
click at [257, 153] on span at bounding box center [260, 157] width 33 height 9
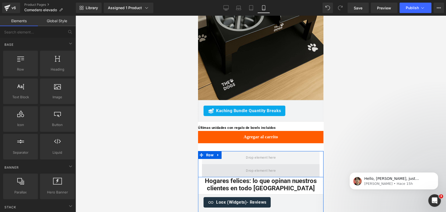
click at [256, 164] on span at bounding box center [261, 170] width 118 height 13
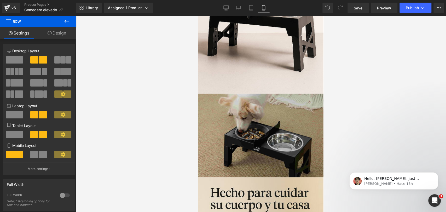
scroll to position [534, 0]
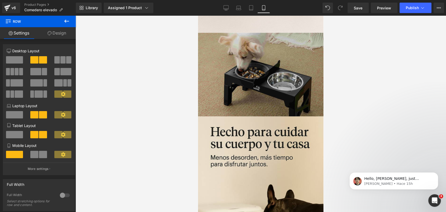
click at [253, 69] on img at bounding box center [260, 75] width 125 height 84
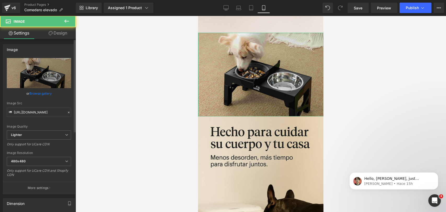
click at [53, 94] on div "or Browse gallery" at bounding box center [39, 93] width 64 height 5
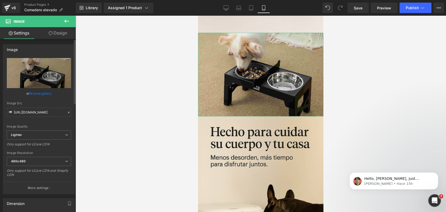
click at [49, 94] on link "Browse gallery" at bounding box center [41, 93] width 22 height 9
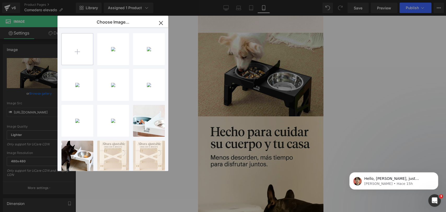
click at [84, 48] on input "file" at bounding box center [77, 48] width 31 height 31
type input "C:\fakepath\logo negro2.jpg"
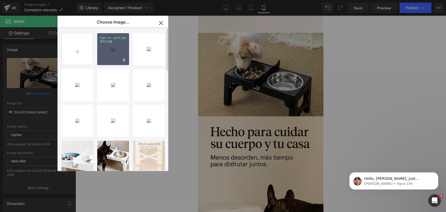
click at [112, 49] on div "logo ne...gro2.jpg 171.21 KB" at bounding box center [113, 49] width 32 height 32
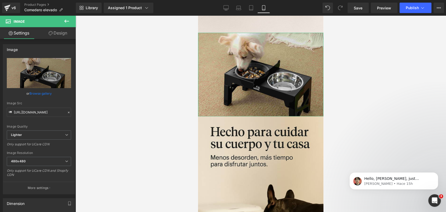
click at [44, 94] on link "Browse gallery" at bounding box center [41, 93] width 22 height 9
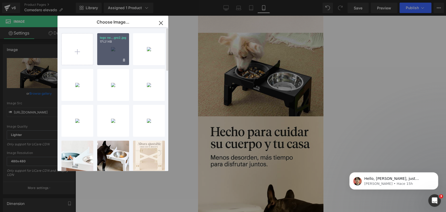
click at [107, 56] on div "logo ne...gro2.jpg 171.21 KB" at bounding box center [113, 49] width 32 height 32
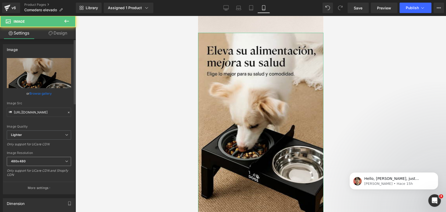
click at [50, 161] on span "480x480" at bounding box center [39, 161] width 64 height 9
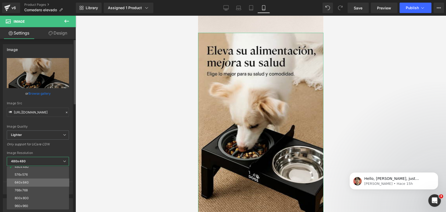
scroll to position [29, 0]
click at [47, 182] on li "768x768" at bounding box center [39, 181] width 65 height 8
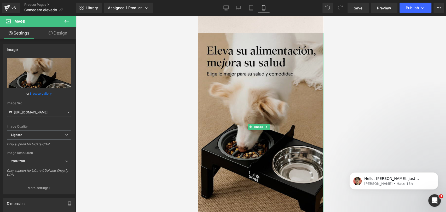
type input "https://ucarecdn.com/906fb1cd-57d7-464e-ad38-19834ad1ada8/-/format/auto/-/previ…"
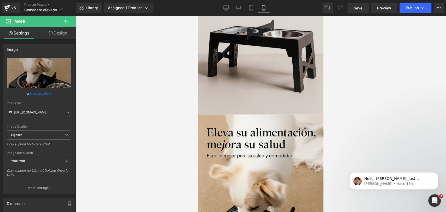
scroll to position [418, 0]
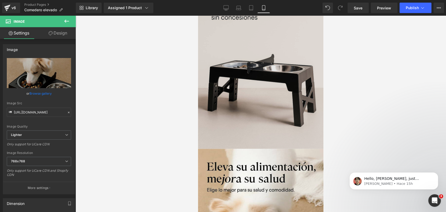
click at [279, 80] on img at bounding box center [260, 55] width 125 height 188
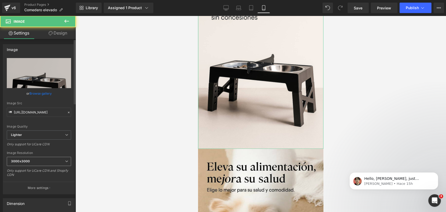
click at [24, 164] on span "3000x3000" at bounding box center [39, 161] width 64 height 9
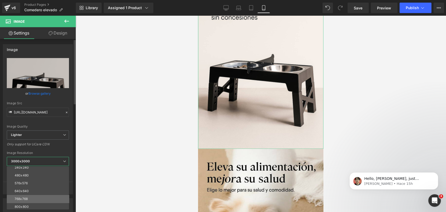
scroll to position [29, 0]
click at [36, 188] on li "800x800" at bounding box center [39, 188] width 65 height 8
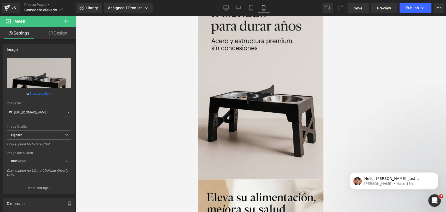
scroll to position [360, 0]
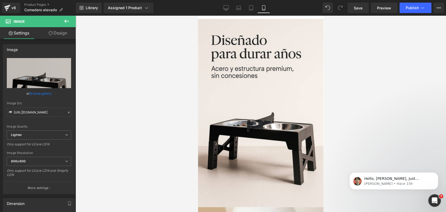
type input "https://ucarecdn.com/b088d1fe-5ca4-47eb-bf94-f8ad395ae8e0/-/format/auto/-/previ…"
click at [374, 83] on div at bounding box center [261, 114] width 370 height 196
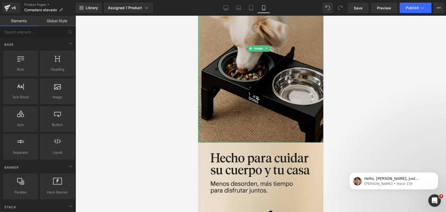
scroll to position [650, 0]
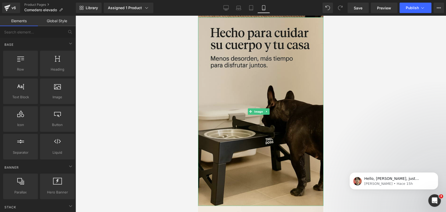
click at [289, 42] on img at bounding box center [260, 112] width 125 height 188
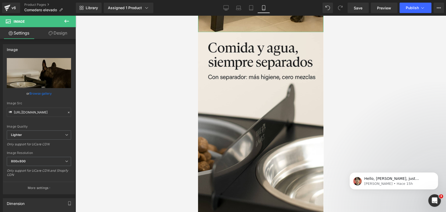
scroll to position [911, 0]
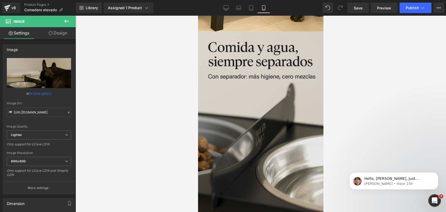
click at [281, 49] on img at bounding box center [260, 126] width 125 height 188
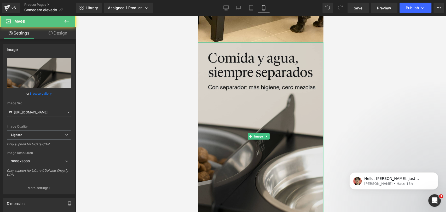
scroll to position [882, 0]
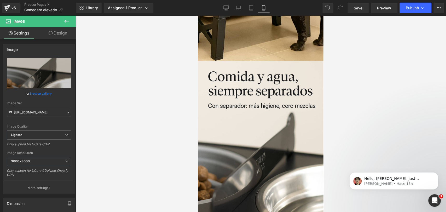
click at [340, 38] on div at bounding box center [261, 114] width 370 height 196
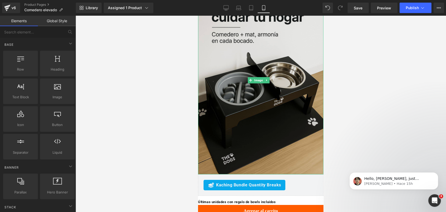
scroll to position [1143, 0]
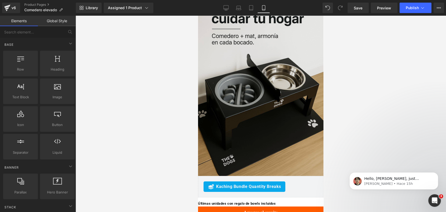
click at [298, 37] on img at bounding box center [260, 82] width 125 height 188
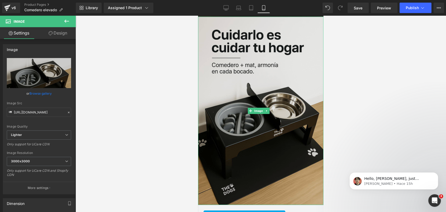
click at [286, 83] on img at bounding box center [260, 111] width 125 height 188
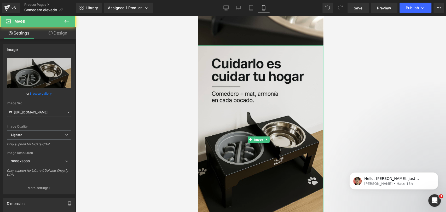
scroll to position [1085, 0]
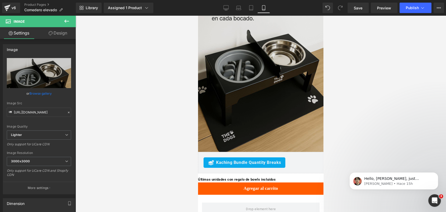
scroll to position [1173, 0]
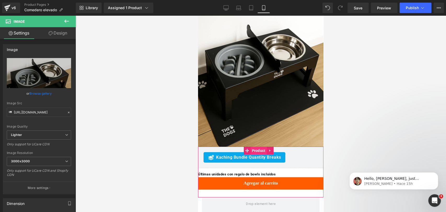
click at [256, 147] on span "Product" at bounding box center [258, 151] width 16 height 8
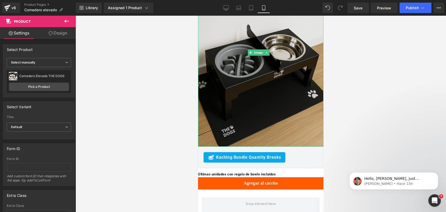
scroll to position [1202, 0]
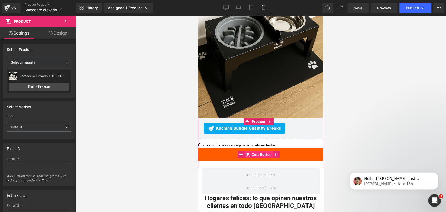
click at [256, 150] on span "(P) Cart Button" at bounding box center [258, 154] width 29 height 8
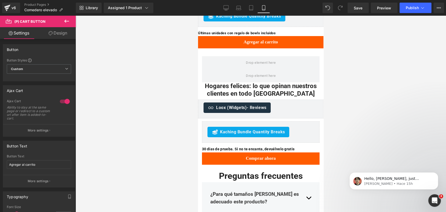
scroll to position [1318, 0]
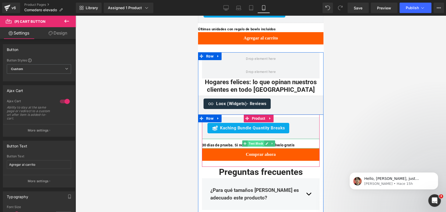
click at [254, 140] on span "Text Block" at bounding box center [256, 143] width 16 height 6
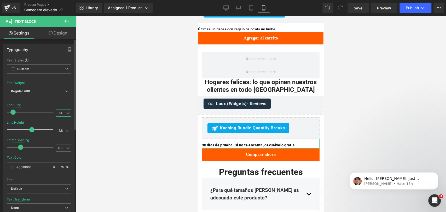
click at [60, 114] on input "14" at bounding box center [60, 113] width 9 height 7
type input "13"
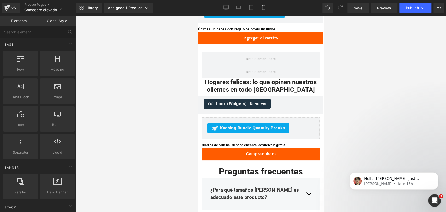
click at [357, 82] on div at bounding box center [261, 114] width 370 height 196
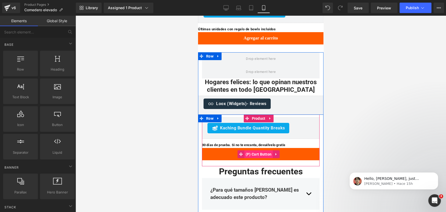
click at [257, 150] on span "(P) Cart Button" at bounding box center [258, 154] width 29 height 8
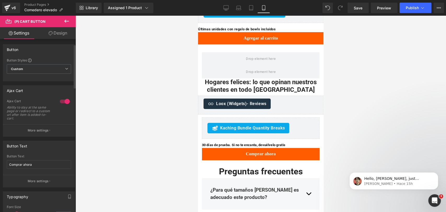
scroll to position [58, 0]
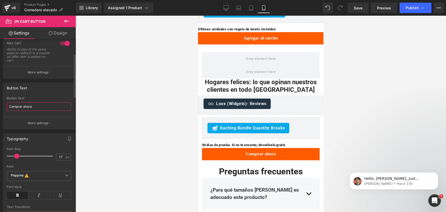
drag, startPoint x: 43, startPoint y: 104, endPoint x: 0, endPoint y: 86, distance: 46.7
click at [0, 86] on div "Button Text Comprar ahora Button Text Comprar ahora More settings" at bounding box center [39, 104] width 78 height 51
type input "Agregar al carrito"
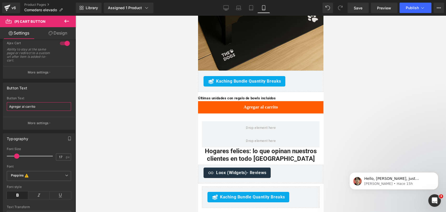
scroll to position [1347, 0]
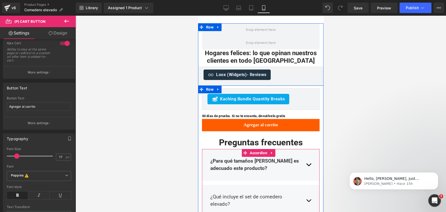
click at [309, 166] on span "button" at bounding box center [309, 166] width 0 height 0
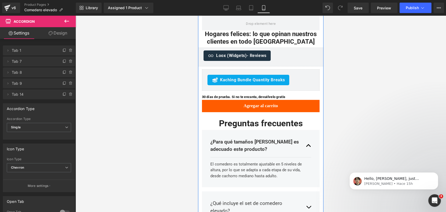
scroll to position [1376, 0]
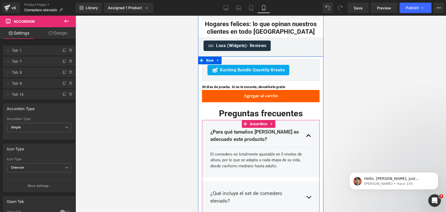
click at [306, 124] on button "button" at bounding box center [308, 135] width 5 height 23
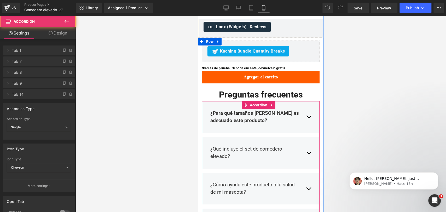
scroll to position [1405, 0]
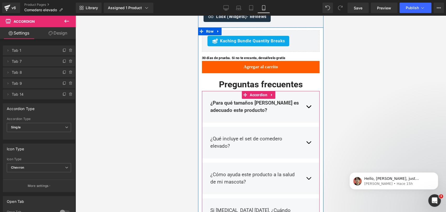
click at [306, 131] on button "button" at bounding box center [308, 142] width 5 height 23
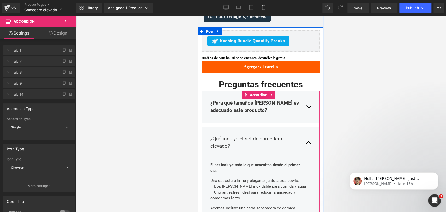
scroll to position [1434, 0]
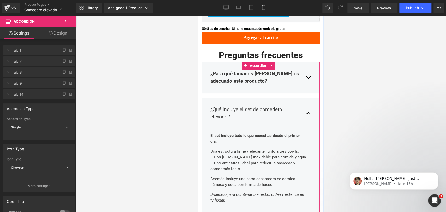
click at [306, 102] on button "button" at bounding box center [308, 113] width 5 height 23
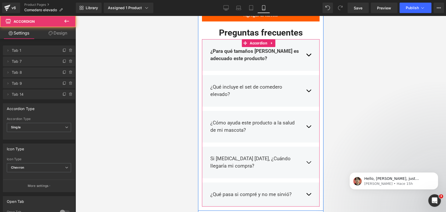
scroll to position [1463, 0]
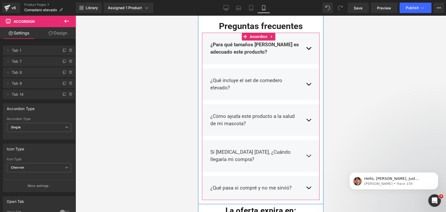
click at [306, 109] on button "button" at bounding box center [308, 120] width 5 height 23
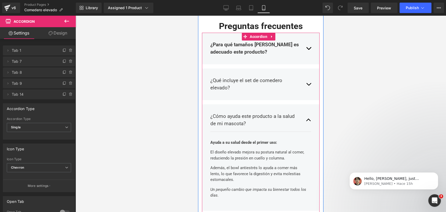
click at [309, 121] on span "button" at bounding box center [309, 121] width 0 height 0
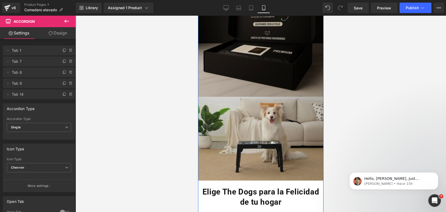
scroll to position [2101, 0]
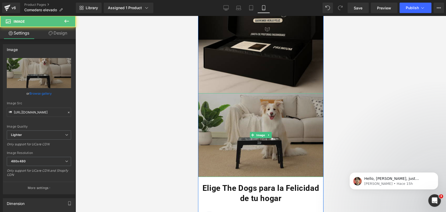
click at [286, 93] on img at bounding box center [260, 135] width 125 height 84
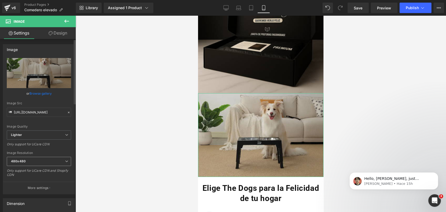
click at [58, 159] on span "480x480" at bounding box center [39, 161] width 64 height 9
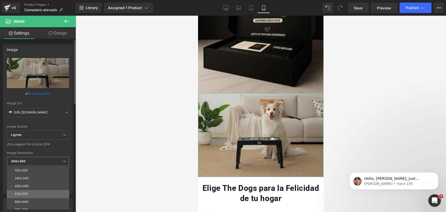
click at [43, 194] on li "576x576" at bounding box center [39, 194] width 65 height 8
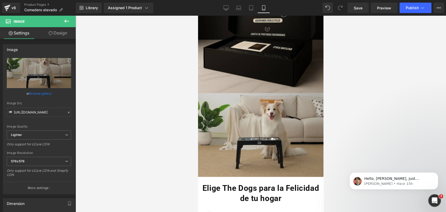
type input "https://ucarecdn.com/74f0683d-3496-41ae-a04e-eea67970960a/-/format/auto/-/previ…"
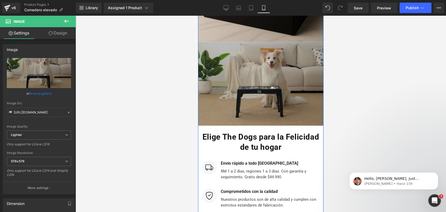
scroll to position [2159, 0]
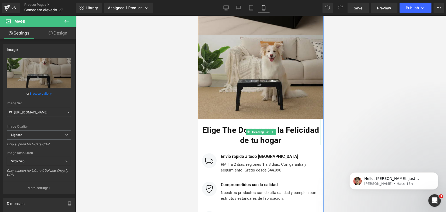
click at [242, 125] on b "Elige The Dogs para la Felicidad de tu hogar" at bounding box center [260, 134] width 117 height 19
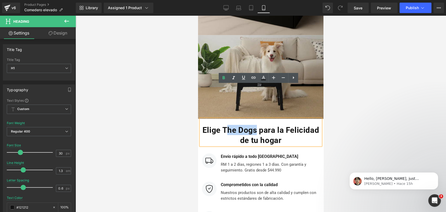
drag, startPoint x: 242, startPoint y: 96, endPoint x: 271, endPoint y: 95, distance: 29.8
click at [271, 125] on b "Elige The Dogs para la Felicidad de tu hogar" at bounding box center [260, 134] width 117 height 19
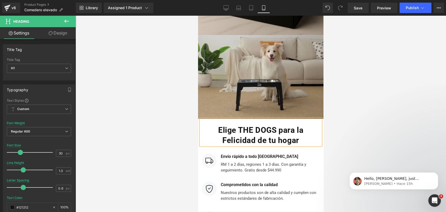
scroll to position [2218, 0]
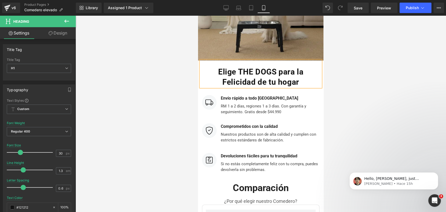
click at [362, 54] on div at bounding box center [261, 114] width 370 height 196
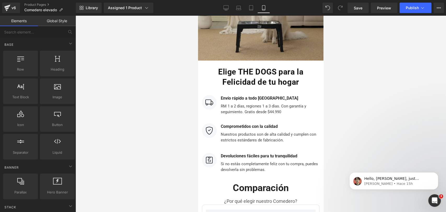
click at [349, 64] on div at bounding box center [261, 114] width 370 height 196
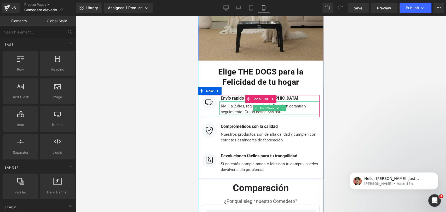
click at [243, 101] on div "RM 1 a 2 días, regiones 1 a 3 días. Con garantía y seguimiento. Gratis desde $4…" at bounding box center [269, 108] width 100 height 14
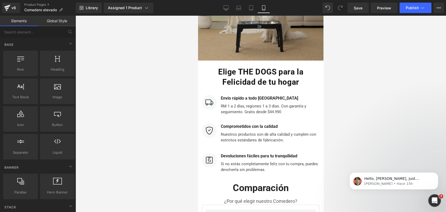
drag, startPoint x: 342, startPoint y: 66, endPoint x: 339, endPoint y: 67, distance: 2.8
click at [343, 66] on div at bounding box center [261, 114] width 370 height 196
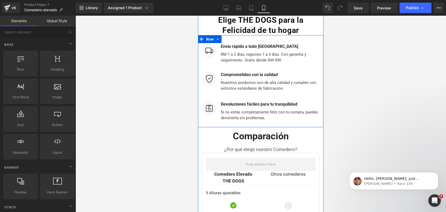
scroll to position [2276, 0]
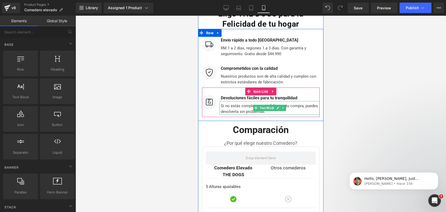
click at [287, 101] on div "Si no estás completamente feliz con tu compra, puedes devolverla sin problemas." at bounding box center [269, 108] width 100 height 14
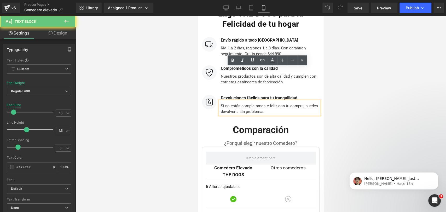
click at [289, 101] on div "Si no estás completamente feliz con tu compra, puedes devolverla sin problemas." at bounding box center [269, 108] width 100 height 14
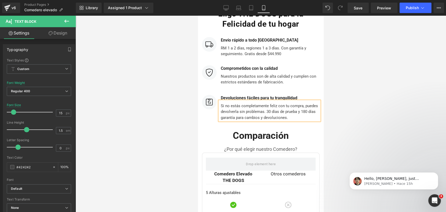
click at [342, 73] on div at bounding box center [261, 114] width 370 height 196
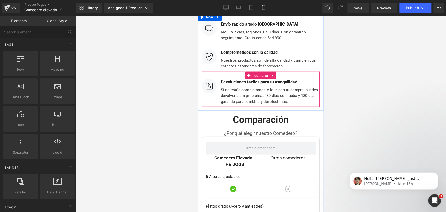
scroll to position [2305, 0]
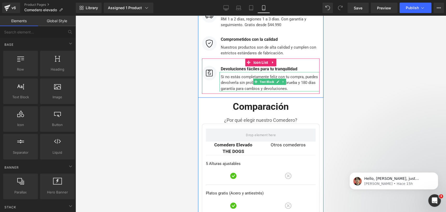
click at [300, 72] on div "Si no estás completamente feliz con tu compra, puedes devolverla sin problemas.…" at bounding box center [269, 82] width 100 height 20
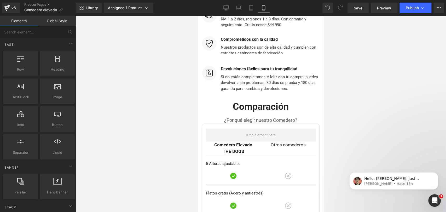
click at [340, 54] on div at bounding box center [261, 114] width 370 height 196
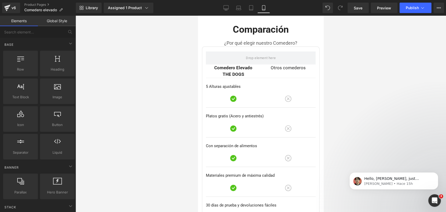
scroll to position [2479, 0]
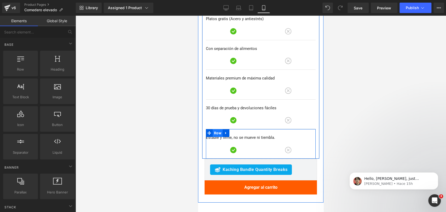
click at [214, 129] on span "Row" at bounding box center [218, 133] width 10 height 8
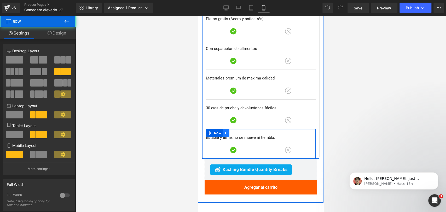
click at [226, 129] on link at bounding box center [226, 133] width 7 height 8
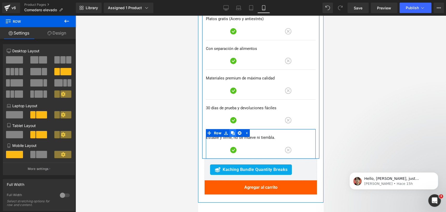
click at [233, 131] on icon at bounding box center [233, 133] width 4 height 4
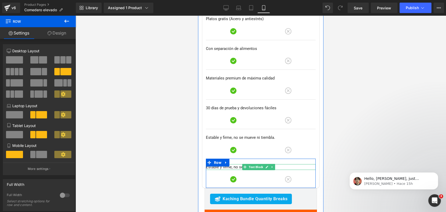
click at [216, 164] on p "Estable y firme, no se mueve ni tiembla." at bounding box center [261, 167] width 110 height 6
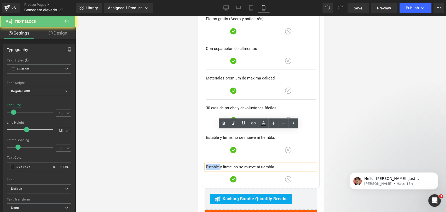
click at [216, 164] on p "Estable y firme, no se mueve ni tiembla." at bounding box center [261, 167] width 110 height 6
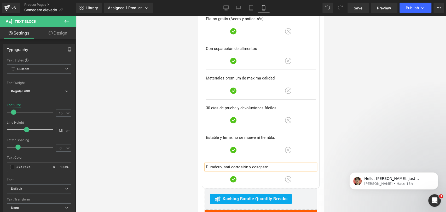
click at [222, 164] on div "Duradero, anti corrosión y desgaste" at bounding box center [261, 167] width 110 height 6
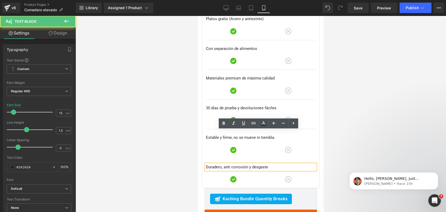
click at [222, 164] on p "Duradero, anti corrosión y desgaste" at bounding box center [261, 167] width 110 height 6
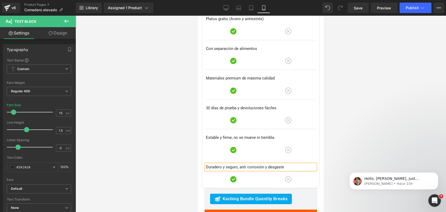
click at [348, 94] on div at bounding box center [261, 114] width 370 height 196
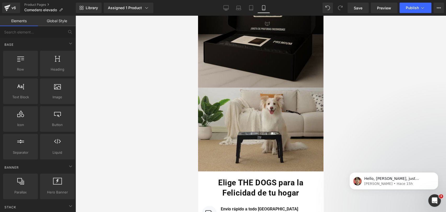
scroll to position [2072, 0]
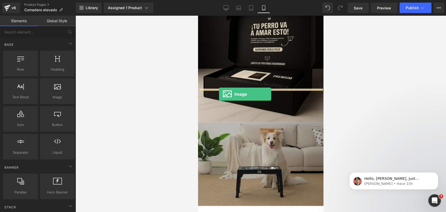
drag, startPoint x: 252, startPoint y: 114, endPoint x: 219, endPoint y: 94, distance: 38.3
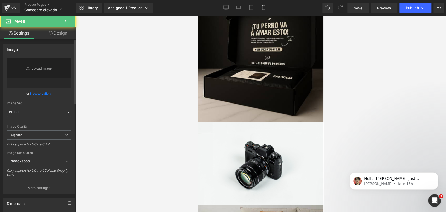
type input "//d1um8515vdn9kb.cloudfront.net/images/parallax.jpg"
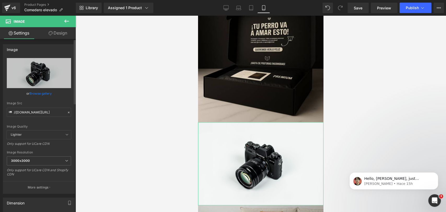
click at [47, 95] on link "Browse gallery" at bounding box center [41, 93] width 22 height 9
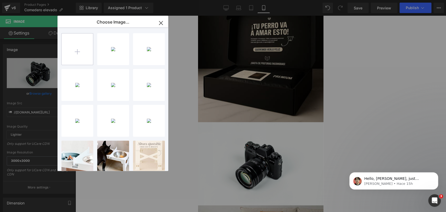
click at [79, 46] on input "file" at bounding box center [77, 48] width 31 height 31
type input "C:\fakepath\003A0757 (1) (3).webp"
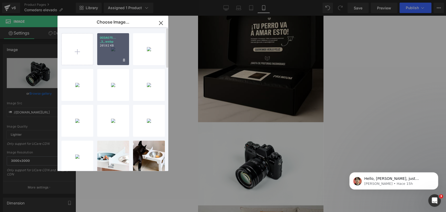
click at [110, 53] on div "003A075... _3_.webp 261.92 KB" at bounding box center [113, 49] width 32 height 32
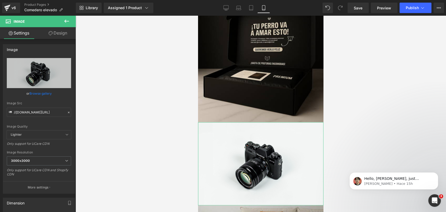
click at [48, 91] on link "Browse gallery" at bounding box center [41, 93] width 22 height 9
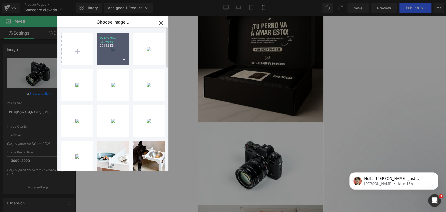
click at [113, 55] on div "003A075... _3_.webp 261.92 KB" at bounding box center [113, 49] width 32 height 32
type input "https://ucarecdn.com/dec0c752-e902-4ebe-9361-600044a077d7/-/format/auto/-/previ…"
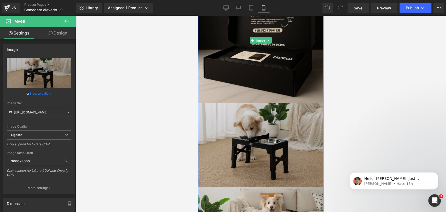
scroll to position [2101, 0]
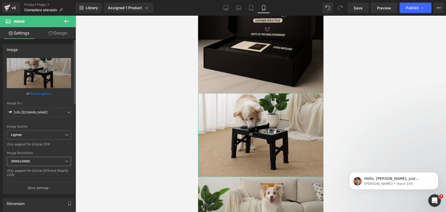
click at [36, 159] on span "3000x3000" at bounding box center [39, 161] width 64 height 9
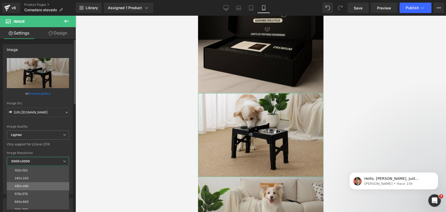
click at [43, 185] on li "480x480" at bounding box center [39, 186] width 65 height 8
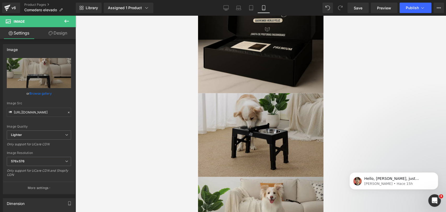
click at [281, 93] on img at bounding box center [260, 135] width 125 height 84
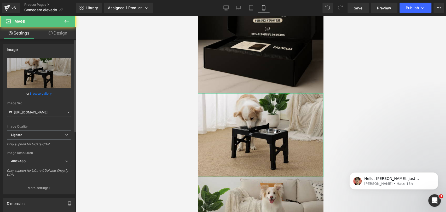
click at [60, 157] on span "480x480" at bounding box center [39, 161] width 64 height 9
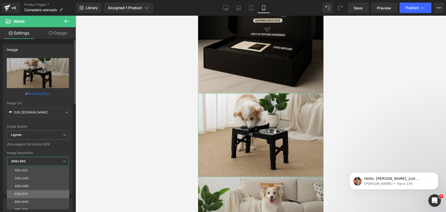
click at [48, 191] on li "576x576" at bounding box center [39, 194] width 65 height 8
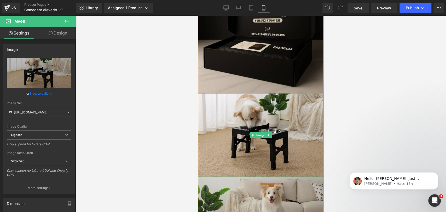
scroll to position [2043, 0]
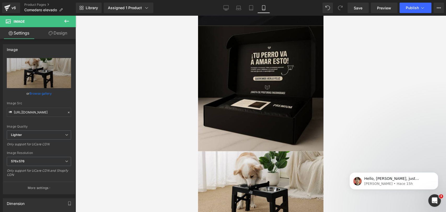
type input "https://ucarecdn.com/dec0c752-e902-4ebe-9361-600044a077d7/-/format/auto/-/previ…"
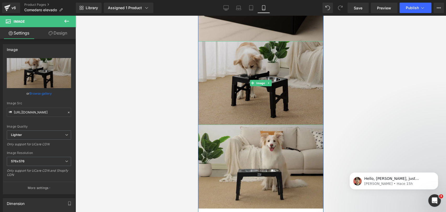
scroll to position [2188, 0]
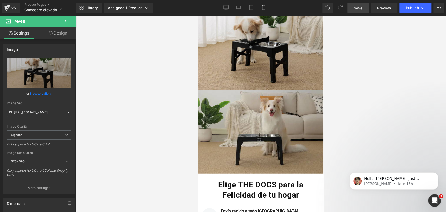
click at [363, 7] on link "Save" at bounding box center [357, 8] width 21 height 10
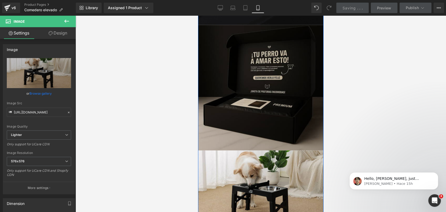
scroll to position [2043, 0]
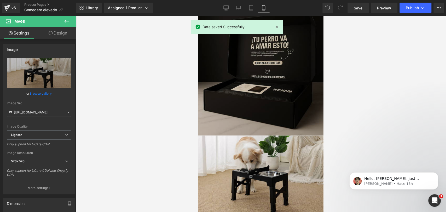
click at [295, 75] on img at bounding box center [260, 72] width 125 height 125
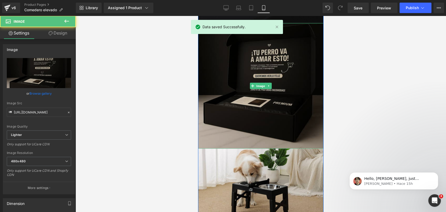
scroll to position [2014, 0]
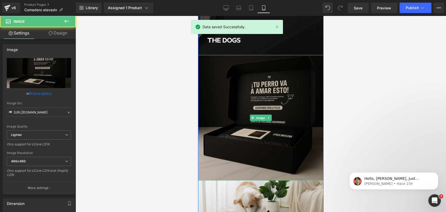
click at [291, 74] on img at bounding box center [260, 117] width 125 height 125
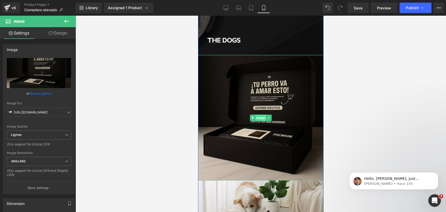
click at [255, 114] on span "Image" at bounding box center [260, 117] width 11 height 6
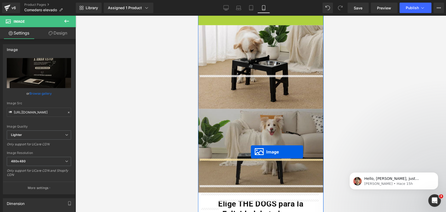
drag, startPoint x: 251, startPoint y: 81, endPoint x: 251, endPoint y: 152, distance: 70.8
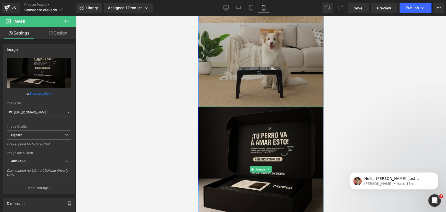
scroll to position [2131, 0]
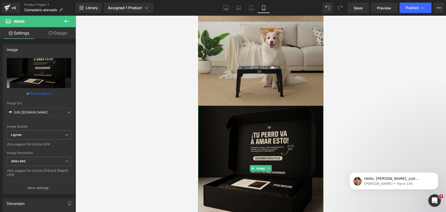
click at [342, 65] on div at bounding box center [261, 114] width 370 height 196
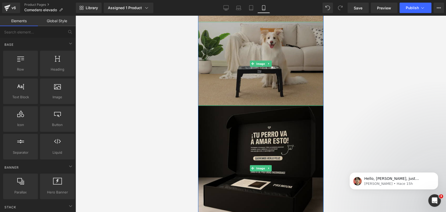
click at [273, 68] on img at bounding box center [260, 64] width 125 height 84
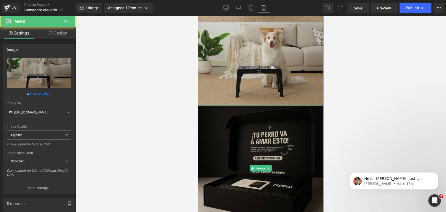
click at [273, 106] on img at bounding box center [260, 168] width 125 height 125
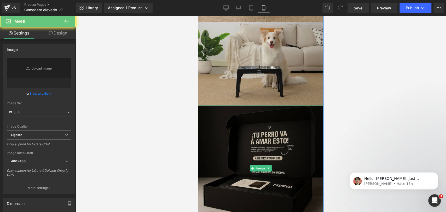
type input "https://ucarecdn.com/829884c0-de6d-4945-8922-467990b8010a/-/format/auto/-/previ…"
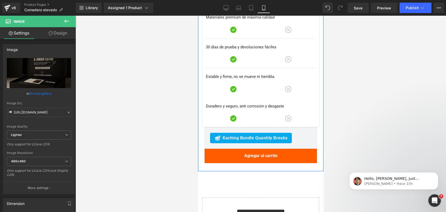
scroll to position [2624, 0]
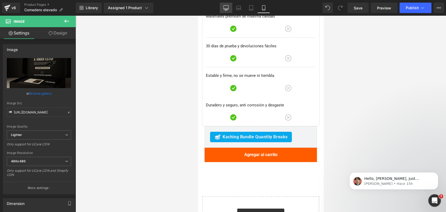
click at [227, 7] on icon at bounding box center [225, 7] width 5 height 5
type input "auto"
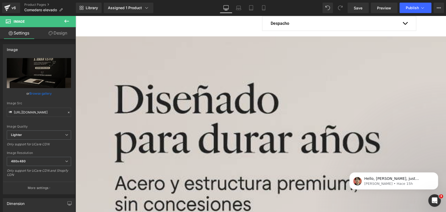
scroll to position [290, 0]
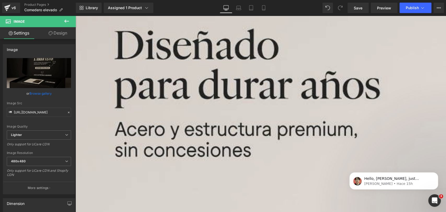
drag, startPoint x: 286, startPoint y: 67, endPoint x: 159, endPoint y: 67, distance: 126.2
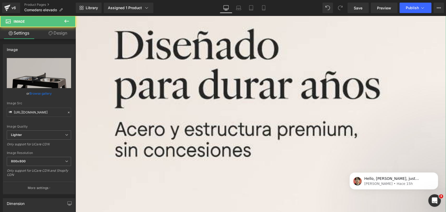
click at [65, 32] on link "Design" at bounding box center [58, 33] width 38 height 12
click at [0, 0] on div "Visibility" at bounding box center [0, 0] width 0 height 0
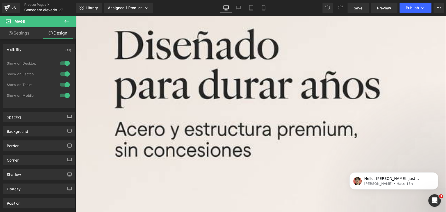
click at [65, 59] on div at bounding box center [65, 63] width 13 height 8
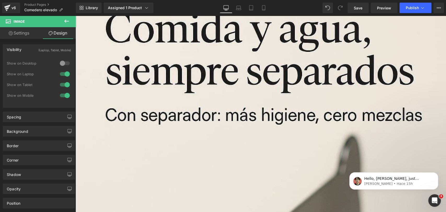
click at [64, 75] on div at bounding box center [65, 74] width 13 height 8
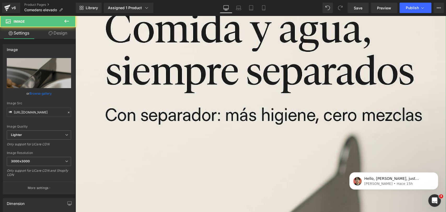
click at [62, 32] on link "Design" at bounding box center [58, 33] width 38 height 12
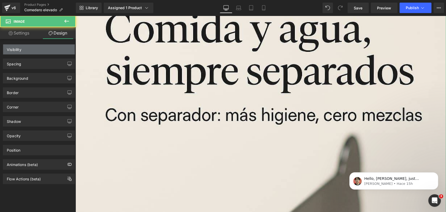
click at [56, 48] on div "Visibility" at bounding box center [39, 49] width 72 height 10
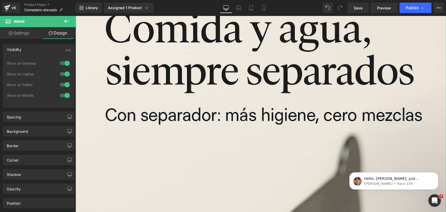
click at [64, 63] on div at bounding box center [65, 63] width 13 height 8
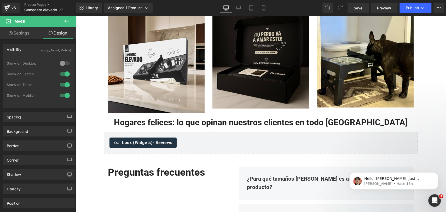
drag, startPoint x: 63, startPoint y: 74, endPoint x: 73, endPoint y: 72, distance: 10.7
click at [63, 74] on div at bounding box center [65, 74] width 13 height 8
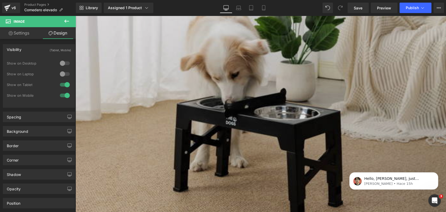
scroll to position [929, 0]
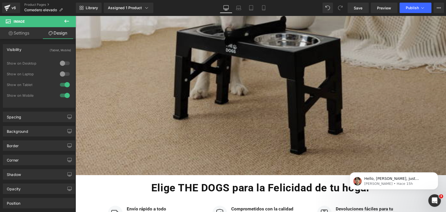
click at [270, 67] on img at bounding box center [261, 51] width 370 height 247
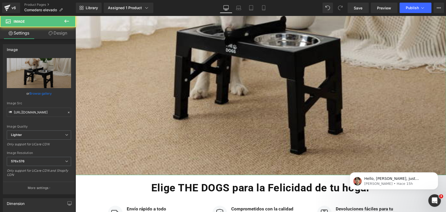
click at [60, 36] on link "Design" at bounding box center [58, 33] width 38 height 12
click at [0, 0] on div "Visibility" at bounding box center [0, 0] width 0 height 0
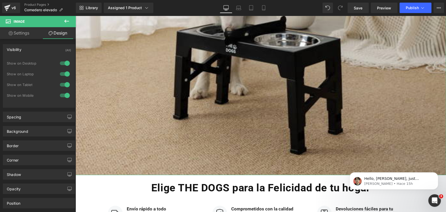
click at [64, 60] on div at bounding box center [65, 63] width 13 height 8
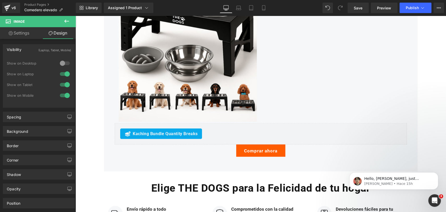
click at [64, 74] on div at bounding box center [65, 74] width 13 height 8
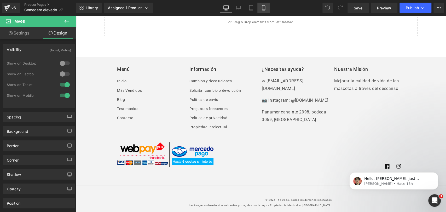
click at [262, 10] on icon at bounding box center [263, 7] width 3 height 5
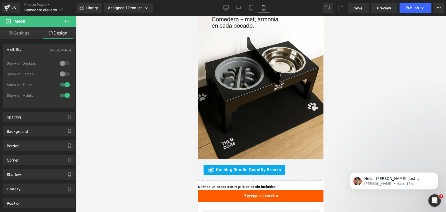
scroll to position [1204, 0]
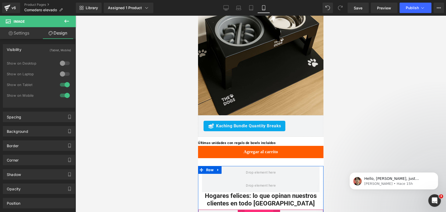
click at [254, 210] on span "Loox (Widgets)" at bounding box center [258, 214] width 29 height 8
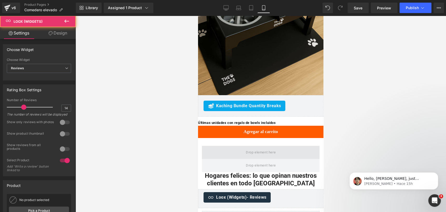
scroll to position [1233, 0]
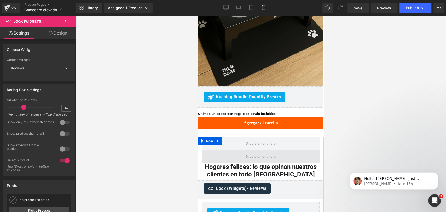
click at [240, 150] on span at bounding box center [261, 156] width 118 height 13
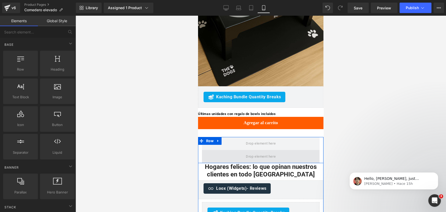
click at [272, 152] on span at bounding box center [260, 156] width 33 height 9
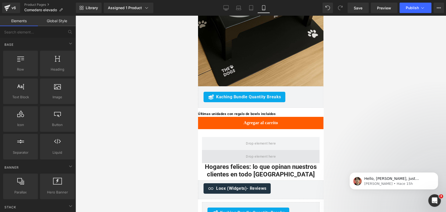
click at [234, 150] on span at bounding box center [261, 156] width 118 height 13
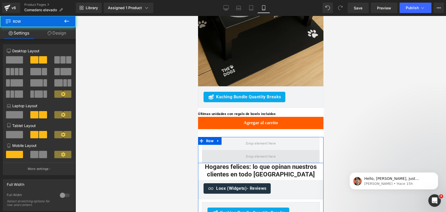
click at [234, 150] on span at bounding box center [261, 156] width 118 height 13
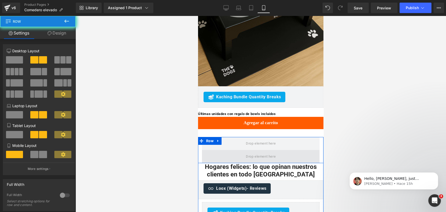
click at [233, 150] on span at bounding box center [261, 156] width 118 height 13
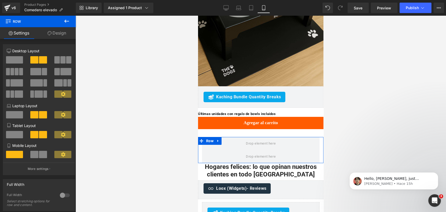
click at [67, 40] on div "6+6 6+6 12+12 Column Size Customizer 6+6 Desktop Layout Laptop Layout Tablet La…" at bounding box center [39, 207] width 78 height 337
click at [65, 36] on link "Design" at bounding box center [57, 33] width 38 height 12
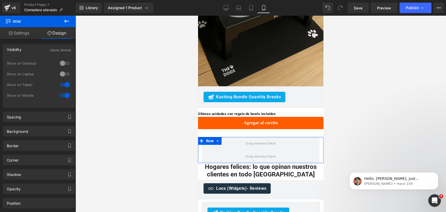
click at [66, 96] on div at bounding box center [65, 95] width 13 height 8
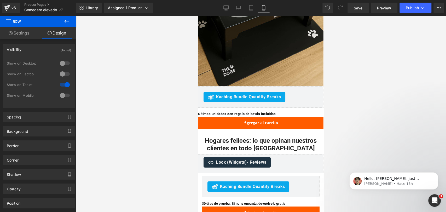
click at [66, 96] on div at bounding box center [65, 95] width 13 height 8
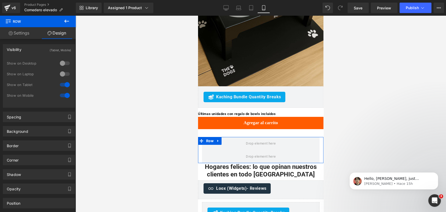
click at [66, 96] on div at bounding box center [65, 95] width 13 height 8
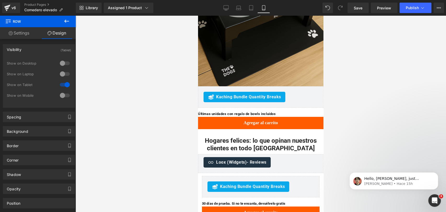
click at [64, 86] on div at bounding box center [65, 84] width 13 height 8
click at [67, 94] on div at bounding box center [65, 95] width 13 height 8
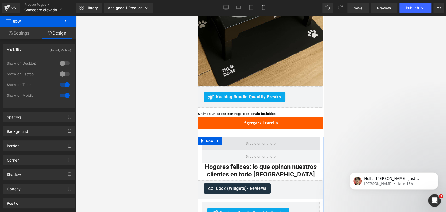
click at [233, 137] on span at bounding box center [261, 143] width 118 height 13
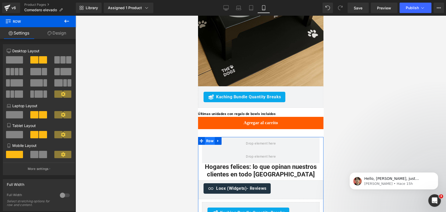
click at [208, 137] on span "Row" at bounding box center [210, 141] width 10 height 8
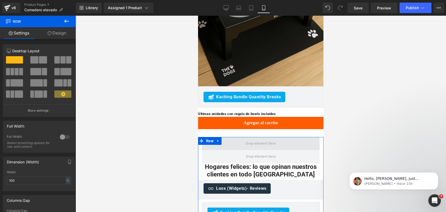
click at [227, 137] on span at bounding box center [261, 143] width 118 height 13
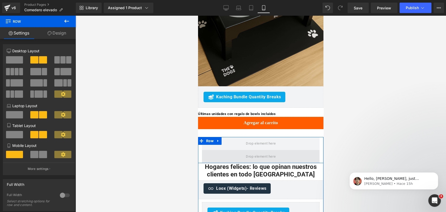
click at [235, 150] on span at bounding box center [261, 156] width 118 height 13
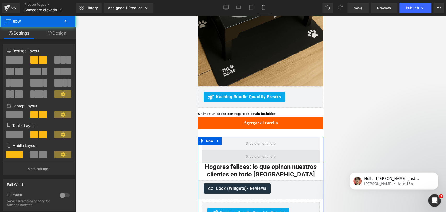
click at [235, 150] on span at bounding box center [261, 156] width 118 height 13
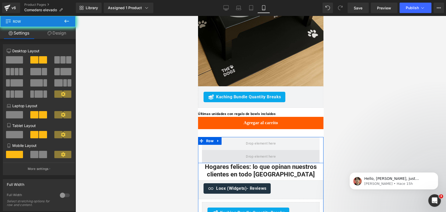
click at [235, 150] on span at bounding box center [261, 156] width 118 height 13
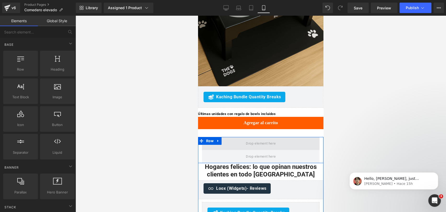
click at [264, 139] on span at bounding box center [260, 143] width 33 height 9
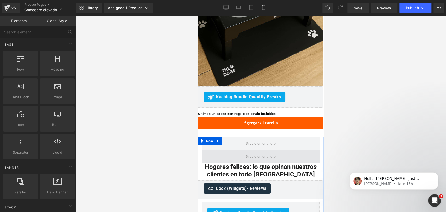
click at [260, 150] on span at bounding box center [261, 156] width 118 height 13
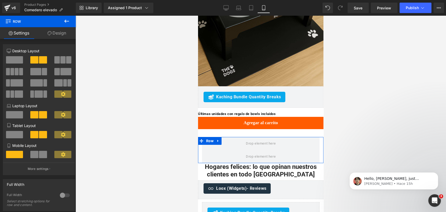
click at [70, 35] on link "Design" at bounding box center [57, 33] width 38 height 12
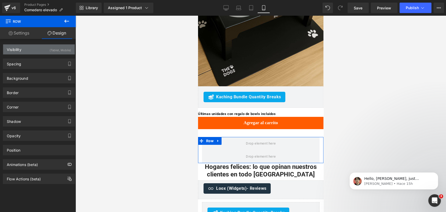
click at [57, 49] on div "(Tablet, Mobile)" at bounding box center [60, 48] width 21 height 9
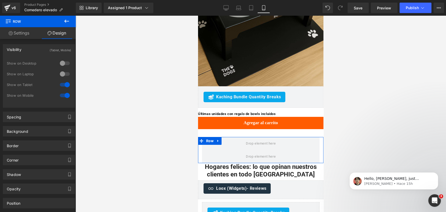
click at [66, 96] on div at bounding box center [65, 95] width 13 height 8
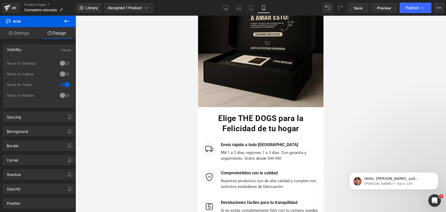
scroll to position [2236, 0]
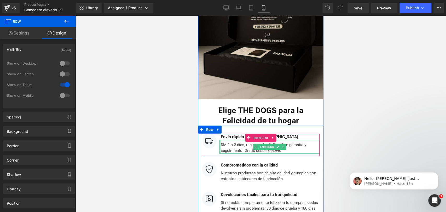
click at [219, 140] on div at bounding box center [219, 147] width 1 height 14
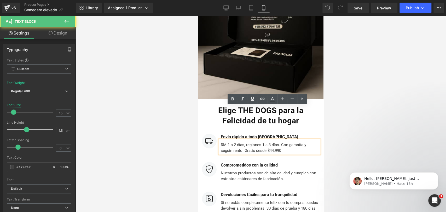
click at [219, 140] on div "RM 1 a 2 días, regiones 1 a 3 días. Con garantía y seguimiento. Gratis desde $4…" at bounding box center [269, 147] width 100 height 14
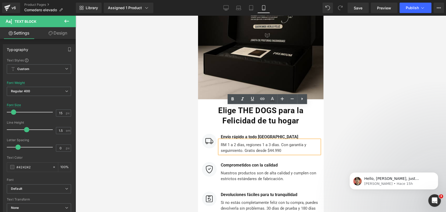
drag, startPoint x: 357, startPoint y: 98, endPoint x: 353, endPoint y: 105, distance: 8.0
click at [357, 98] on div at bounding box center [261, 114] width 370 height 196
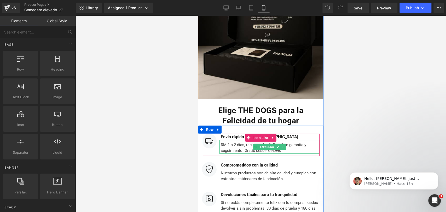
click at [224, 140] on div "RM 1 a 2 días, regiones 1 a 3 días. Con garantía y seguimiento. Gratis desde $4…" at bounding box center [269, 147] width 100 height 14
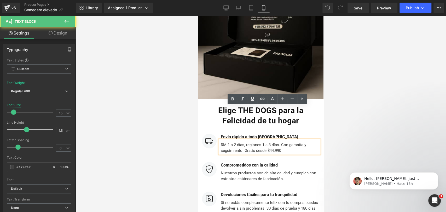
click at [219, 140] on div "RM 1 a 2 días, regiones 1 a 3 días. Con garantía y seguimiento. Gratis desde $4…" at bounding box center [269, 147] width 100 height 14
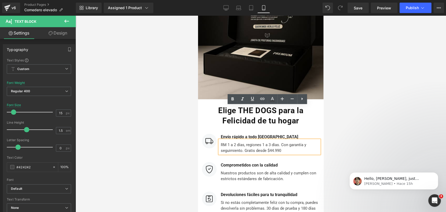
click at [355, 127] on div at bounding box center [261, 114] width 370 height 196
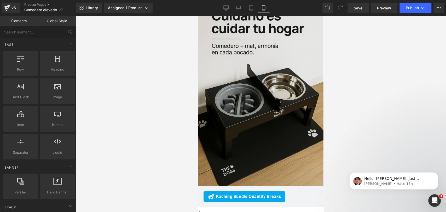
scroll to position [1162, 0]
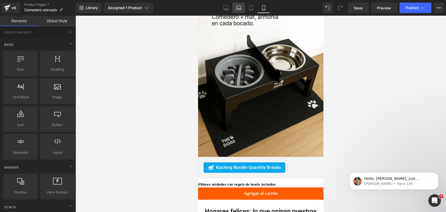
drag, startPoint x: 228, startPoint y: 7, endPoint x: 240, endPoint y: 7, distance: 11.8
click at [228, 7] on icon at bounding box center [225, 7] width 5 height 5
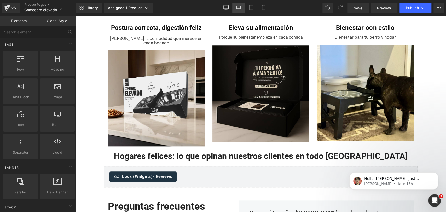
click at [241, 7] on link "Laptop" at bounding box center [238, 8] width 13 height 10
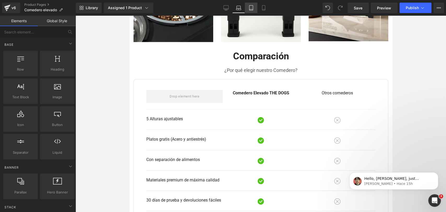
click at [254, 6] on link "Tablet" at bounding box center [251, 8] width 13 height 10
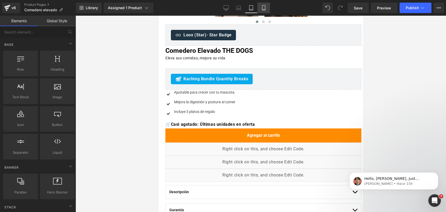
click at [261, 6] on icon at bounding box center [263, 7] width 5 height 5
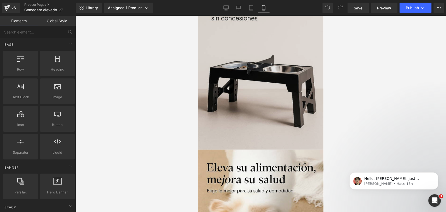
scroll to position [420, 0]
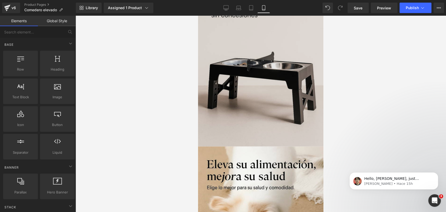
click at [264, 62] on img at bounding box center [260, 52] width 125 height 188
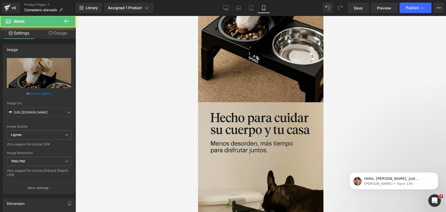
click at [246, 127] on img at bounding box center [260, 196] width 125 height 188
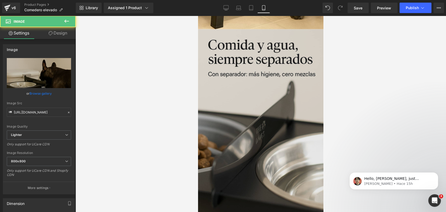
click at [244, 119] on img at bounding box center [260, 123] width 125 height 188
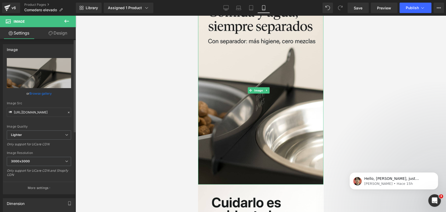
scroll to position [972, 0]
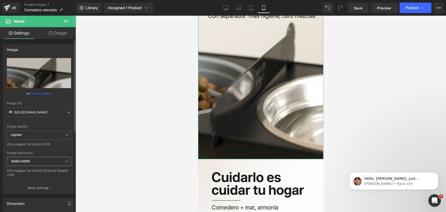
click at [51, 165] on span "3000x3000" at bounding box center [39, 161] width 64 height 9
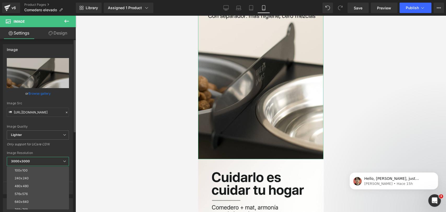
scroll to position [29, 0]
click at [48, 190] on li "800x800" at bounding box center [39, 188] width 65 height 8
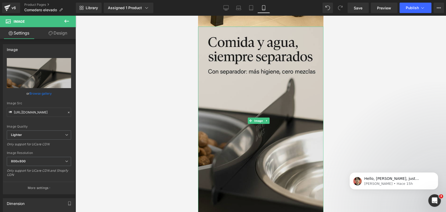
scroll to position [914, 0]
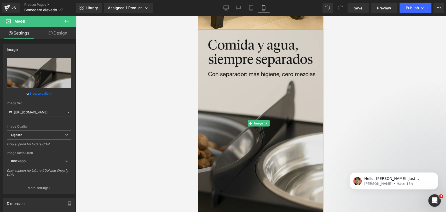
type input "https://ucarecdn.com/53238cfd-2633-4df1-a90e-52dbec82406f/-/format/auto/-/previ…"
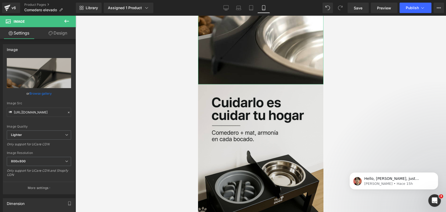
scroll to position [1059, 0]
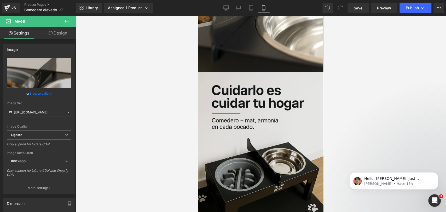
click at [264, 103] on img at bounding box center [260, 166] width 125 height 188
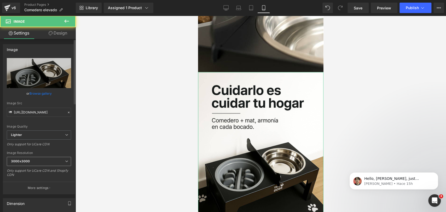
click at [34, 161] on span "3000x3000" at bounding box center [39, 161] width 64 height 9
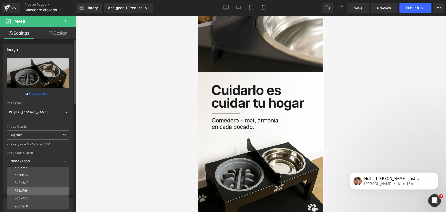
scroll to position [29, 0]
click at [43, 184] on li "800x800" at bounding box center [39, 188] width 65 height 8
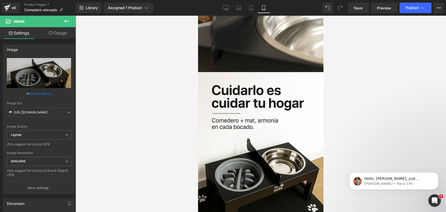
type input "https://ucarecdn.com/a16df9bc-b9f0-4d82-b0d8-68341ecef48d/-/format/auto/-/previ…"
drag, startPoint x: 380, startPoint y: 103, endPoint x: 326, endPoint y: 92, distance: 55.2
click at [379, 103] on div at bounding box center [261, 114] width 370 height 196
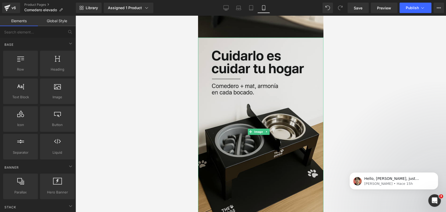
scroll to position [1175, 0]
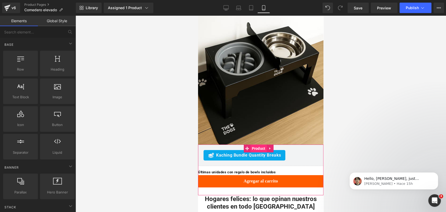
click at [254, 144] on span "Product" at bounding box center [258, 148] width 16 height 8
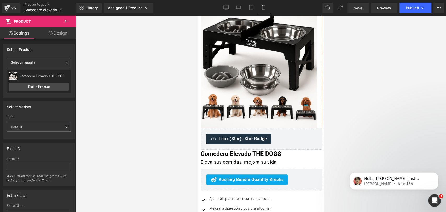
scroll to position [0, 0]
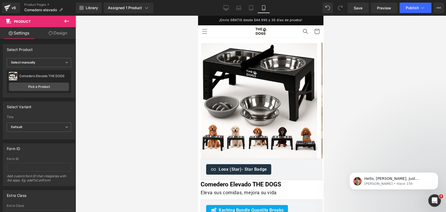
click at [347, 75] on div at bounding box center [261, 114] width 370 height 196
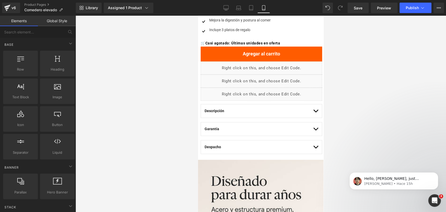
scroll to position [290, 0]
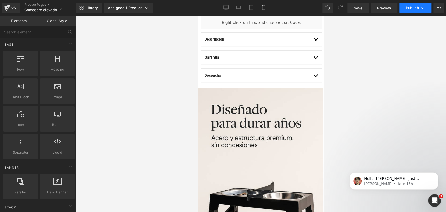
click at [409, 11] on button "Publish" at bounding box center [415, 8] width 32 height 10
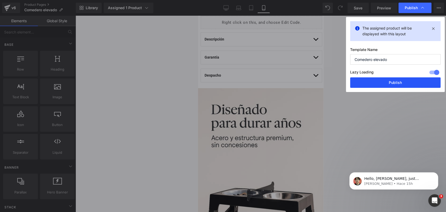
click at [400, 84] on button "Publish" at bounding box center [395, 82] width 90 height 10
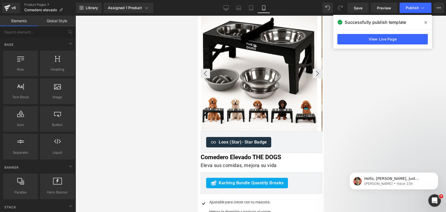
scroll to position [0, 0]
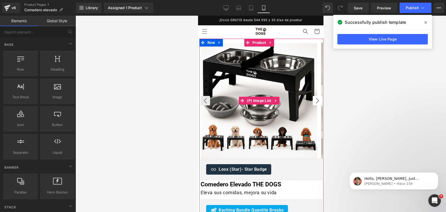
click at [313, 98] on button "›" at bounding box center [317, 100] width 9 height 9
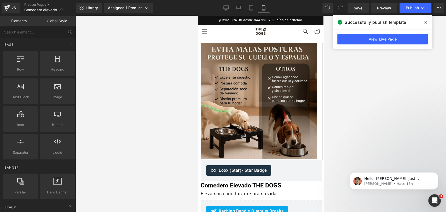
click at [426, 22] on icon at bounding box center [425, 22] width 3 height 3
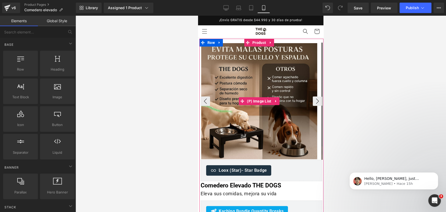
click at [314, 101] on button "›" at bounding box center [317, 100] width 9 height 9
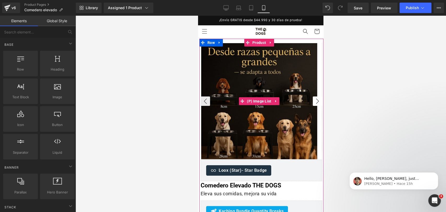
click at [315, 101] on button "›" at bounding box center [317, 100] width 9 height 9
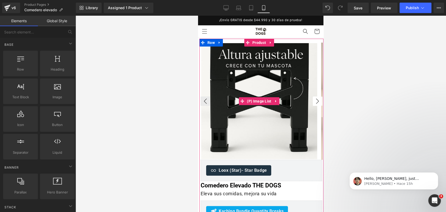
click at [315, 98] on button "›" at bounding box center [317, 100] width 9 height 9
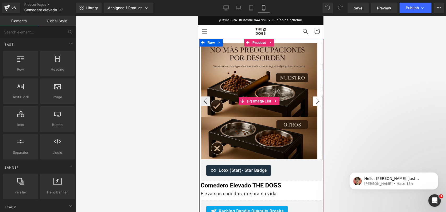
click at [316, 100] on button "›" at bounding box center [317, 100] width 9 height 9
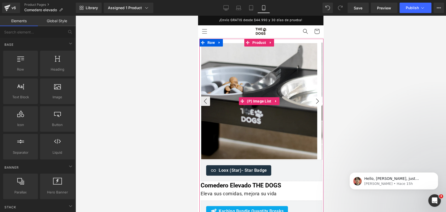
click at [316, 104] on button "›" at bounding box center [317, 100] width 9 height 9
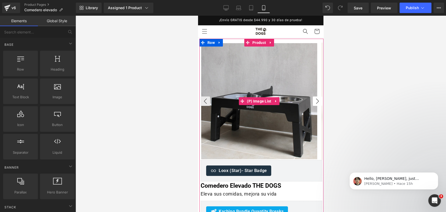
click at [313, 100] on button "›" at bounding box center [317, 100] width 9 height 9
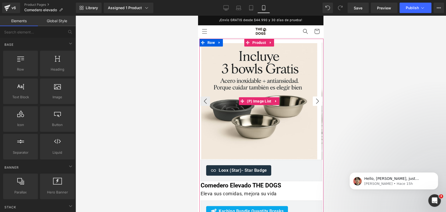
click at [313, 100] on button "›" at bounding box center [317, 100] width 9 height 9
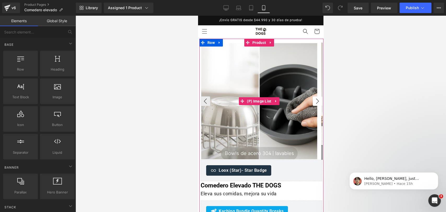
click at [313, 100] on button "›" at bounding box center [317, 100] width 9 height 9
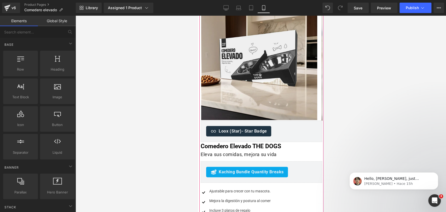
scroll to position [116, 0]
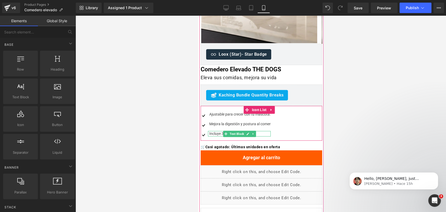
click at [221, 133] on div "Incluye 3 platos de regalo" at bounding box center [239, 133] width 63 height 5
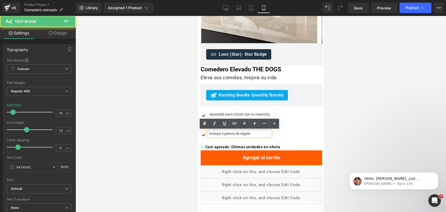
click at [221, 134] on div "Incluye 3 platos de regalo" at bounding box center [239, 133] width 63 height 5
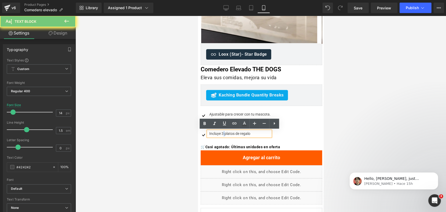
click at [221, 134] on div "Incluye 3 platos de regalo" at bounding box center [239, 133] width 63 height 5
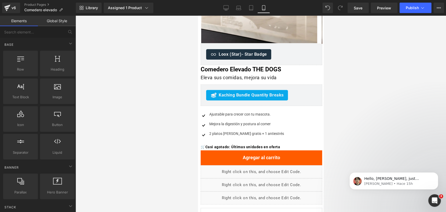
click at [390, 74] on div at bounding box center [261, 114] width 370 height 196
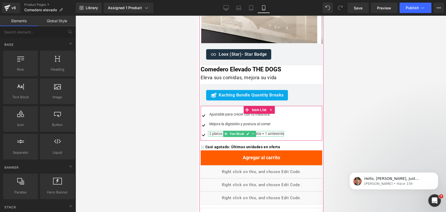
click at [266, 132] on div "2 platos [PERSON_NAME] gratis + 1 antiestrés" at bounding box center [246, 133] width 76 height 5
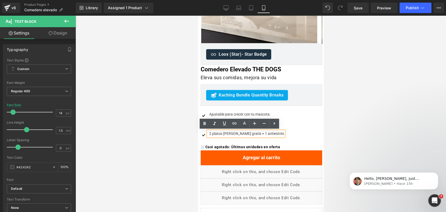
drag, startPoint x: 389, startPoint y: 90, endPoint x: 376, endPoint y: 91, distance: 13.1
click at [389, 91] on div at bounding box center [261, 114] width 370 height 196
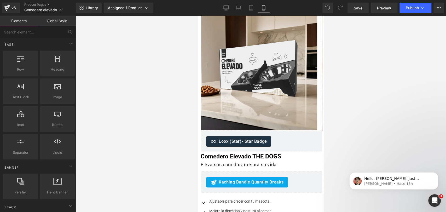
scroll to position [0, 0]
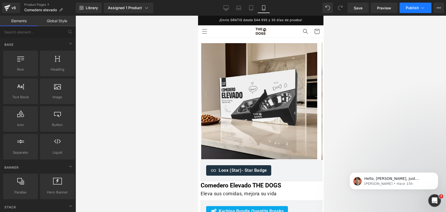
click at [410, 11] on button "Publish" at bounding box center [415, 8] width 32 height 10
drag, startPoint x: 376, startPoint y: 103, endPoint x: 357, endPoint y: 113, distance: 22.1
click at [404, 11] on button "Publish" at bounding box center [415, 8] width 32 height 10
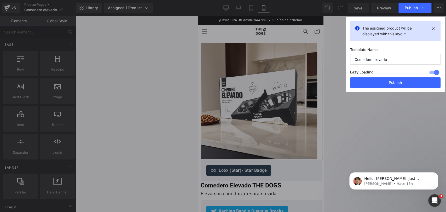
click at [414, 85] on button "Publish" at bounding box center [395, 82] width 90 height 10
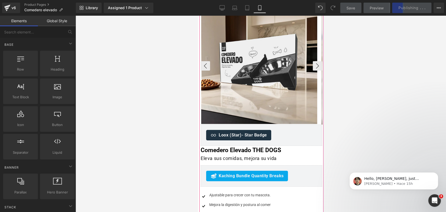
scroll to position [29, 0]
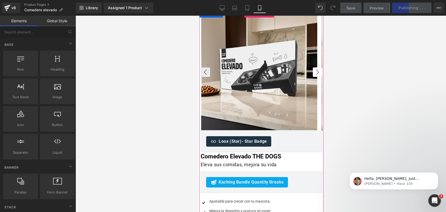
click at [313, 74] on button "›" at bounding box center [317, 71] width 9 height 9
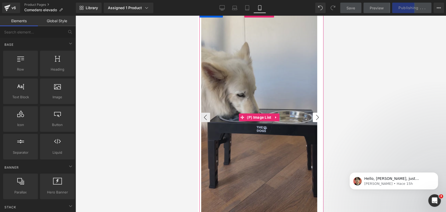
click at [308, 74] on img at bounding box center [259, 117] width 116 height 206
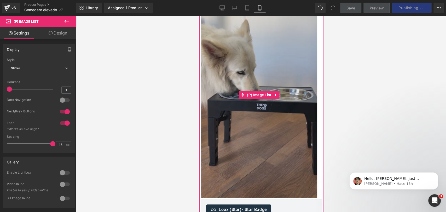
scroll to position [58, 0]
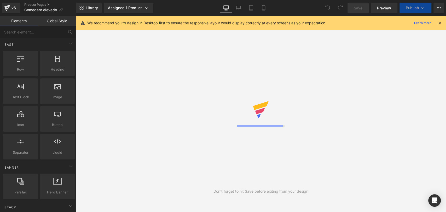
click at [439, 25] on icon at bounding box center [439, 23] width 5 height 5
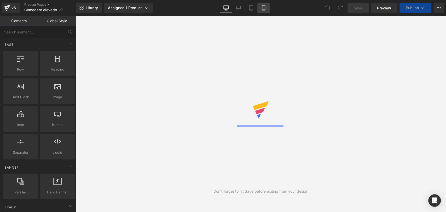
click at [265, 8] on icon at bounding box center [263, 7] width 5 height 5
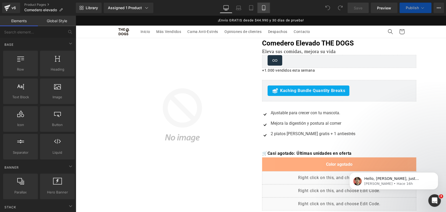
click at [269, 12] on link "Mobile" at bounding box center [263, 8] width 13 height 10
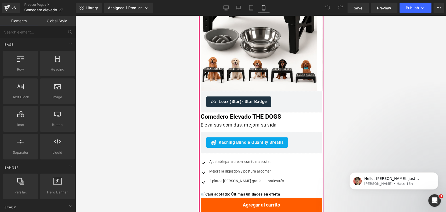
scroll to position [145, 0]
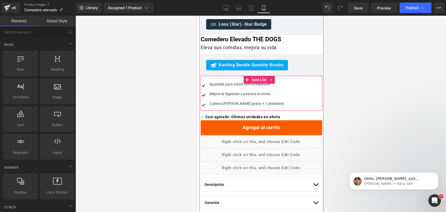
click at [258, 81] on span "Icon List" at bounding box center [260, 80] width 18 height 8
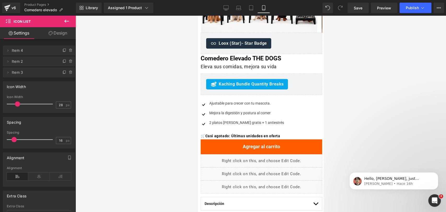
scroll to position [116, 0]
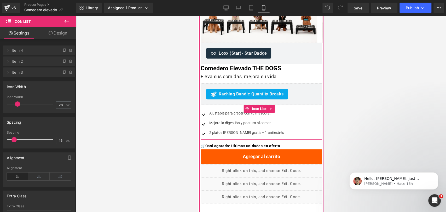
click at [274, 131] on div "Image Ajustable para crecer con tu mascota. Text Block Image Mejora la digestió…" at bounding box center [257, 125] width 113 height 29
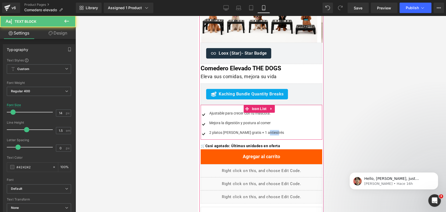
drag, startPoint x: 260, startPoint y: 132, endPoint x: 275, endPoint y: 132, distance: 14.9
click at [275, 132] on div "Image Ajustable para crecer con tu mascota. Text Block Image Mejora la digestió…" at bounding box center [257, 125] width 113 height 29
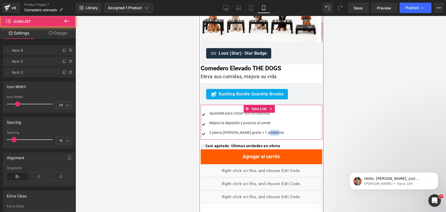
click at [265, 129] on ul "Image Ajustable para crecer con tu mascota. Text Block Image Mejora la digestió…" at bounding box center [242, 125] width 83 height 29
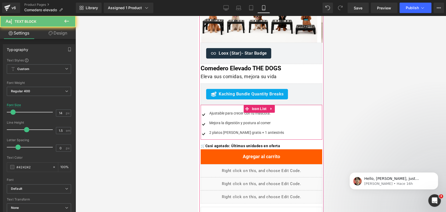
drag, startPoint x: 261, startPoint y: 132, endPoint x: 275, endPoint y: 132, distance: 13.9
click at [275, 132] on div "Image Ajustable para crecer con tu mascota. Text Block Image Mejora la digestió…" at bounding box center [257, 125] width 113 height 29
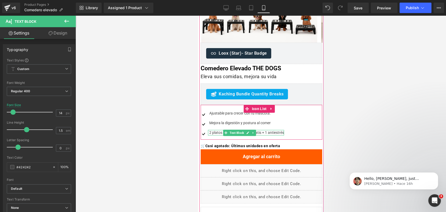
click at [266, 131] on div "2 platos [PERSON_NAME] gratis + 1 antiestrés" at bounding box center [246, 132] width 76 height 5
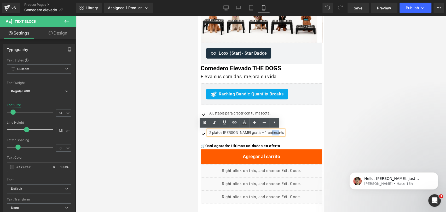
drag, startPoint x: 262, startPoint y: 132, endPoint x: 270, endPoint y: 133, distance: 8.7
click at [270, 133] on div "2 platos [PERSON_NAME] gratis + 1 antiestrés" at bounding box center [246, 132] width 76 height 5
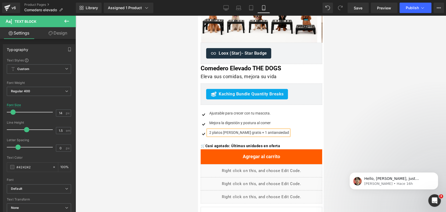
click at [360, 119] on div at bounding box center [261, 114] width 370 height 196
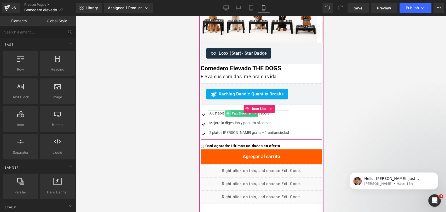
click at [225, 114] on span at bounding box center [227, 113] width 5 height 6
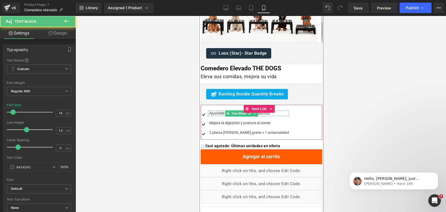
click at [218, 112] on div "Ajustable para crecer con tu mascota." at bounding box center [248, 113] width 81 height 5
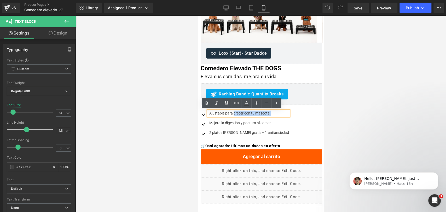
drag, startPoint x: 234, startPoint y: 114, endPoint x: 271, endPoint y: 111, distance: 37.0
click at [271, 111] on div "Ajustable para crecer con tu mascota." at bounding box center [248, 113] width 81 height 5
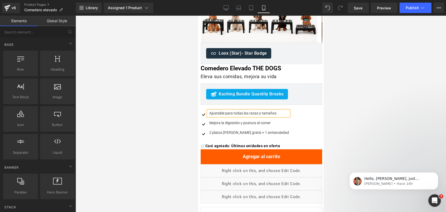
click at [411, 97] on div at bounding box center [261, 114] width 370 height 196
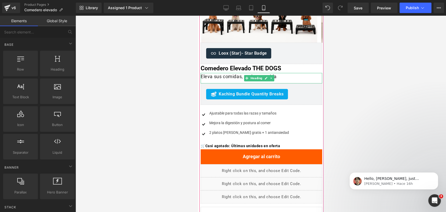
scroll to position [145, 0]
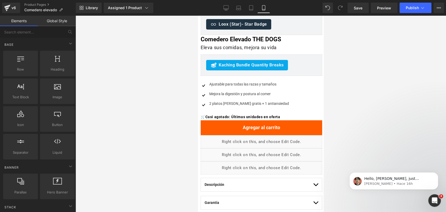
click at [351, 69] on div at bounding box center [261, 114] width 370 height 196
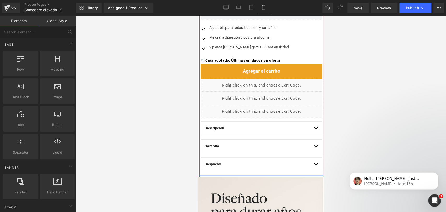
scroll to position [203, 0]
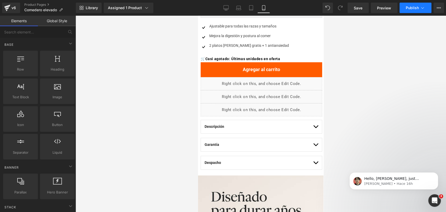
click at [403, 10] on button "Publish" at bounding box center [415, 8] width 32 height 10
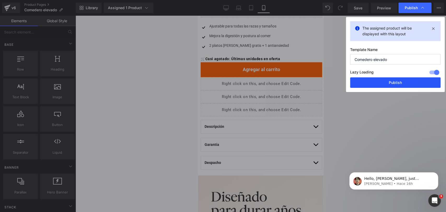
click at [399, 78] on button "Publish" at bounding box center [395, 82] width 90 height 10
